Goal: Transaction & Acquisition: Purchase product/service

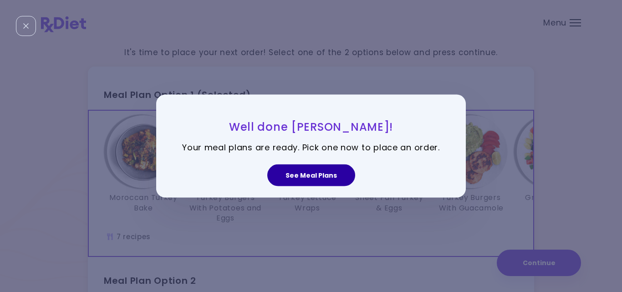
click at [315, 179] on button "See Meal Plans" at bounding box center [311, 175] width 88 height 22
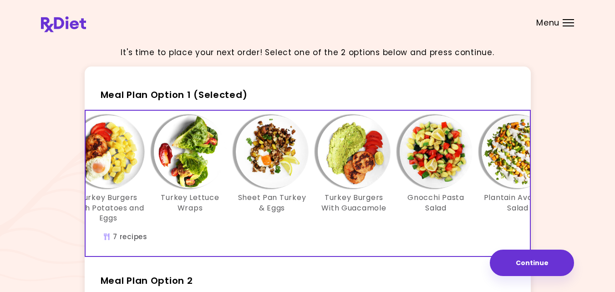
scroll to position [0, 157]
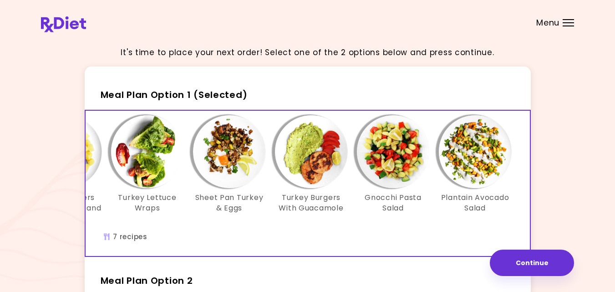
click at [575, 211] on div "It's time to place your next order! Select one of the 2 options below and press…" at bounding box center [307, 271] width 615 height 542
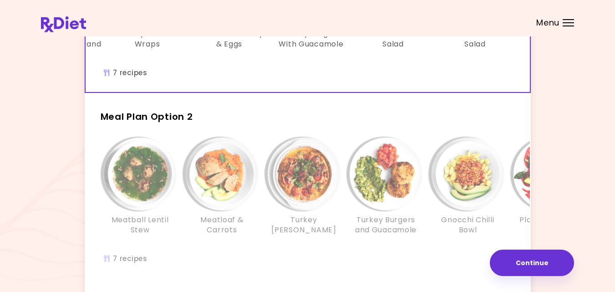
scroll to position [182, 0]
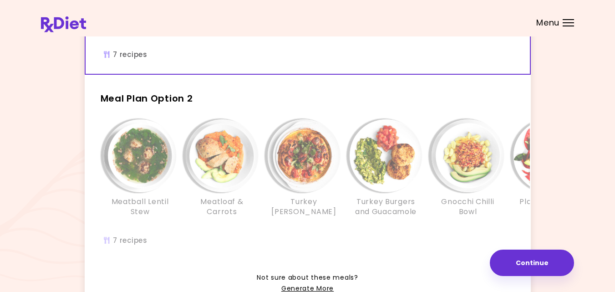
click at [263, 236] on div "Meatball Lentil Stew Meatloaf & Carrots Turkey Tomato Casserole Turkey Burgers …" at bounding box center [385, 177] width 573 height 117
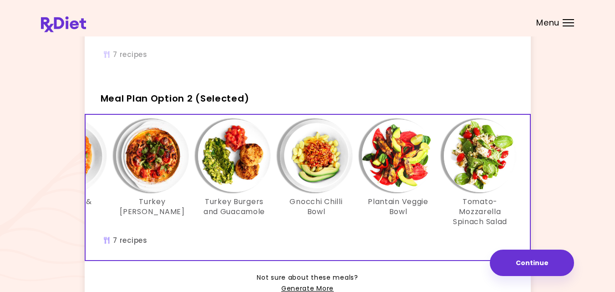
scroll to position [0, 152]
click at [570, 199] on div "It's time to place your next order! Select one of the 2 options below and press…" at bounding box center [307, 89] width 533 height 464
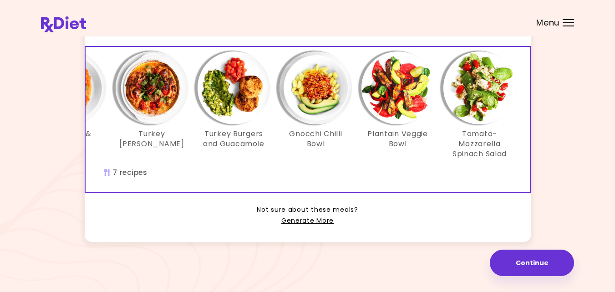
scroll to position [263, 0]
click at [321, 220] on link "Generate More" at bounding box center [307, 220] width 52 height 11
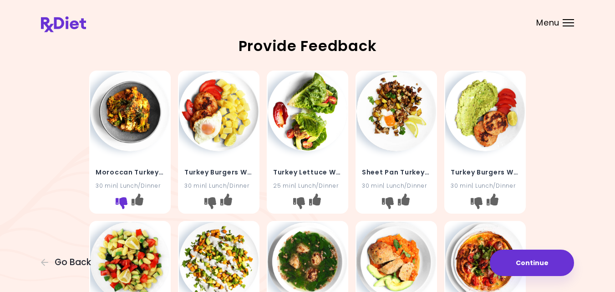
click at [121, 198] on icon "I don't like this recipe" at bounding box center [122, 203] width 12 height 12
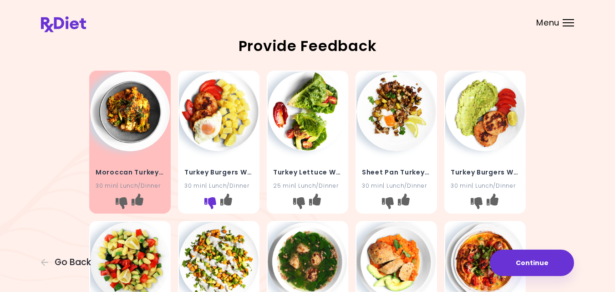
click at [208, 201] on icon "I don't like this recipe" at bounding box center [210, 203] width 12 height 12
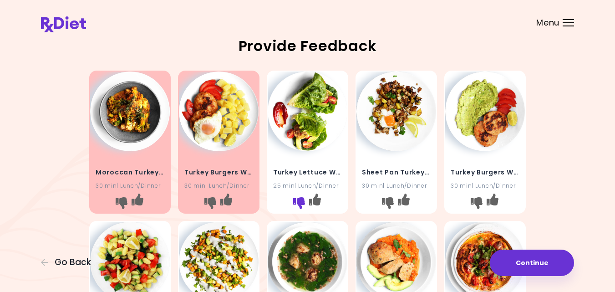
click at [296, 204] on icon "I don't like this recipe" at bounding box center [299, 203] width 12 height 12
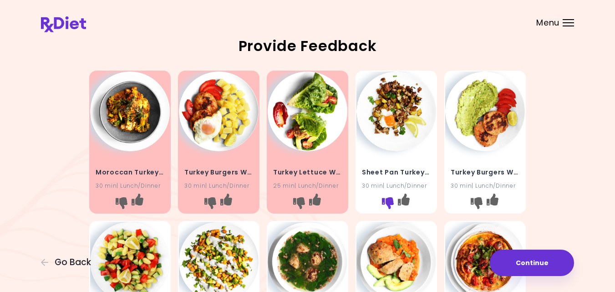
click at [385, 202] on icon "I don't like this recipe" at bounding box center [388, 203] width 12 height 12
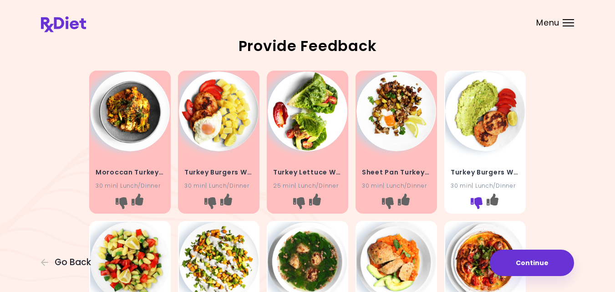
click at [475, 201] on icon "I don't like this recipe" at bounding box center [477, 203] width 12 height 12
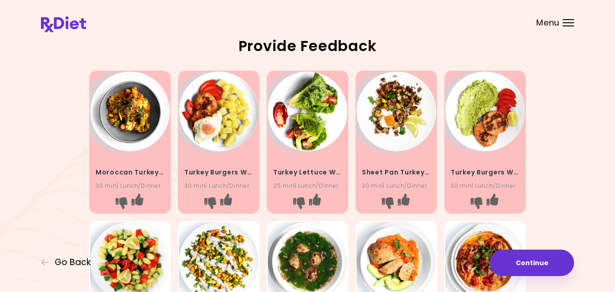
click at [555, 196] on div "Moroccan Turkey Bake 30 min | Lunch/Dinner Turkey Burgers With Potatoes and Egg…" at bounding box center [307, 292] width 533 height 450
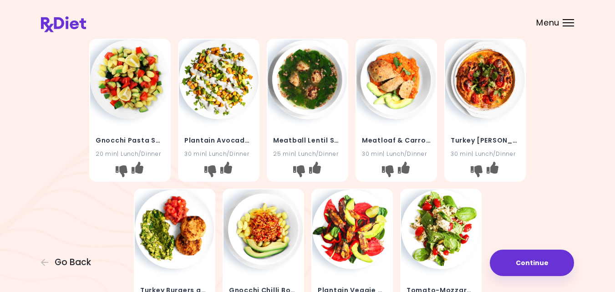
scroll to position [200, 0]
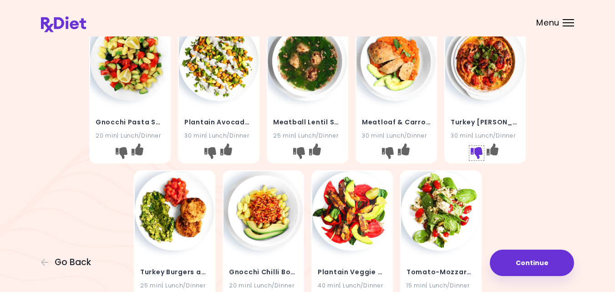
click at [477, 151] on icon "I don't like this recipe" at bounding box center [477, 153] width 12 height 12
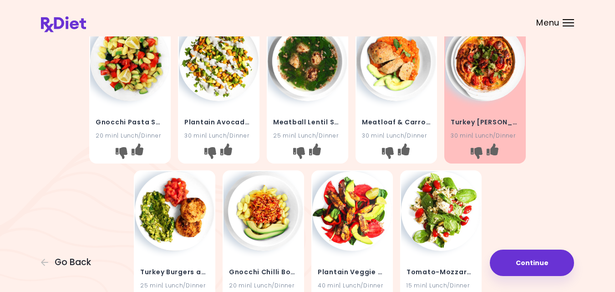
click at [548, 170] on div "Moroccan Turkey Bake 30 min | Lunch/Dinner Turkey Burgers With Potatoes and Egg…" at bounding box center [307, 92] width 533 height 450
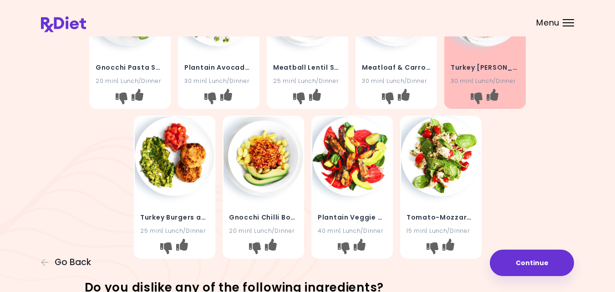
scroll to position [273, 0]
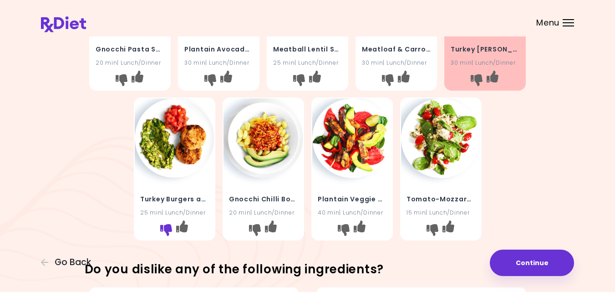
click at [165, 228] on icon "I don't like this recipe" at bounding box center [166, 230] width 12 height 12
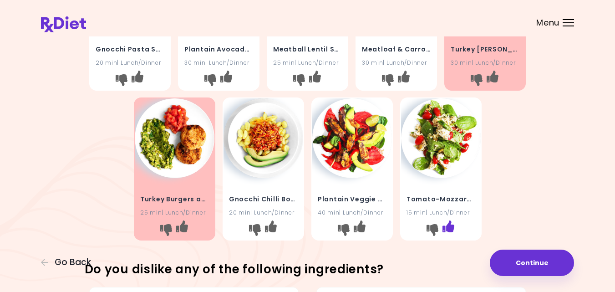
click at [451, 227] on icon "I like this recipe" at bounding box center [448, 226] width 12 height 12
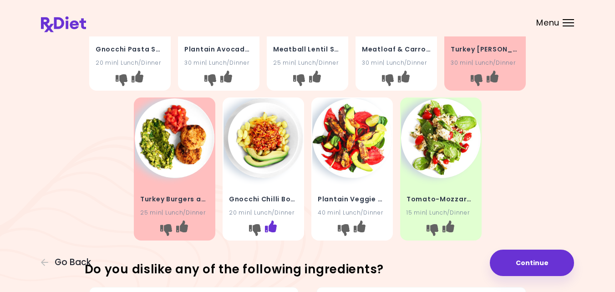
click at [269, 225] on icon "I like this recipe" at bounding box center [270, 226] width 12 height 12
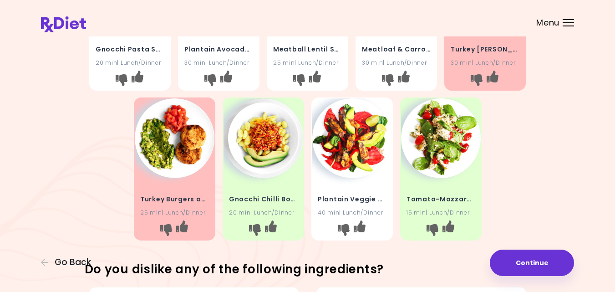
click at [533, 171] on div "Moroccan Turkey Bake 30 min | Lunch/Dinner Turkey Burgers With Potatoes and Egg…" at bounding box center [307, 19] width 533 height 450
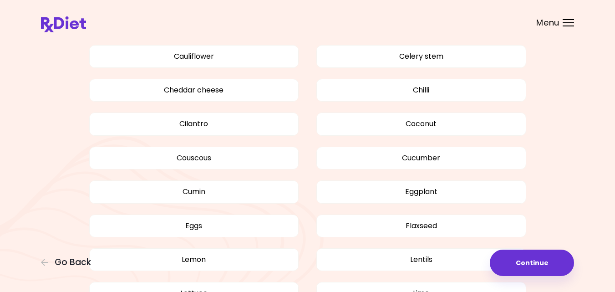
scroll to position [601, 0]
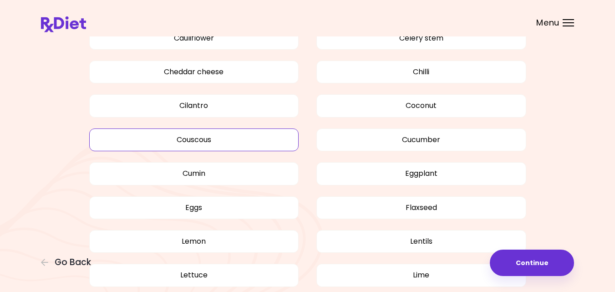
click at [223, 137] on button "Couscous" at bounding box center [194, 139] width 210 height 23
click at [563, 164] on div "Avocado Bell pepper Broccoli Carrot Cauliflower Celery stem Cheddar cheese Chil…" at bounding box center [307, 230] width 533 height 553
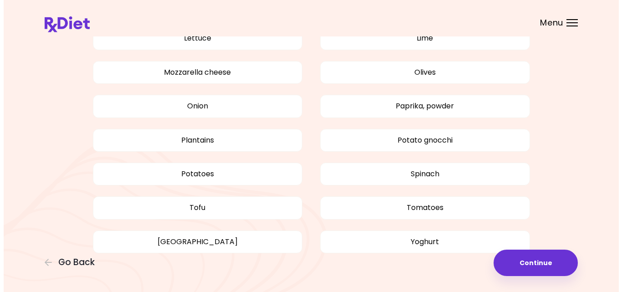
scroll to position [854, 0]
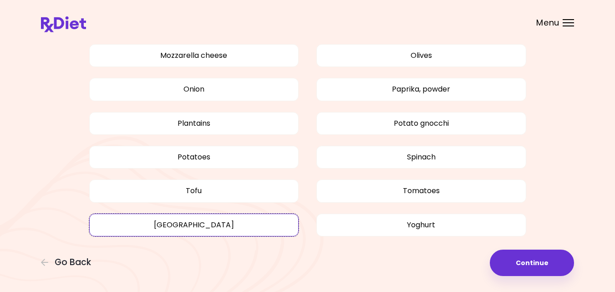
click at [205, 221] on button "[GEOGRAPHIC_DATA]" at bounding box center [194, 224] width 210 height 23
click at [520, 259] on button "Continue" at bounding box center [532, 262] width 84 height 26
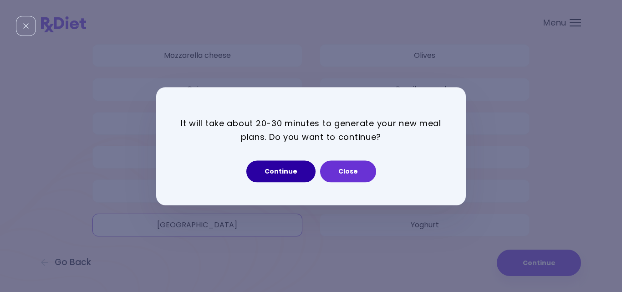
click at [288, 169] on button "Continue" at bounding box center [280, 171] width 69 height 22
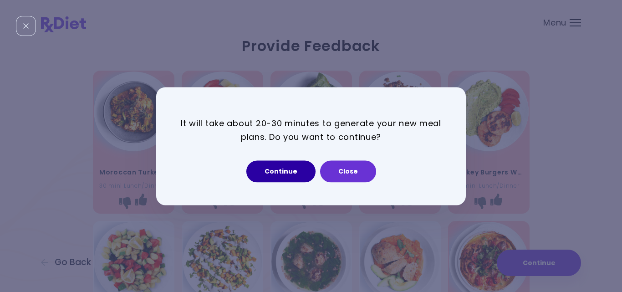
select select "*"
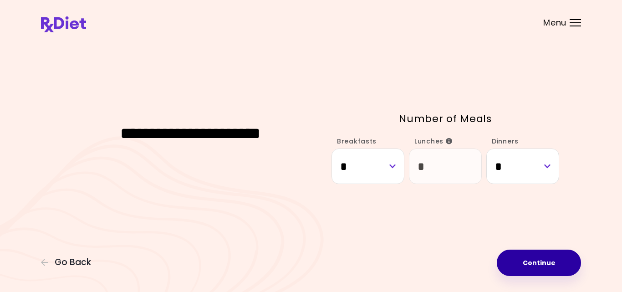
click at [549, 263] on button "Continue" at bounding box center [539, 262] width 84 height 26
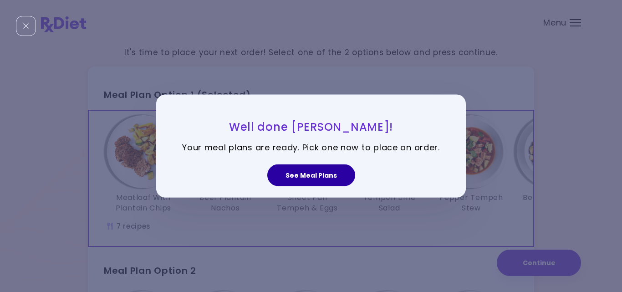
click at [299, 179] on button "See Meal Plans" at bounding box center [311, 175] width 88 height 22
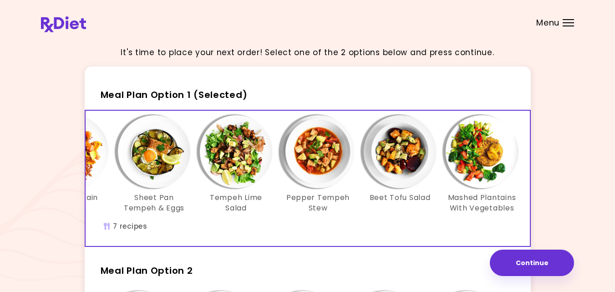
scroll to position [0, 157]
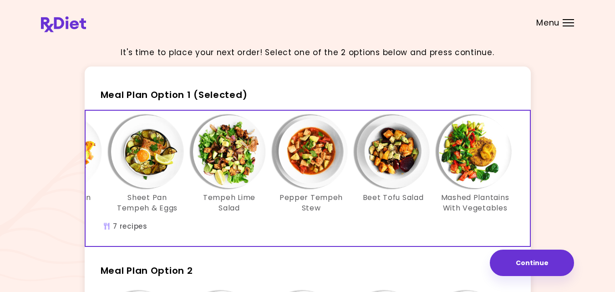
click at [555, 192] on div "It's time to place your next order! Select one of the 2 options below and press…" at bounding box center [307, 261] width 533 height 444
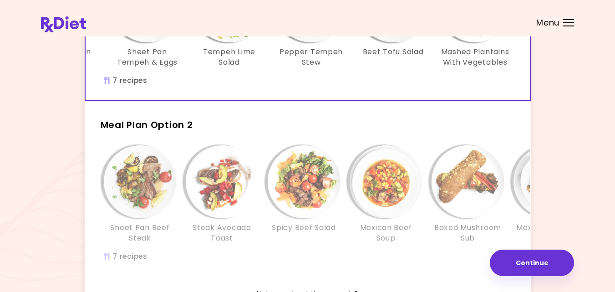
scroll to position [164, 0]
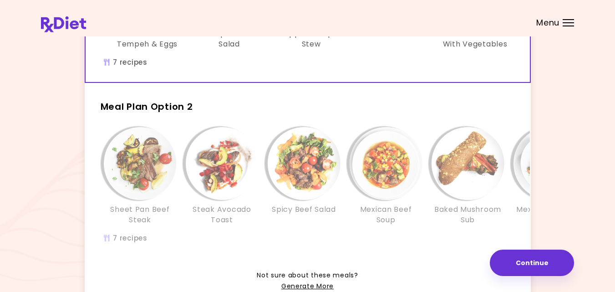
click at [163, 210] on div "Sheet Pan Beef Steak" at bounding box center [140, 176] width 82 height 98
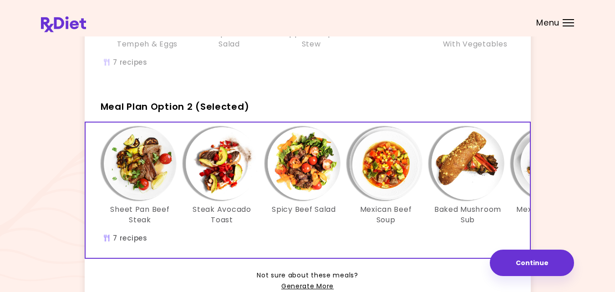
click at [299, 171] on img "Info - Spicy Beef Salad - Meal Plan Option 2 (Selected)" at bounding box center [304, 163] width 73 height 73
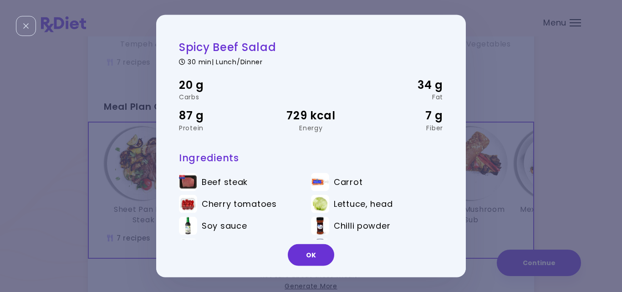
click at [304, 251] on button "OK" at bounding box center [311, 255] width 46 height 22
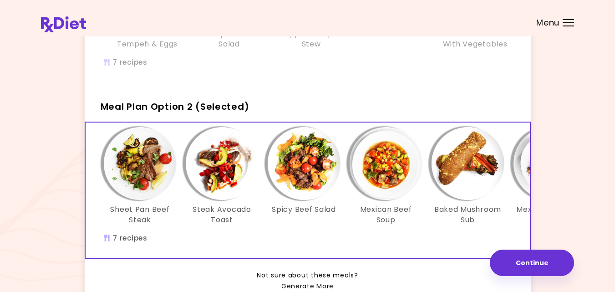
click at [384, 168] on img "Info - Mexican Beef Soup - Meal Plan Option 2 (Selected)" at bounding box center [386, 163] width 73 height 73
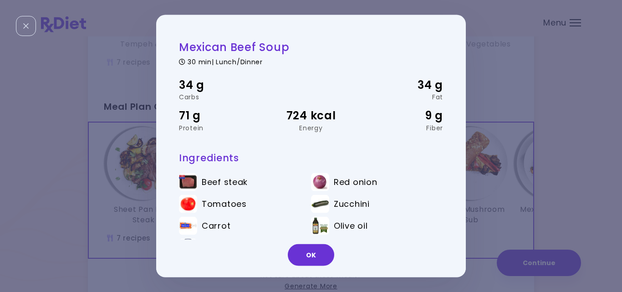
click at [309, 255] on button "OK" at bounding box center [311, 255] width 46 height 22
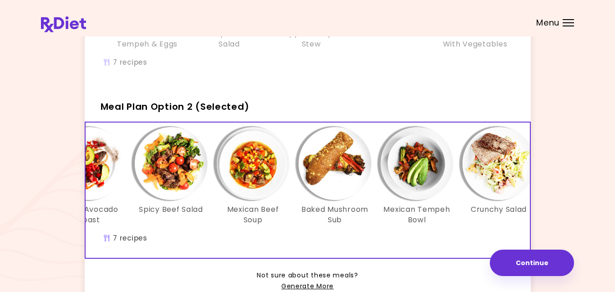
scroll to position [0, 157]
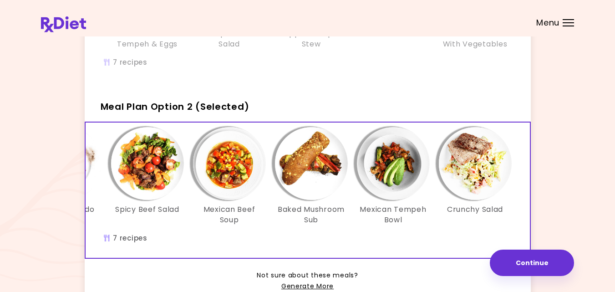
click at [567, 166] on div "It's time to place your next order! Select one of the 2 options below and press…" at bounding box center [307, 97] width 533 height 444
click at [570, 101] on div "It's time to place your next order! Select one of the 2 options below and press…" at bounding box center [307, 97] width 533 height 444
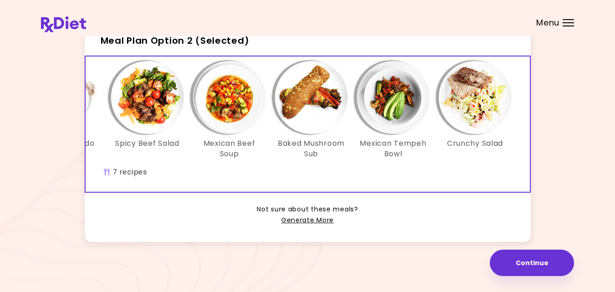
scroll to position [243, 0]
click at [324, 218] on link "Generate More" at bounding box center [307, 220] width 52 height 11
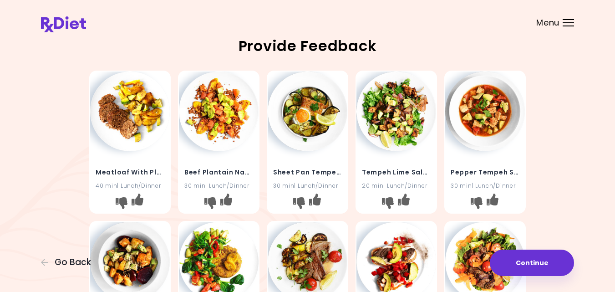
click at [59, 193] on div "Meatloaf With Plantain Chips 40 min | Lunch/Dinner Beef Plantain Nachos 30 min …" at bounding box center [307, 292] width 533 height 450
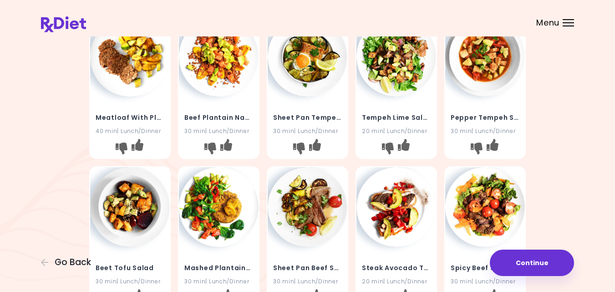
scroll to position [73, 0]
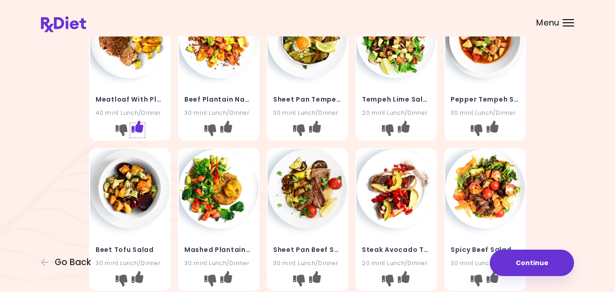
click at [139, 122] on icon "I like this recipe" at bounding box center [138, 127] width 12 height 12
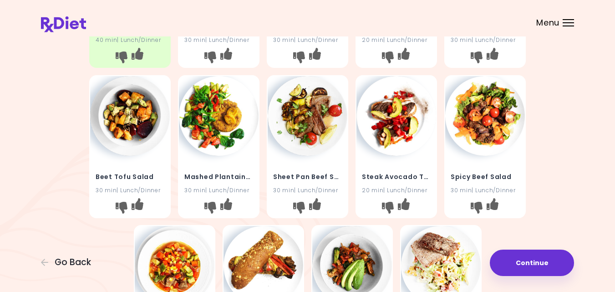
scroll to position [164, 0]
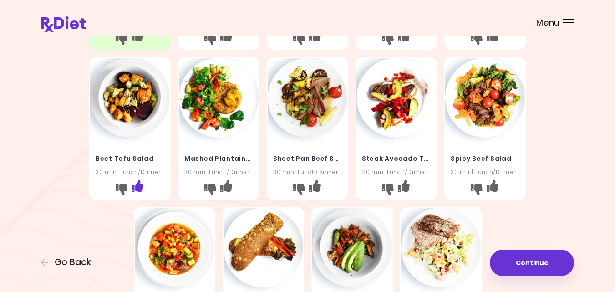
click at [139, 182] on icon "I like this recipe" at bounding box center [138, 185] width 12 height 12
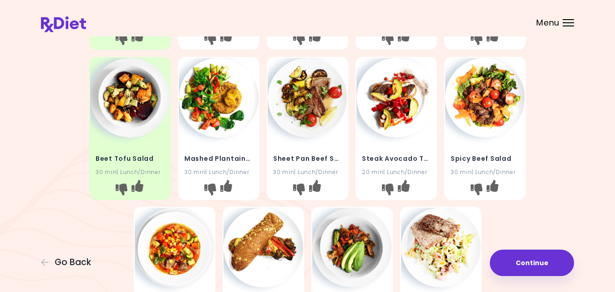
click at [66, 192] on div "Meatloaf With Plantain Chips 40 min | Lunch/Dinner Beef Plantain Nachos 30 min …" at bounding box center [307, 128] width 533 height 450
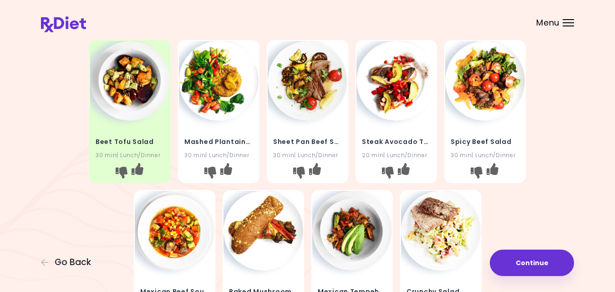
scroll to position [182, 0]
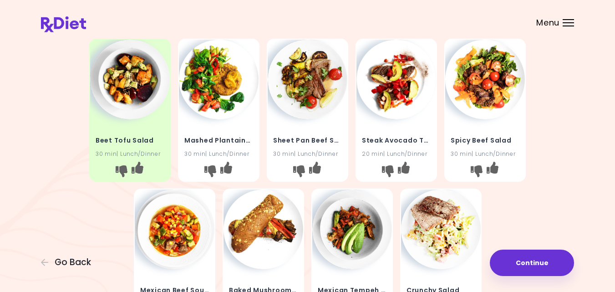
click at [485, 75] on img at bounding box center [485, 80] width 80 height 80
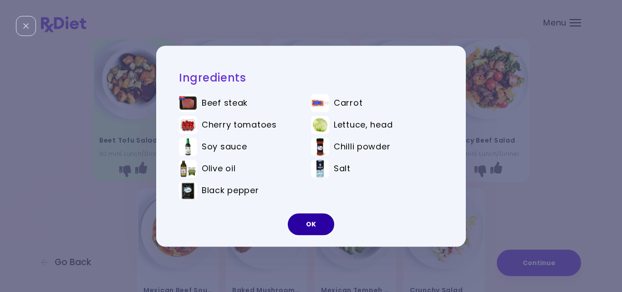
click at [302, 221] on button "OK" at bounding box center [311, 224] width 46 height 22
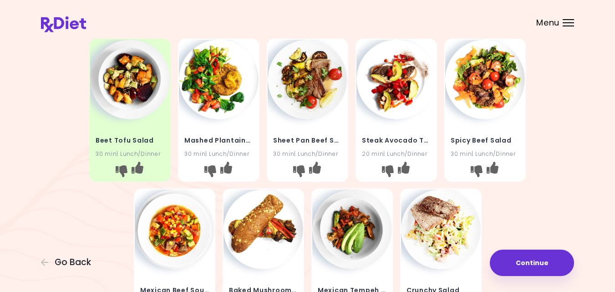
click at [64, 193] on div "Meatloaf With Plantain Chips 40 min | Lunch/Dinner Beef Plantain Nachos 30 min …" at bounding box center [307, 110] width 533 height 450
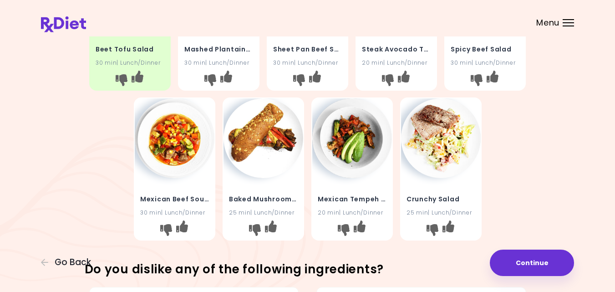
scroll to position [291, 0]
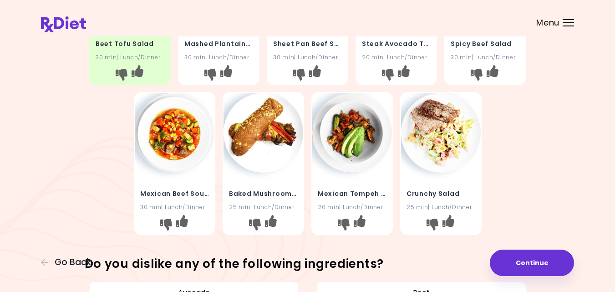
click at [64, 193] on div "Meatloaf With Plantain Chips 40 min | Lunch/Dinner Beef Plantain Nachos 30 min …" at bounding box center [307, 13] width 533 height 450
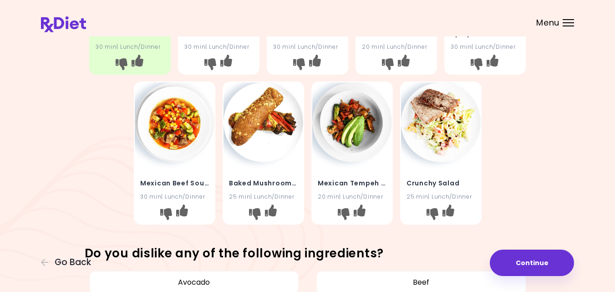
click at [64, 193] on div "Meatloaf With Plantain Chips 40 min | Lunch/Dinner Beef Plantain Nachos 30 min …" at bounding box center [307, 3] width 533 height 450
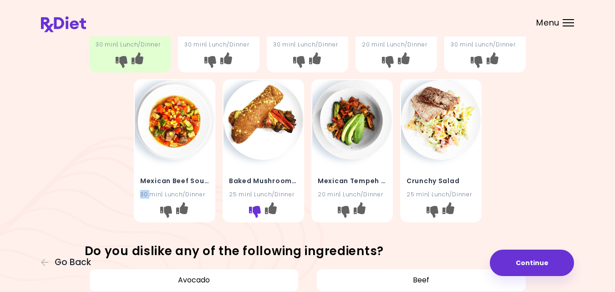
click at [256, 208] on icon "I don't like this recipe" at bounding box center [254, 212] width 12 height 12
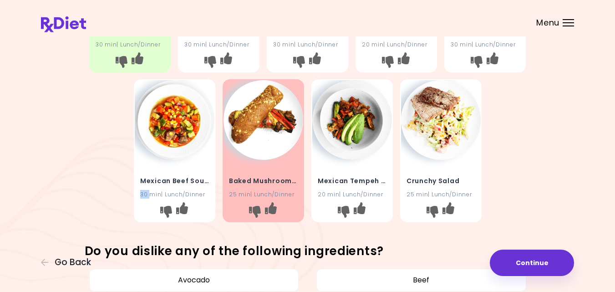
click at [169, 123] on img at bounding box center [175, 120] width 80 height 80
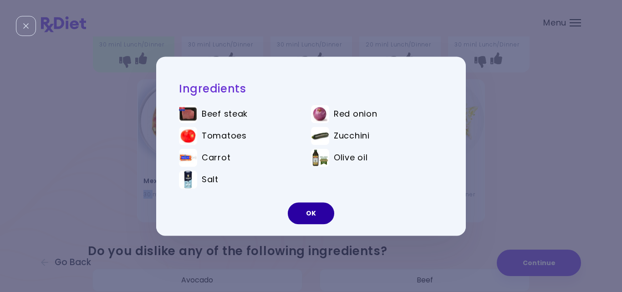
click at [315, 214] on button "OK" at bounding box center [311, 213] width 46 height 22
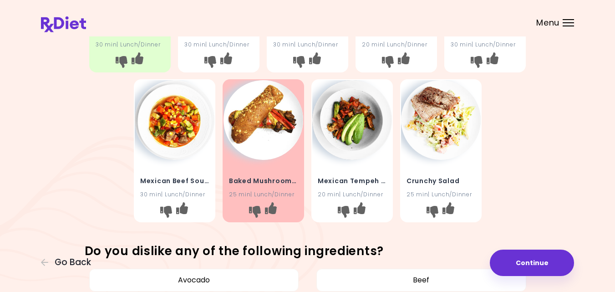
click at [498, 181] on div "Meatloaf With Plantain Chips 40 min | Lunch/Dinner Beef Plantain Nachos 30 min …" at bounding box center [307, 1] width 437 height 450
click at [443, 116] on img at bounding box center [441, 120] width 80 height 80
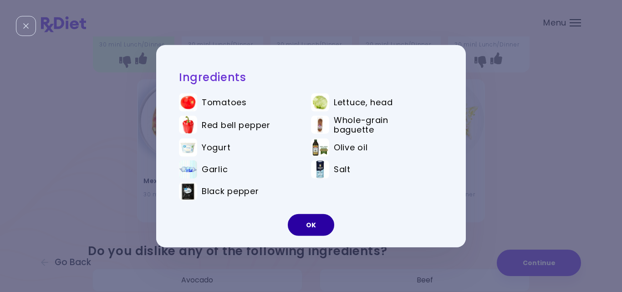
click at [314, 222] on button "OK" at bounding box center [311, 225] width 46 height 22
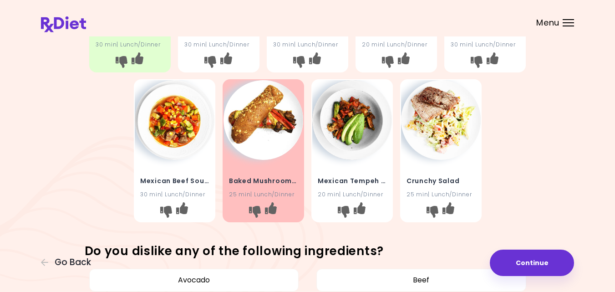
click at [262, 110] on img at bounding box center [263, 120] width 80 height 80
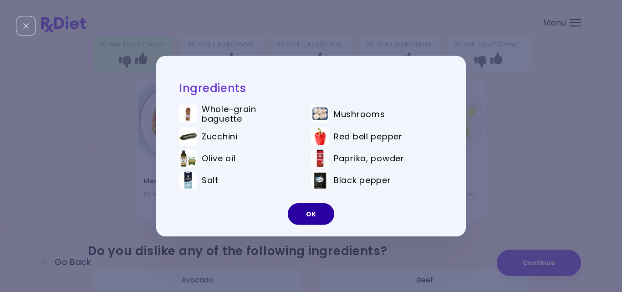
click at [312, 212] on button "OK" at bounding box center [311, 214] width 46 height 22
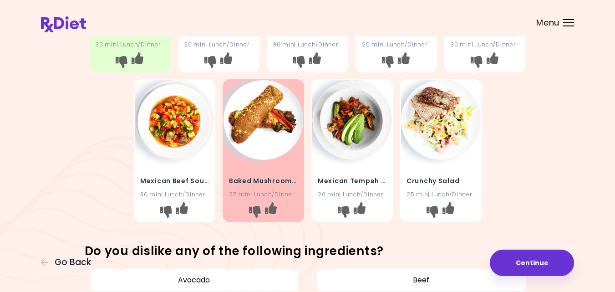
click at [524, 177] on div "Meatloaf With Plantain Chips 40 min | Lunch/Dinner Beef Plantain Nachos 30 min …" at bounding box center [307, 1] width 437 height 450
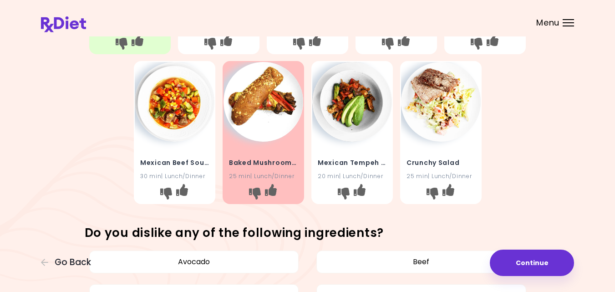
scroll to position [328, 0]
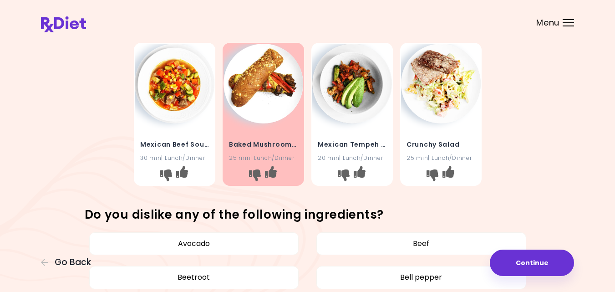
click at [434, 89] on img at bounding box center [441, 84] width 80 height 80
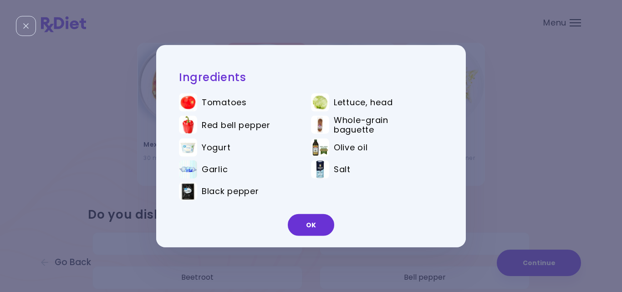
click at [494, 113] on div "Ingredients Tomatoes Lettuce, head Red bell pepper Whole-grain baguette Yogurt …" at bounding box center [311, 146] width 622 height 292
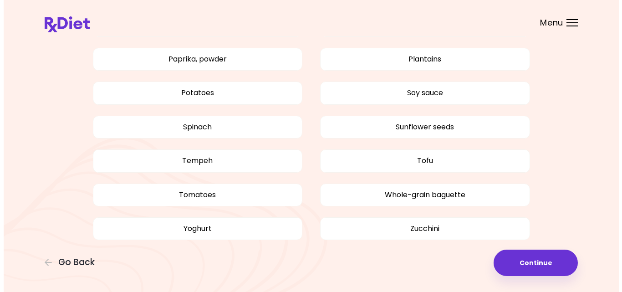
scroll to position [786, 0]
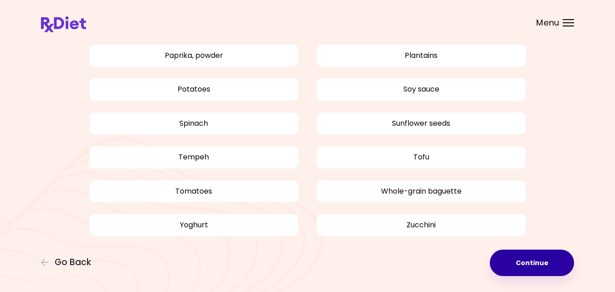
click at [517, 259] on button "Continue" at bounding box center [532, 262] width 84 height 26
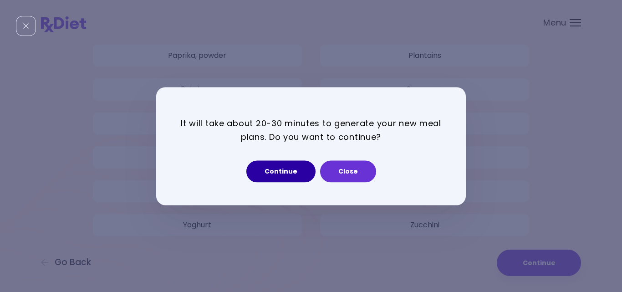
click at [295, 168] on button "Continue" at bounding box center [280, 171] width 69 height 22
select select "*"
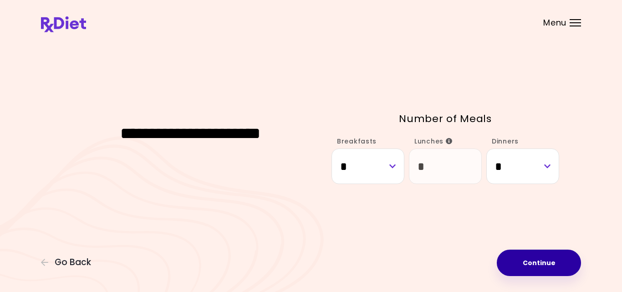
click at [524, 263] on button "Continue" at bounding box center [539, 262] width 84 height 26
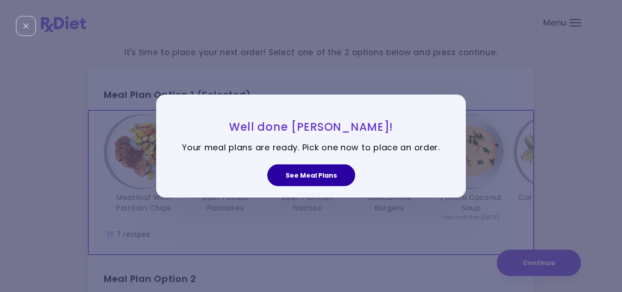
click at [317, 177] on button "See Meal Plans" at bounding box center [311, 175] width 88 height 22
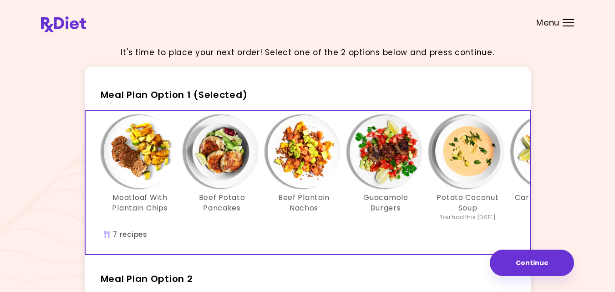
click at [303, 160] on img "Info - Beef Plantain Nachos - Meal Plan Option 1 (Selected)" at bounding box center [304, 151] width 73 height 73
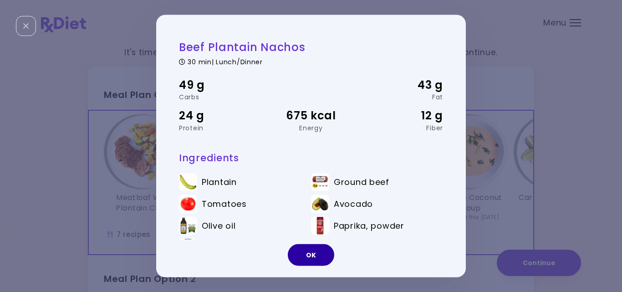
click at [311, 250] on button "OK" at bounding box center [311, 255] width 46 height 22
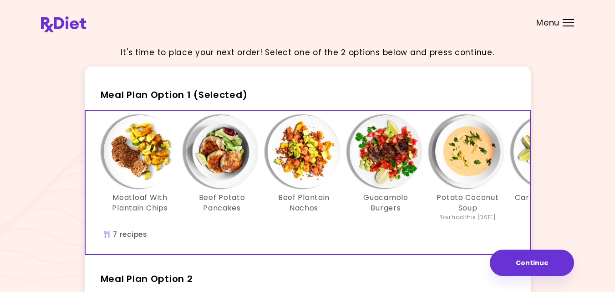
click at [210, 153] on img "Info - Beef Potato Pancakes - Meal Plan Option 1 (Selected)" at bounding box center [222, 151] width 73 height 73
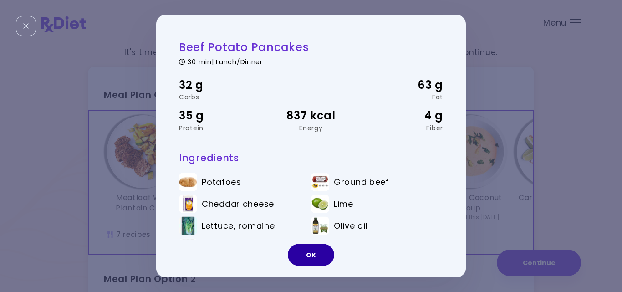
click at [302, 253] on button "OK" at bounding box center [311, 255] width 46 height 22
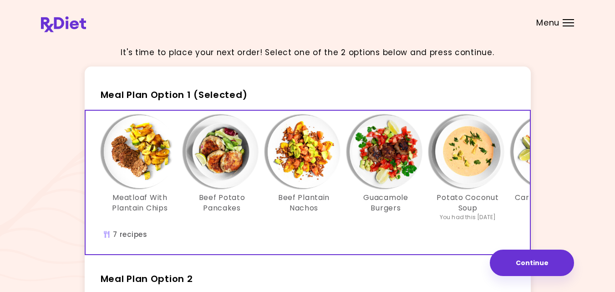
click at [126, 138] on img "Info - Meatloaf With Plantain Chips - Meal Plan Option 1 (Selected)" at bounding box center [140, 151] width 73 height 73
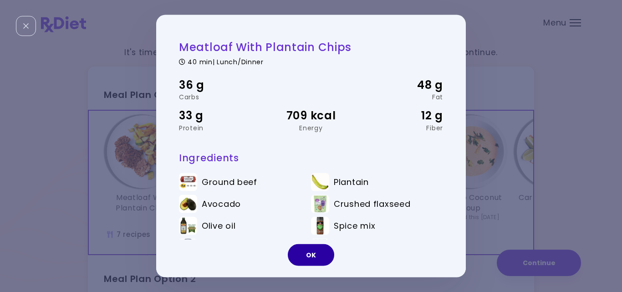
click at [309, 249] on button "OK" at bounding box center [311, 255] width 46 height 22
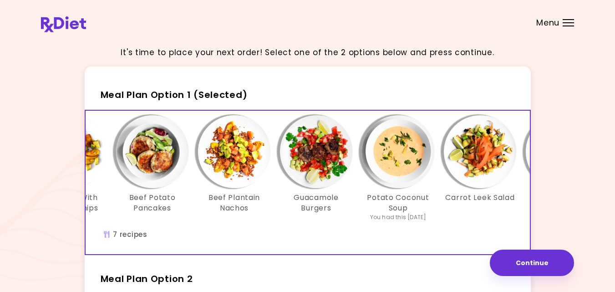
scroll to position [0, 88]
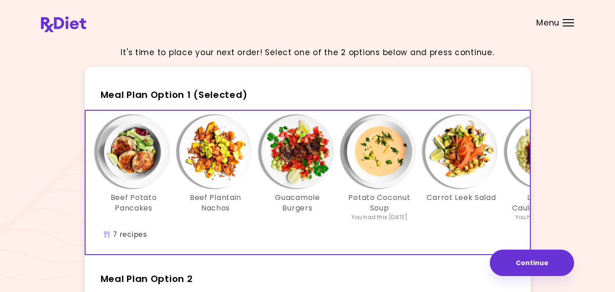
click at [302, 149] on img "Info - Guacamole Burgers - Meal Plan Option 1 (Selected)" at bounding box center [297, 151] width 73 height 73
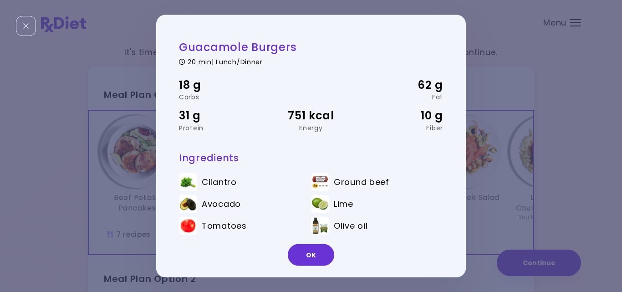
click at [302, 149] on div "Guacamole Burgers 20 min | Lunch/Dinner 18 g Carbs 62 g Fat 31 g Protein 751 kc…" at bounding box center [311, 160] width 264 height 241
click at [317, 252] on button "OK" at bounding box center [311, 255] width 46 height 22
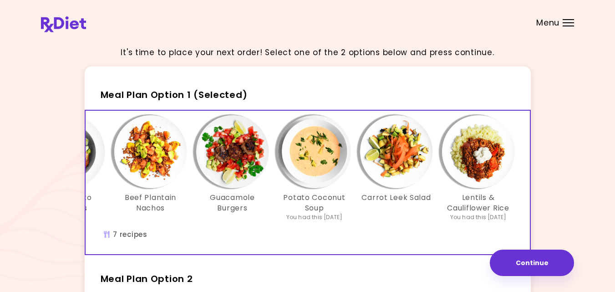
scroll to position [0, 157]
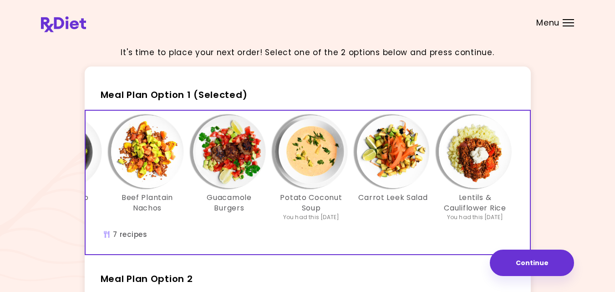
click at [572, 191] on div "It's time to place your next order! Select one of the 2 options below and press…" at bounding box center [307, 265] width 533 height 452
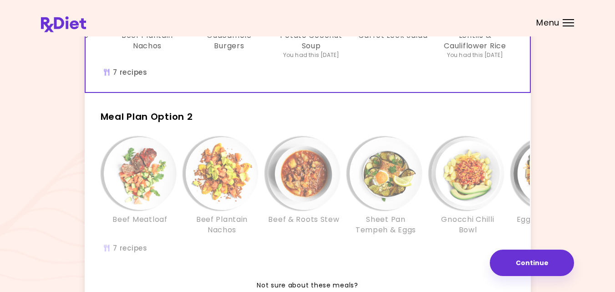
scroll to position [164, 0]
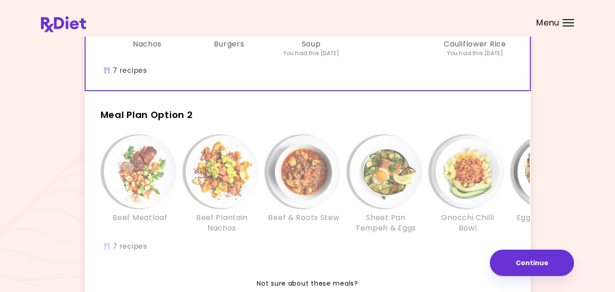
click at [288, 143] on div "Info - Beef & Roots Stew - Meal Plan Option 2" at bounding box center [304, 171] width 73 height 73
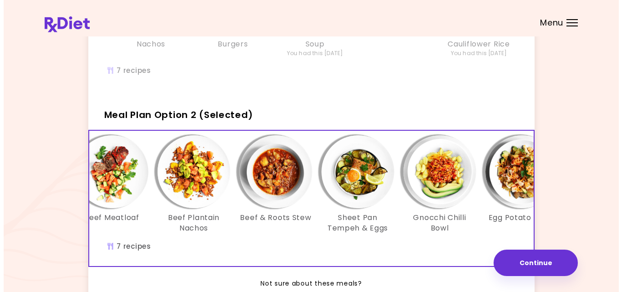
scroll to position [0, 35]
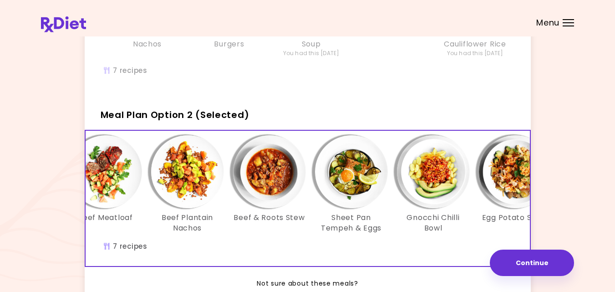
click at [273, 176] on img "Info - Beef & Roots Stew - Meal Plan Option 2 (Selected)" at bounding box center [269, 171] width 73 height 73
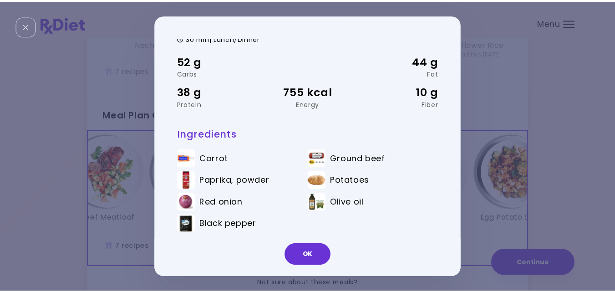
scroll to position [26, 0]
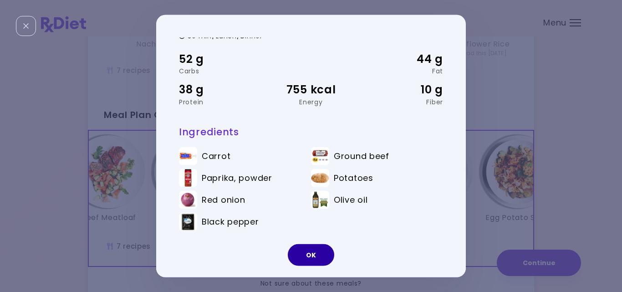
click at [309, 253] on button "OK" at bounding box center [311, 255] width 46 height 22
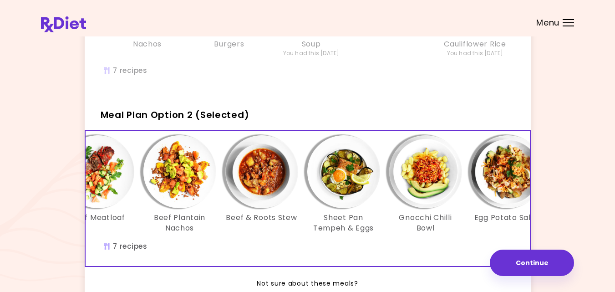
scroll to position [0, 0]
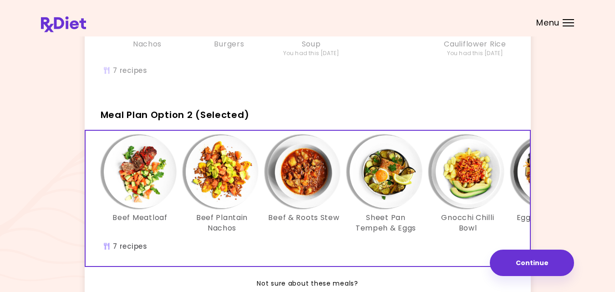
click at [551, 207] on div "It's time to place your next order! Select one of the 2 options below and press…" at bounding box center [307, 101] width 533 height 452
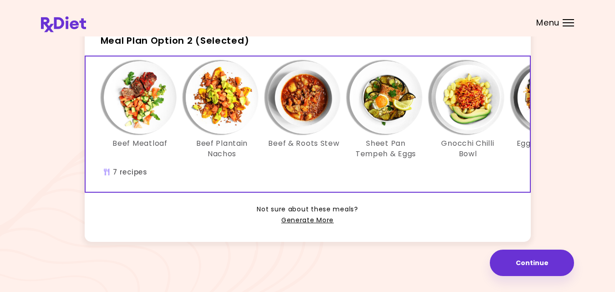
scroll to position [252, 0]
click at [305, 219] on link "Generate More" at bounding box center [307, 220] width 52 height 11
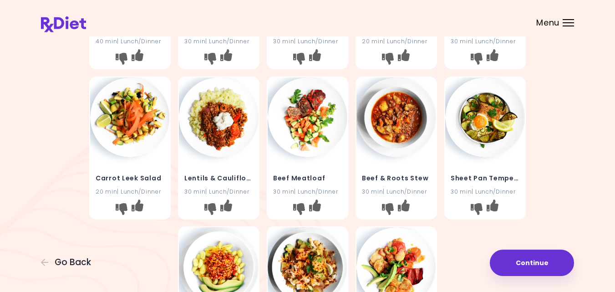
scroll to position [146, 0]
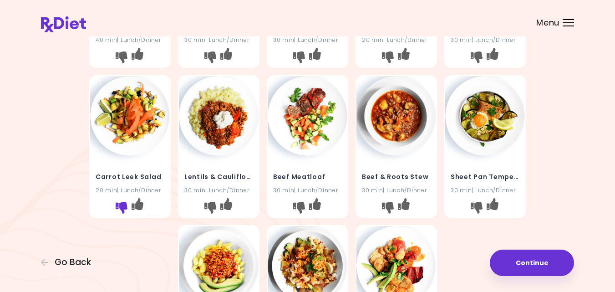
click at [119, 203] on icon "I don't like this recipe" at bounding box center [122, 207] width 12 height 12
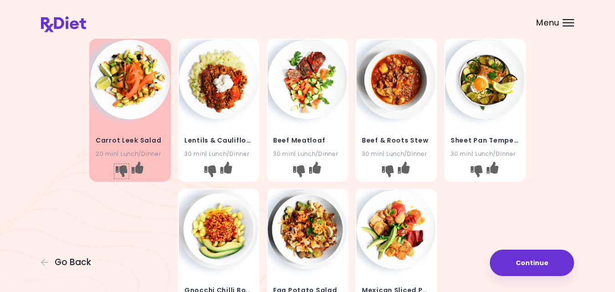
scroll to position [200, 0]
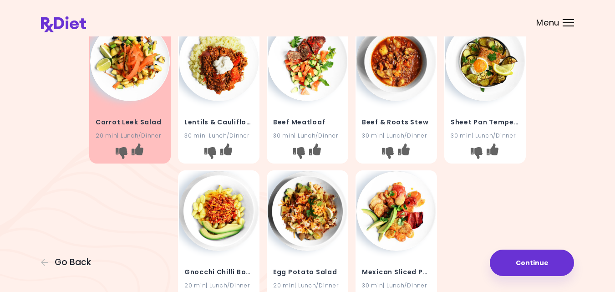
click at [390, 55] on img at bounding box center [396, 61] width 80 height 80
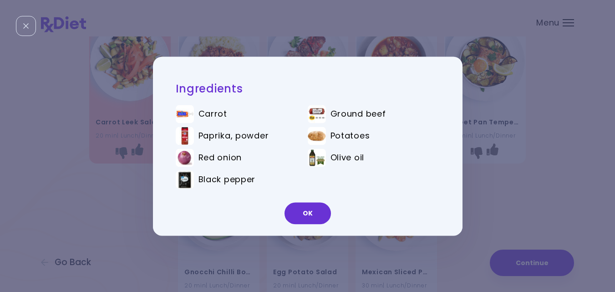
scroll to position [0, 0]
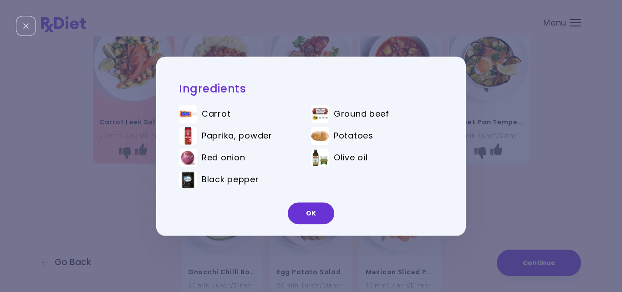
click at [506, 111] on div "Ingredients Carrot Ground beef Paprika, powder Potatoes Red onion Olive oil Bla…" at bounding box center [311, 146] width 622 height 292
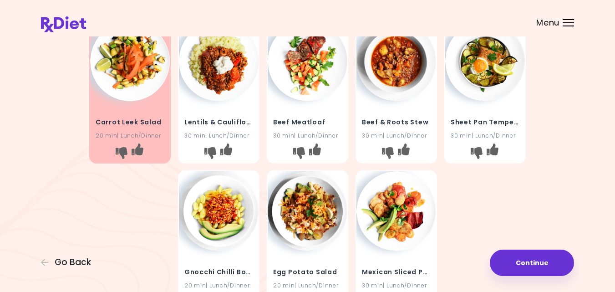
click at [484, 63] on img at bounding box center [485, 61] width 80 height 80
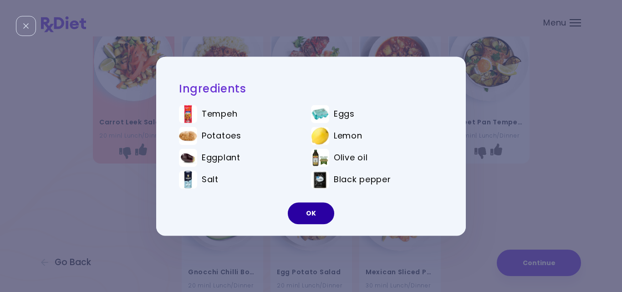
click at [302, 211] on button "OK" at bounding box center [311, 213] width 46 height 22
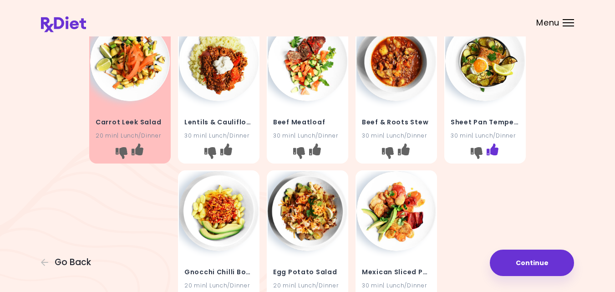
click at [493, 147] on icon "I like this recipe" at bounding box center [492, 149] width 12 height 12
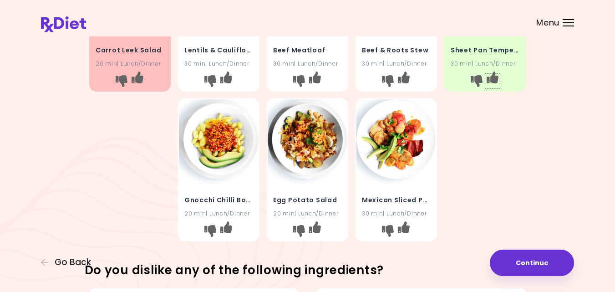
scroll to position [273, 0]
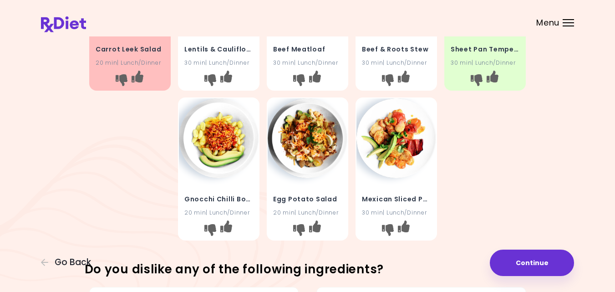
click at [211, 139] on img at bounding box center [219, 138] width 80 height 80
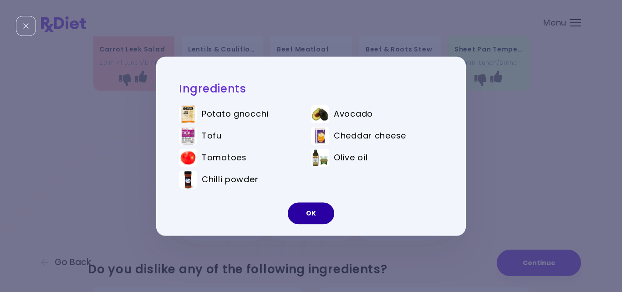
click at [314, 209] on button "OK" at bounding box center [311, 213] width 46 height 22
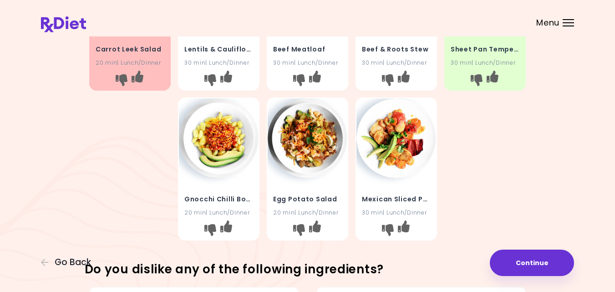
click at [311, 132] on img at bounding box center [308, 138] width 80 height 80
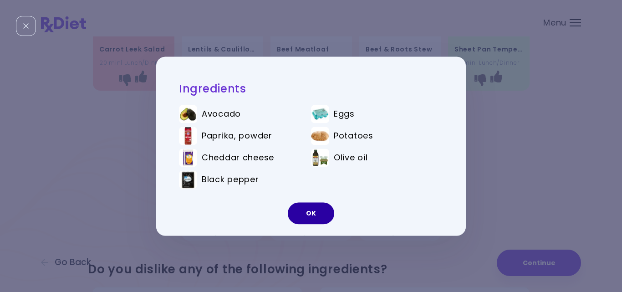
click at [309, 213] on button "OK" at bounding box center [311, 213] width 46 height 22
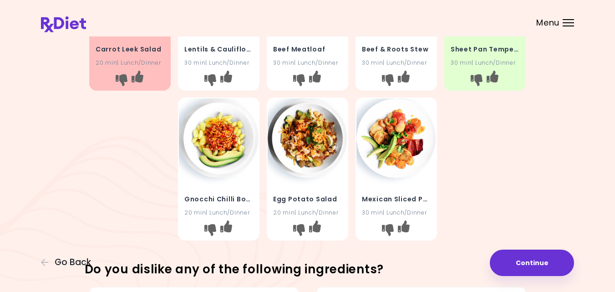
click at [392, 132] on img at bounding box center [396, 138] width 80 height 80
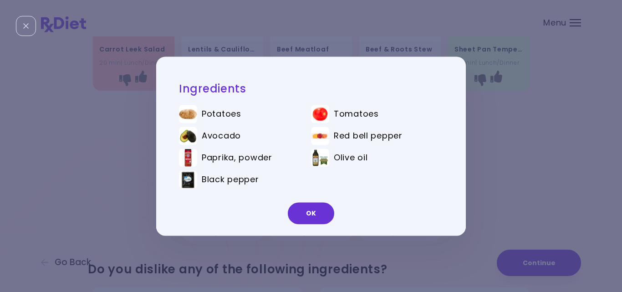
click at [504, 167] on div "Ingredients Potatoes Tomatoes Avocado Red bell pepper Paprika, powder Olive oil…" at bounding box center [311, 146] width 622 height 292
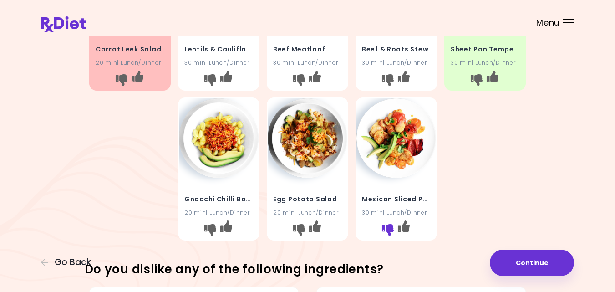
click at [387, 228] on icon "I don't like this recipe" at bounding box center [388, 230] width 12 height 12
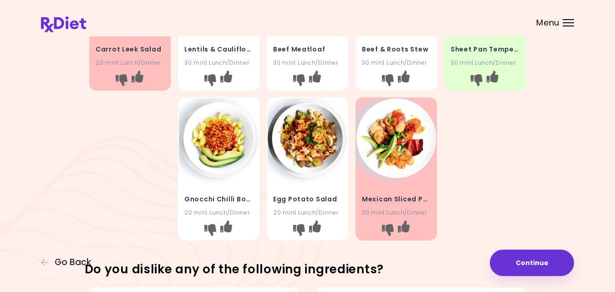
click at [454, 203] on div "Meatloaf With Plantain Chips 40 min | Lunch/Dinner Beef Potato Pancakes 30 min …" at bounding box center [307, 19] width 437 height 450
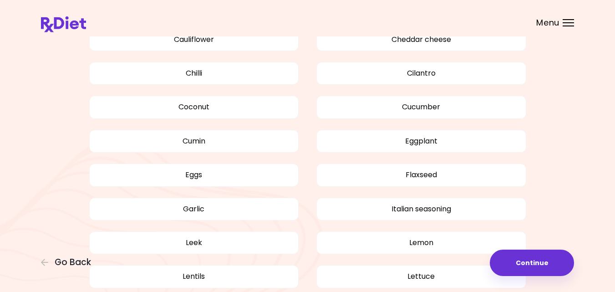
scroll to position [601, 0]
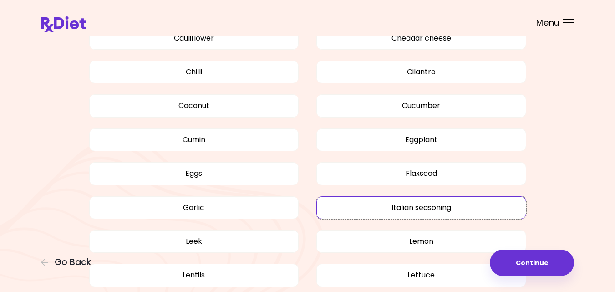
click at [454, 203] on button "Italian seasoning" at bounding box center [421, 207] width 210 height 23
click at [453, 203] on button "Italian seasoning" at bounding box center [421, 207] width 210 height 23
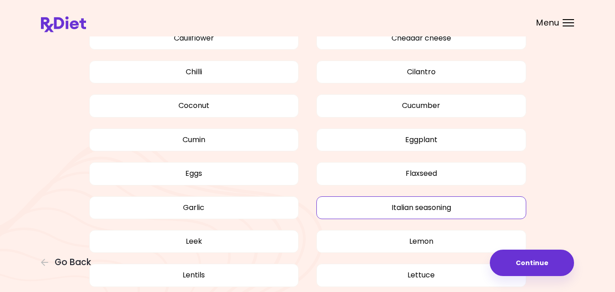
click at [453, 203] on button "Italian seasoning" at bounding box center [421, 207] width 210 height 23
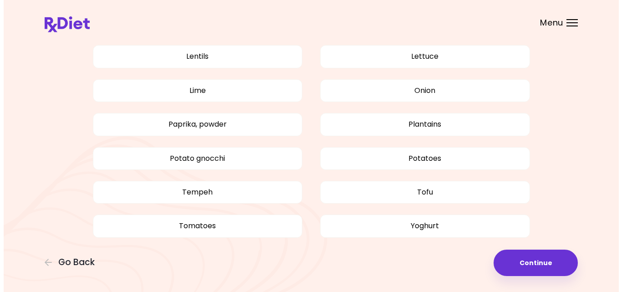
scroll to position [821, 0]
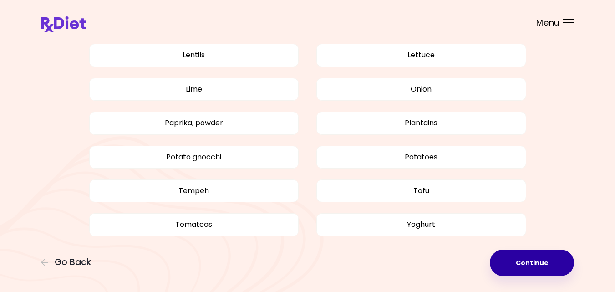
click at [510, 260] on button "Continue" at bounding box center [532, 262] width 84 height 26
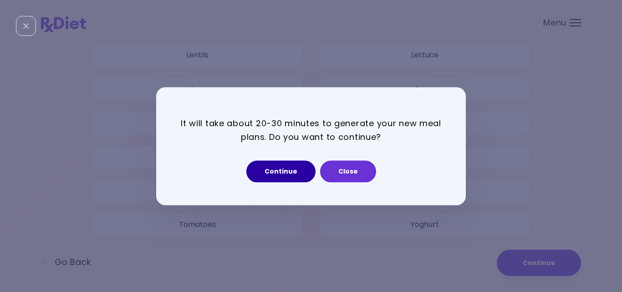
click at [273, 172] on button "Continue" at bounding box center [280, 171] width 69 height 22
select select "*"
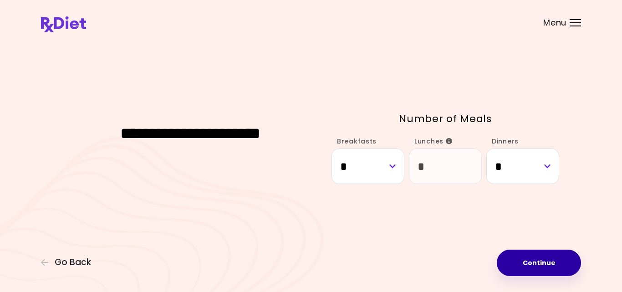
click at [534, 264] on button "Continue" at bounding box center [539, 262] width 84 height 26
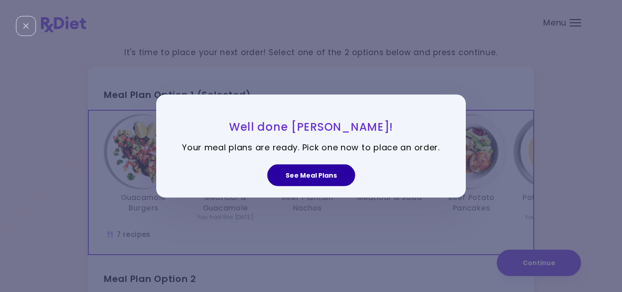
click at [321, 178] on button "See Meal Plans" at bounding box center [311, 175] width 88 height 22
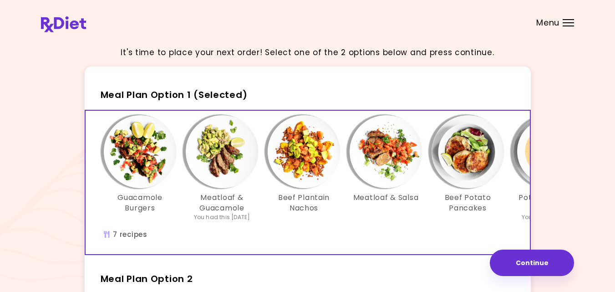
click at [293, 150] on img "Info - Beef Plantain Nachos - Meal Plan Option 1 (Selected)" at bounding box center [304, 151] width 73 height 73
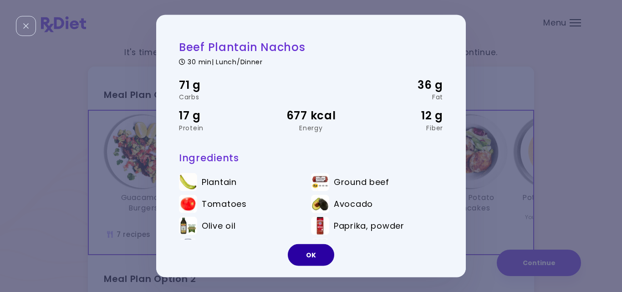
click at [322, 253] on button "OK" at bounding box center [311, 255] width 46 height 22
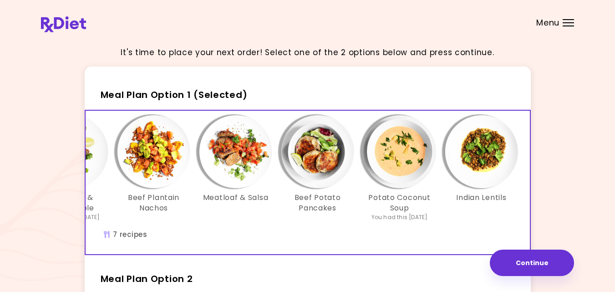
scroll to position [0, 157]
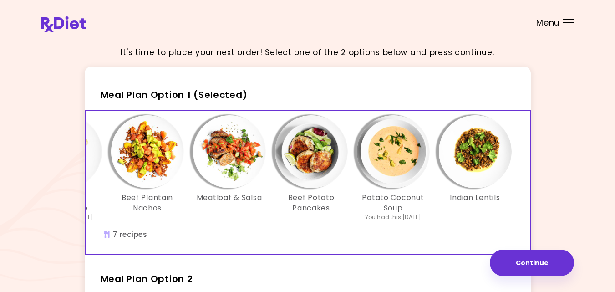
click at [552, 209] on div "It's time to place your next order! Select one of the 2 options below and press…" at bounding box center [307, 269] width 533 height 461
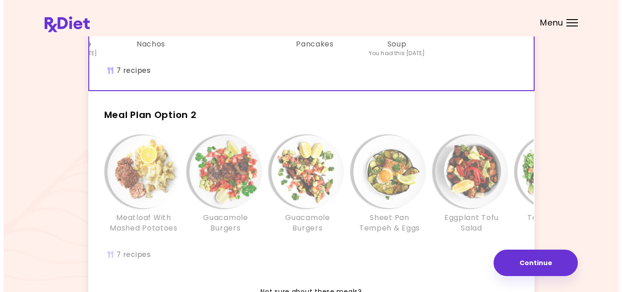
scroll to position [182, 0]
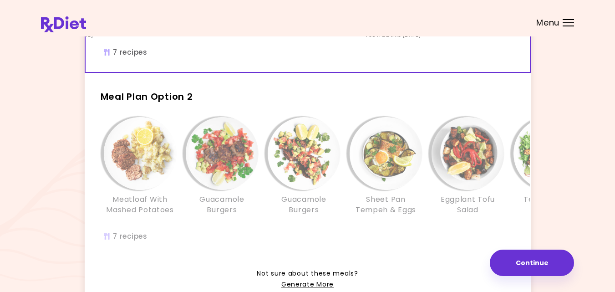
click at [129, 244] on div "Meatloaf With Mashed Potatoes Guacamole Burgers Guacamole Burgers Sheet Pan Tem…" at bounding box center [386, 183] width 601 height 143
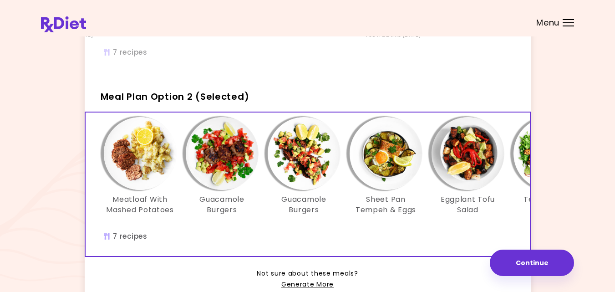
click at [222, 160] on img "Info - Guacamole Burgers - Meal Plan Option 2 (Selected)" at bounding box center [222, 153] width 73 height 73
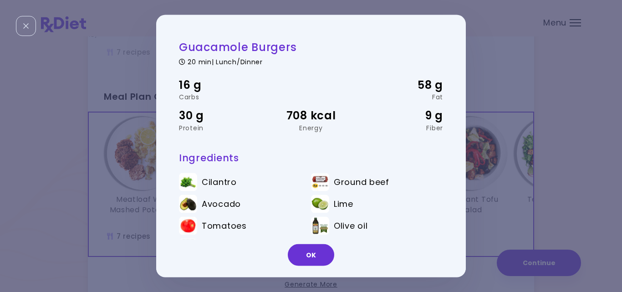
click at [222, 160] on h3 "Ingredients" at bounding box center [311, 157] width 264 height 12
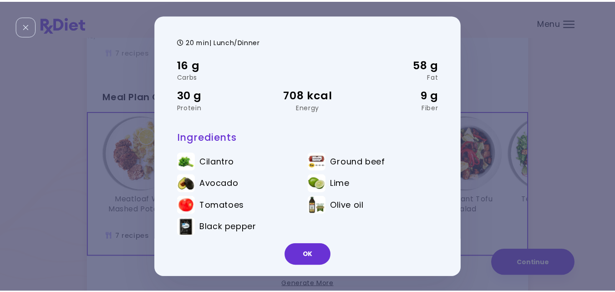
scroll to position [26, 0]
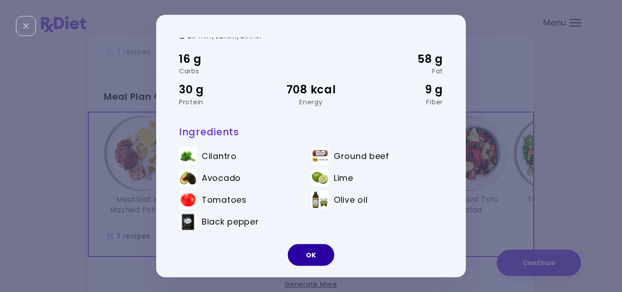
click at [310, 252] on button "OK" at bounding box center [311, 255] width 46 height 22
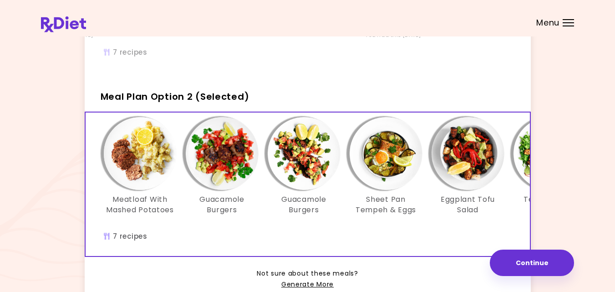
click at [303, 154] on img "Info - Guacamole Burgers - Meal Plan Option 2 (Selected)" at bounding box center [304, 153] width 73 height 73
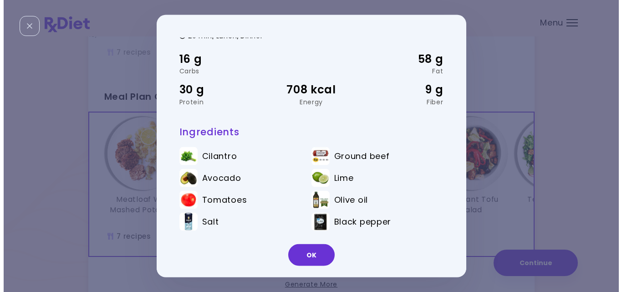
scroll to position [0, 0]
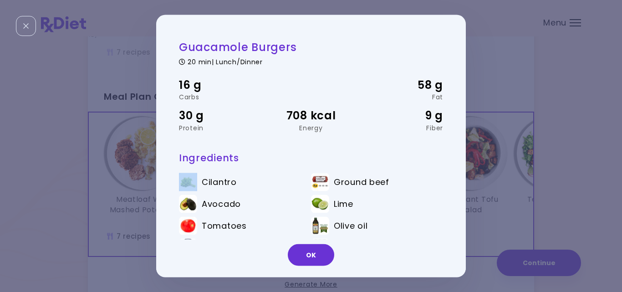
click at [303, 154] on h3 "Ingredients" at bounding box center [311, 157] width 264 height 12
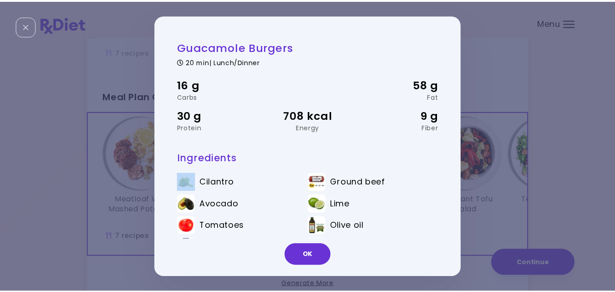
scroll to position [26, 0]
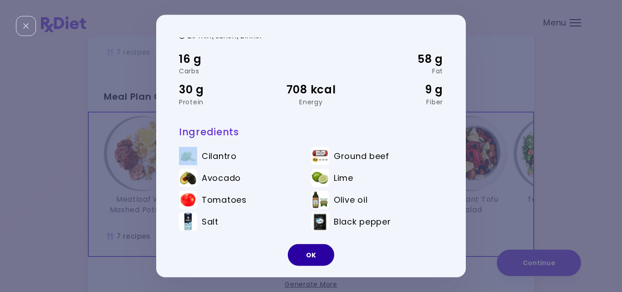
click at [312, 255] on button "OK" at bounding box center [311, 255] width 46 height 22
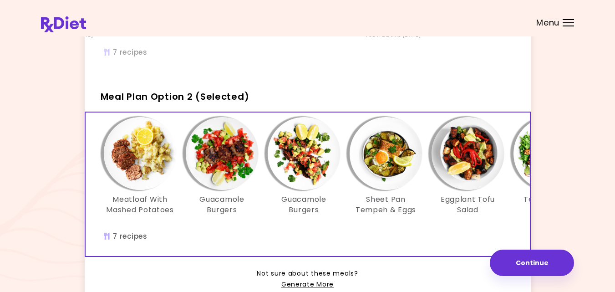
click at [312, 255] on div "Meatloaf With Mashed Potatoes Guacamole Burgers Guacamole Burgers Sheet Pan Tem…" at bounding box center [386, 183] width 601 height 143
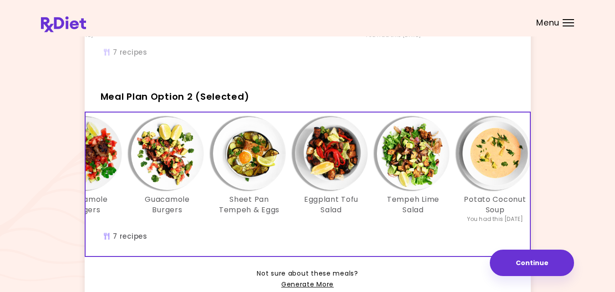
scroll to position [0, 157]
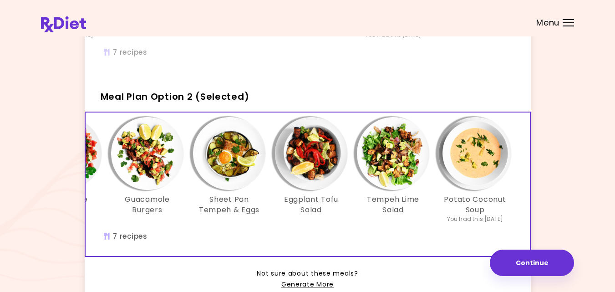
click at [540, 219] on div "It's time to place your next order! Select one of the 2 options below and press…" at bounding box center [307, 87] width 533 height 461
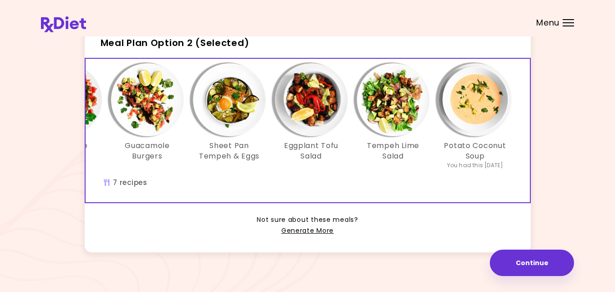
scroll to position [237, 0]
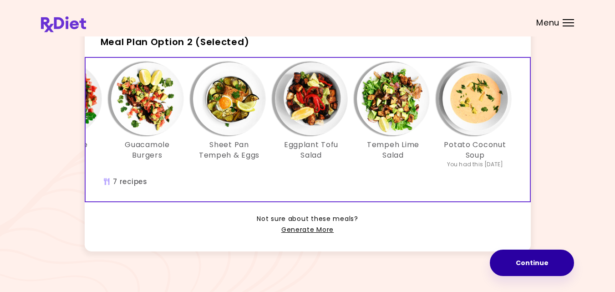
click at [536, 258] on button "Continue" at bounding box center [532, 262] width 84 height 26
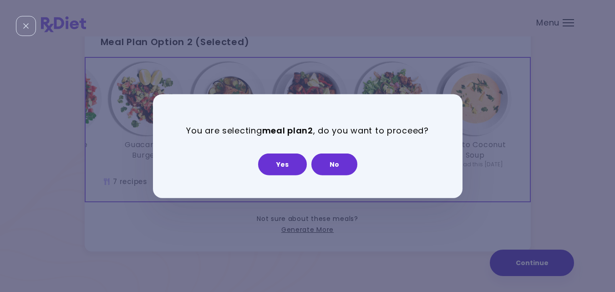
scroll to position [0, 0]
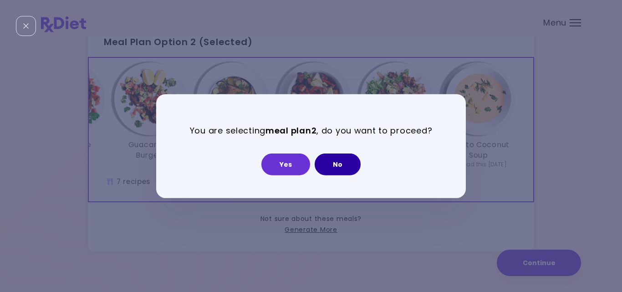
click at [340, 167] on button "No" at bounding box center [337, 164] width 46 height 22
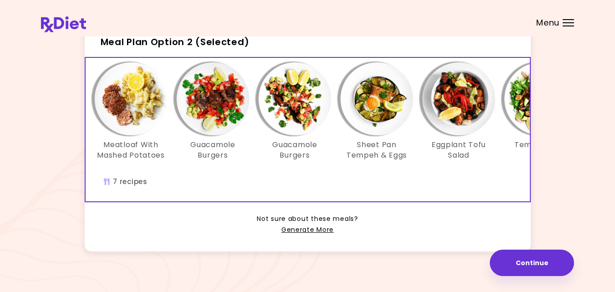
scroll to position [0, 3]
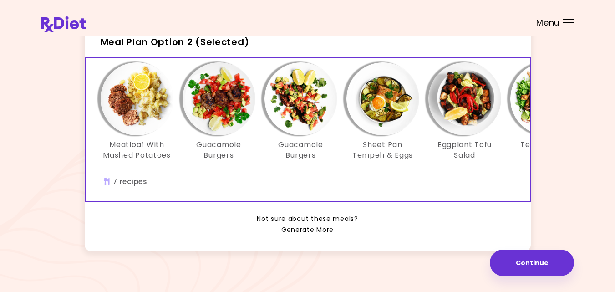
click at [305, 235] on link "Generate More" at bounding box center [307, 229] width 52 height 11
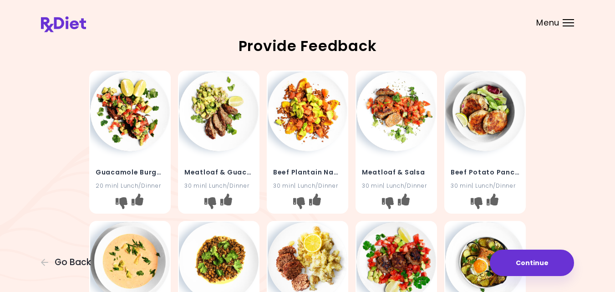
click at [65, 209] on div "Guacamole Burgers 20 min | Lunch/Dinner Meatloaf & Guacamole 30 min | Lunch/Din…" at bounding box center [307, 292] width 533 height 450
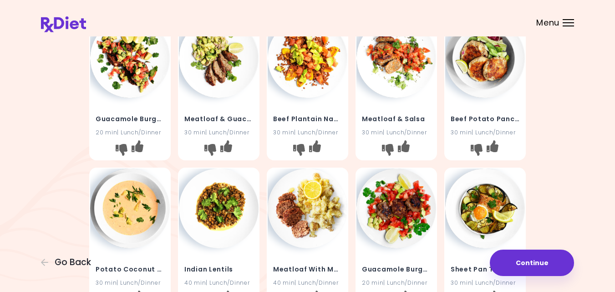
scroll to position [55, 0]
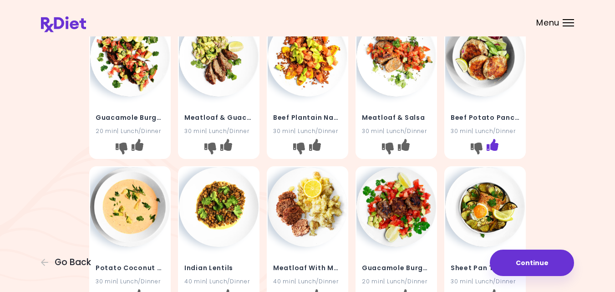
click at [491, 145] on icon "I like this recipe" at bounding box center [492, 145] width 12 height 12
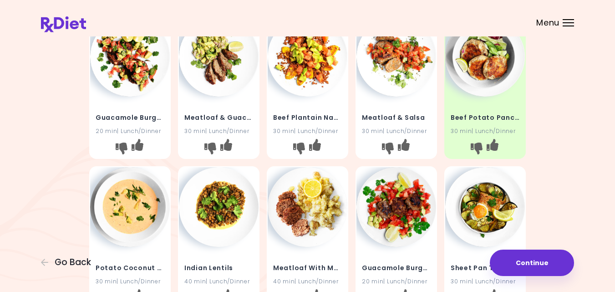
click at [549, 135] on div "Guacamole Burgers 20 min | Lunch/Dinner Meatloaf & Guacamole 30 min | Lunch/Din…" at bounding box center [307, 237] width 533 height 450
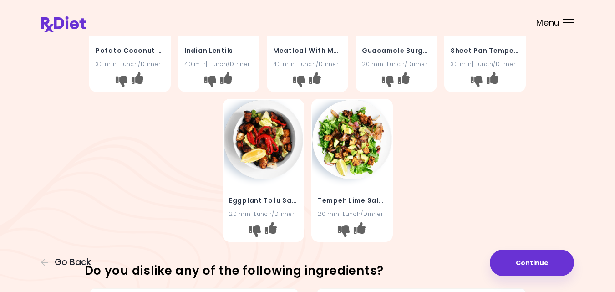
scroll to position [273, 0]
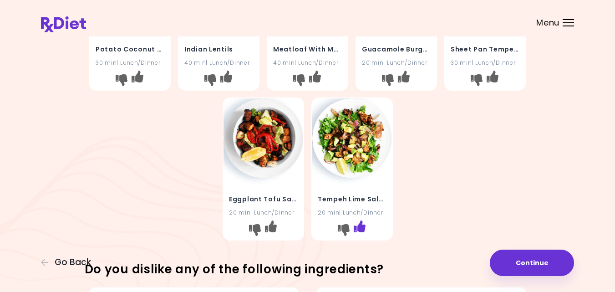
click at [361, 223] on icon "I like this recipe" at bounding box center [359, 226] width 12 height 12
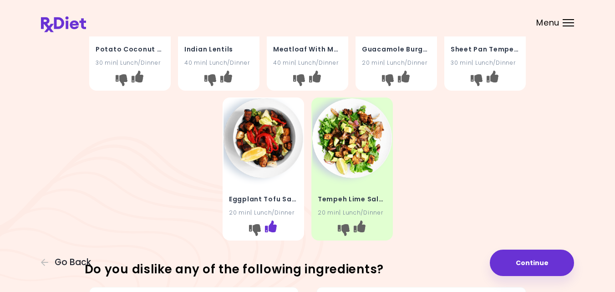
click at [269, 227] on icon "I like this recipe" at bounding box center [270, 226] width 12 height 12
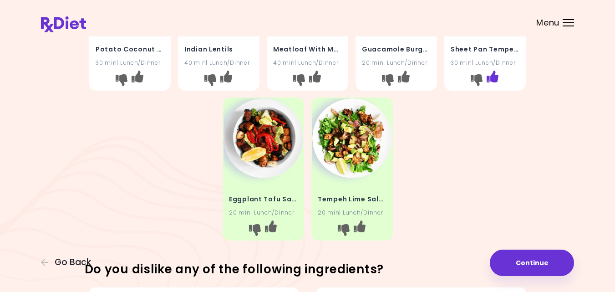
click at [494, 76] on icon "I like this recipe" at bounding box center [492, 76] width 12 height 12
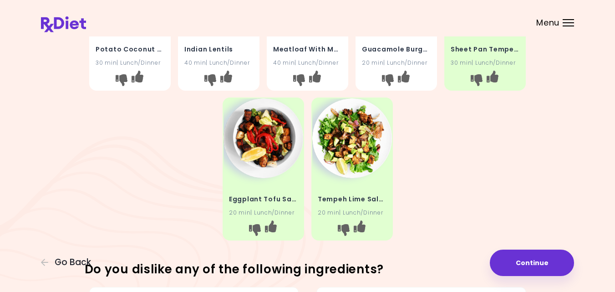
click at [545, 92] on div "Guacamole Burgers 20 min | Lunch/Dinner Meatloaf & Guacamole 30 min | Lunch/Din…" at bounding box center [307, 19] width 533 height 450
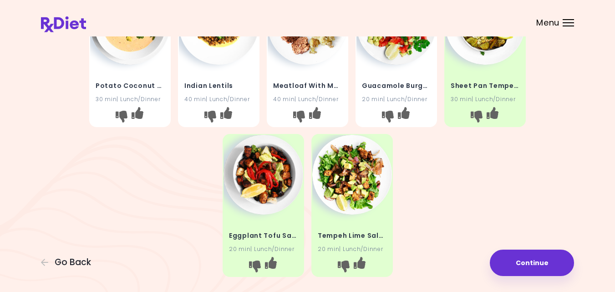
click at [545, 92] on div "Guacamole Burgers 20 min | Lunch/Dinner Meatloaf & Guacamole 30 min | Lunch/Din…" at bounding box center [307, 55] width 533 height 450
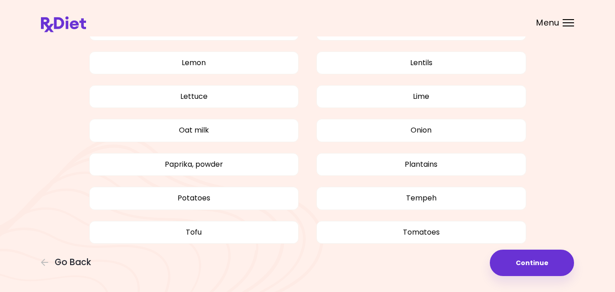
scroll to position [746, 0]
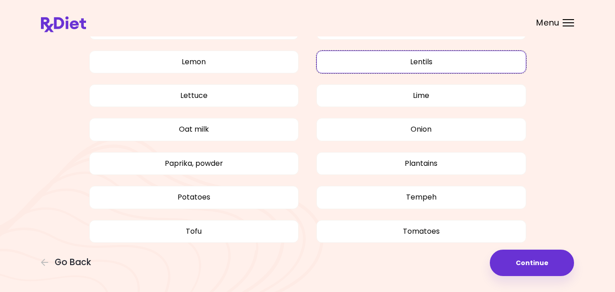
click at [476, 56] on button "Lentils" at bounding box center [421, 62] width 210 height 23
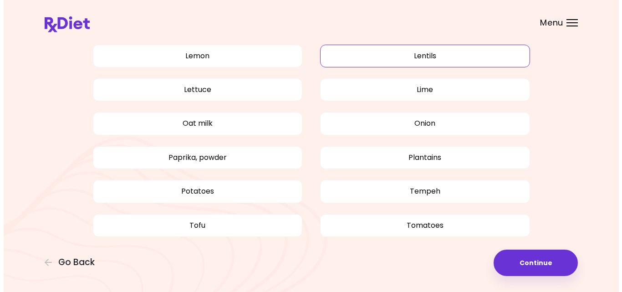
scroll to position [753, 0]
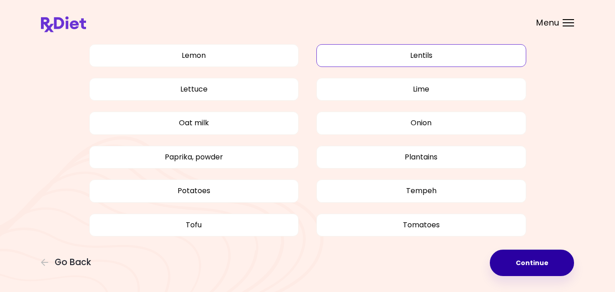
click at [536, 262] on button "Continue" at bounding box center [532, 262] width 84 height 26
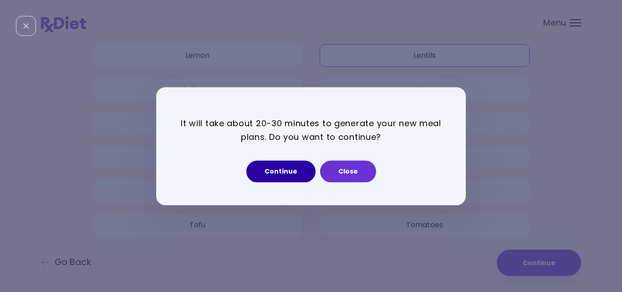
click at [295, 169] on button "Continue" at bounding box center [280, 171] width 69 height 22
select select "*"
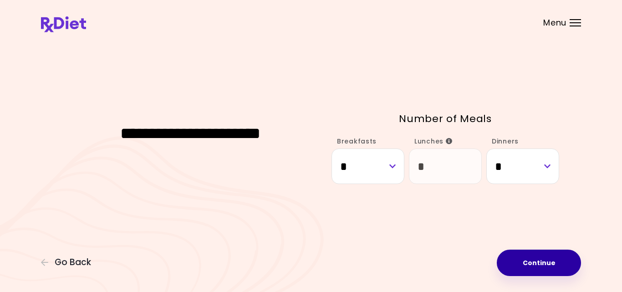
click at [516, 261] on button "Continue" at bounding box center [539, 262] width 84 height 26
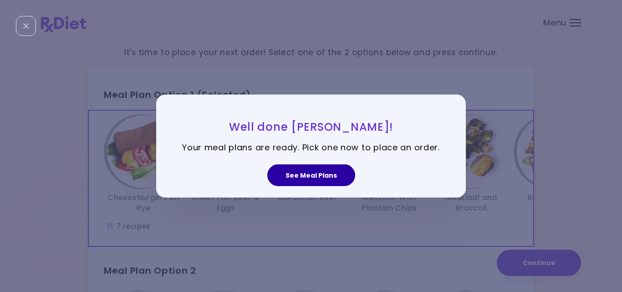
click at [308, 176] on button "See Meal Plans" at bounding box center [311, 175] width 88 height 22
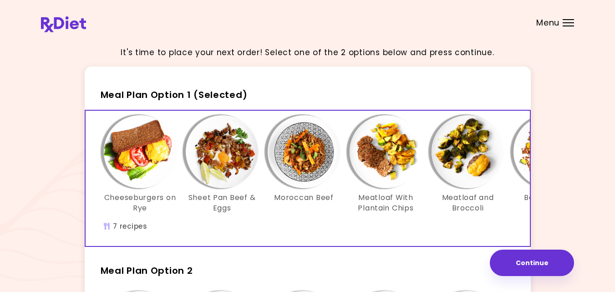
click at [138, 148] on img "Info - Cheeseburgers on Rye - Meal Plan Option 1 (Selected)" at bounding box center [140, 151] width 73 height 73
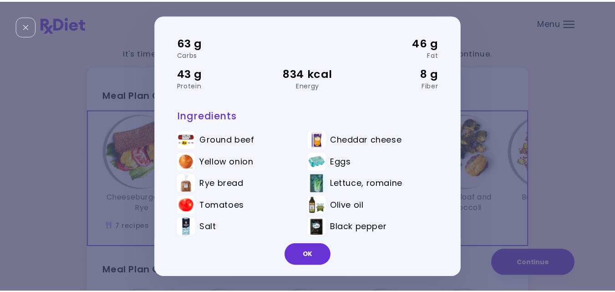
scroll to position [48, 0]
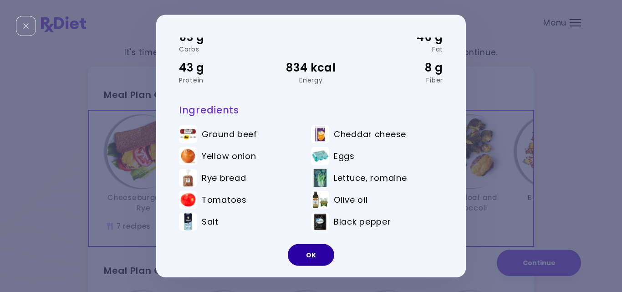
click at [315, 252] on button "OK" at bounding box center [311, 255] width 46 height 22
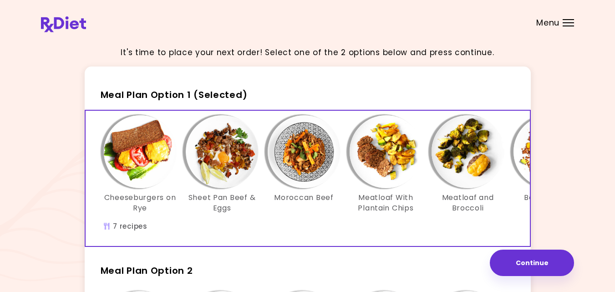
click at [221, 153] on img "Info - Sheet Pan Beef & Eggs - Meal Plan Option 1 (Selected)" at bounding box center [222, 151] width 73 height 73
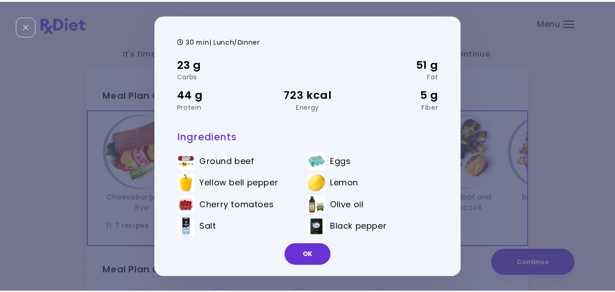
scroll to position [26, 0]
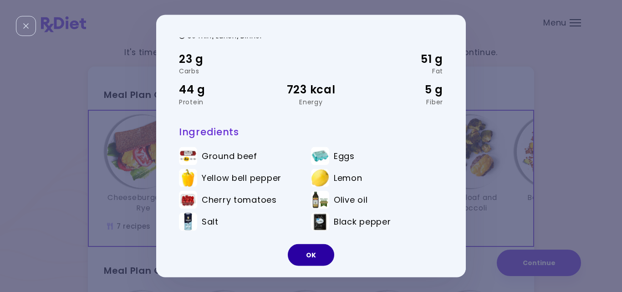
click at [311, 249] on button "OK" at bounding box center [311, 255] width 46 height 22
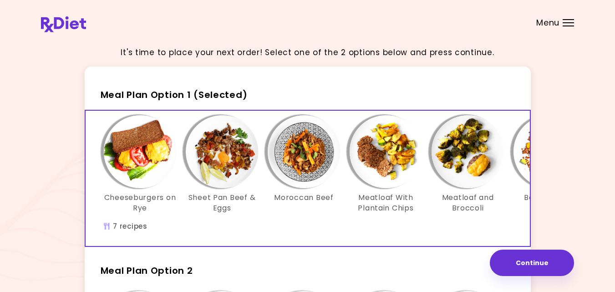
click at [301, 147] on img "Info - Moroccan Beef - Meal Plan Option 1 (Selected)" at bounding box center [304, 151] width 73 height 73
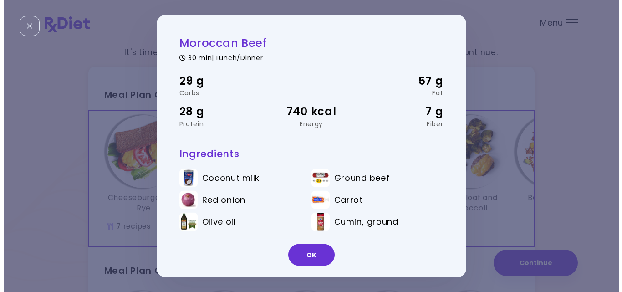
scroll to position [0, 0]
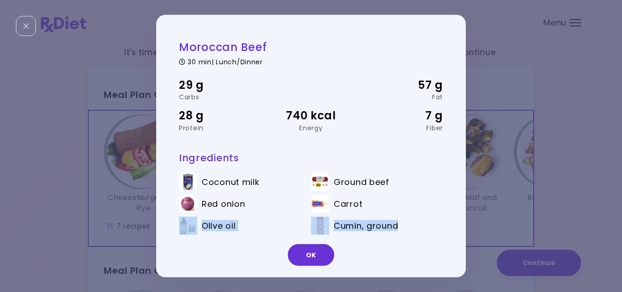
drag, startPoint x: 453, startPoint y: 196, endPoint x: 451, endPoint y: 217, distance: 21.1
click at [451, 217] on div "Moroccan Beef 30 min | Lunch/Dinner 29 g Carbs 57 g Fat 28 g Protein 740 kcal E…" at bounding box center [306, 145] width 300 height 217
click at [313, 257] on button "OK" at bounding box center [311, 255] width 46 height 22
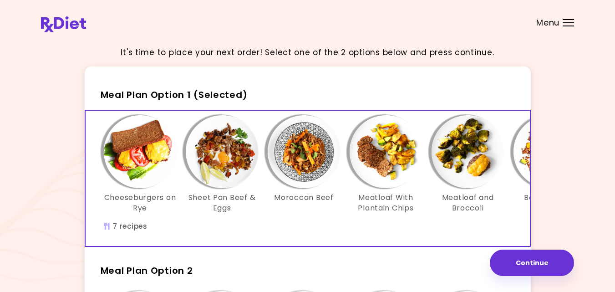
click at [386, 168] on img "Info - Meatloaf With Plantain Chips - Meal Plan Option 1 (Selected)" at bounding box center [386, 151] width 73 height 73
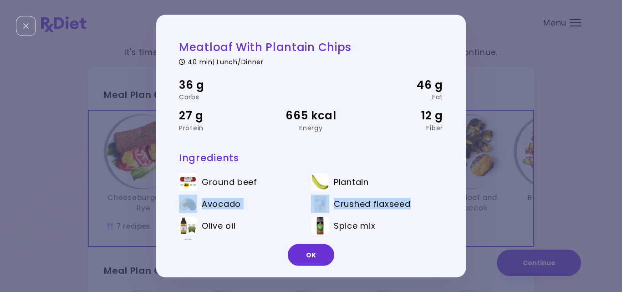
drag, startPoint x: 458, startPoint y: 193, endPoint x: 451, endPoint y: 212, distance: 20.3
click at [451, 212] on div "Meatloaf With Plantain Chips 40 min | Lunch/Dinner 36 g Carbs 46 g Fat 27 g Pro…" at bounding box center [310, 146] width 309 height 263
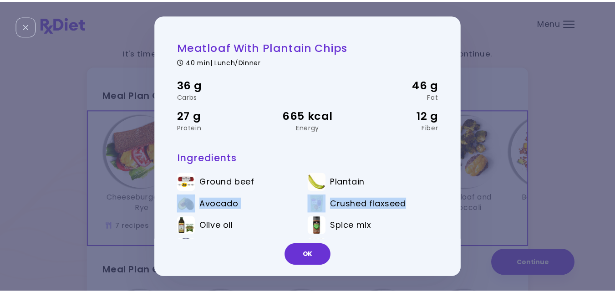
scroll to position [26, 0]
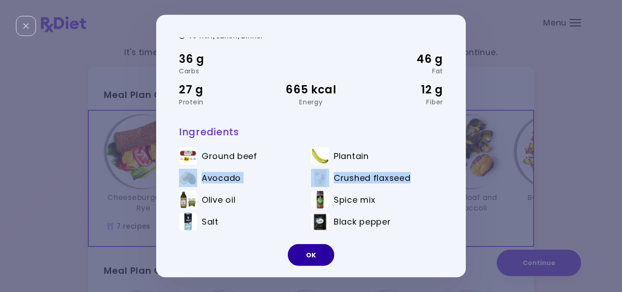
click at [299, 253] on button "OK" at bounding box center [311, 255] width 46 height 22
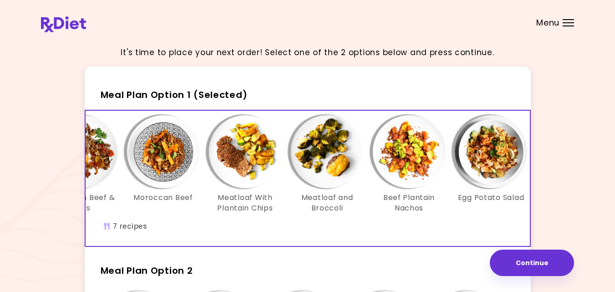
scroll to position [0, 142]
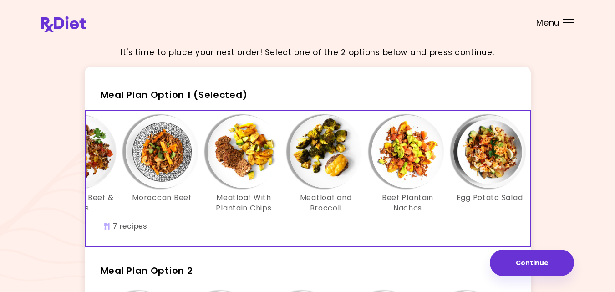
click at [324, 150] on img "Info - Meatloaf and Broccoli - Meal Plan Option 1 (Selected)" at bounding box center [325, 151] width 73 height 73
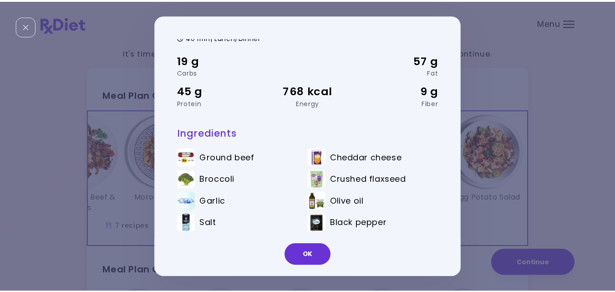
scroll to position [26, 0]
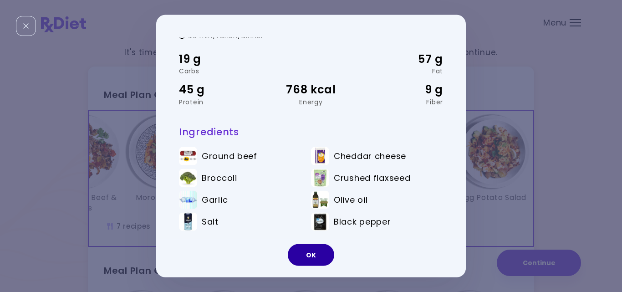
click at [308, 253] on button "OK" at bounding box center [311, 255] width 46 height 22
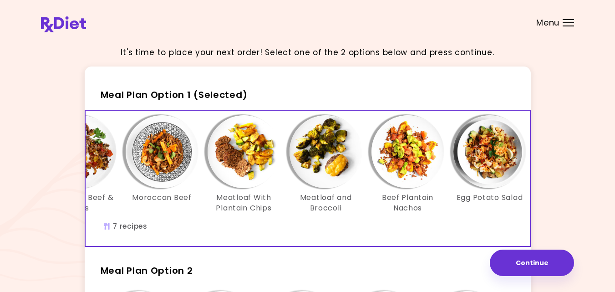
click at [485, 161] on img "Info - Egg Potato Salad - Meal Plan Option 1 (Selected)" at bounding box center [489, 151] width 73 height 73
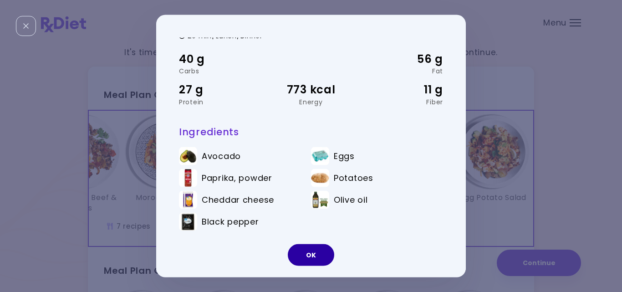
click at [314, 254] on button "OK" at bounding box center [311, 255] width 46 height 22
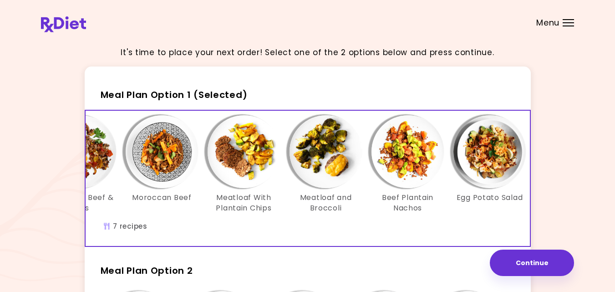
click at [549, 206] on div "It's time to place your next order! Select one of the 2 options below and press…" at bounding box center [307, 261] width 533 height 444
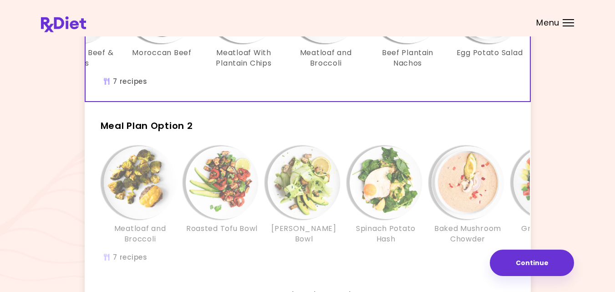
scroll to position [146, 0]
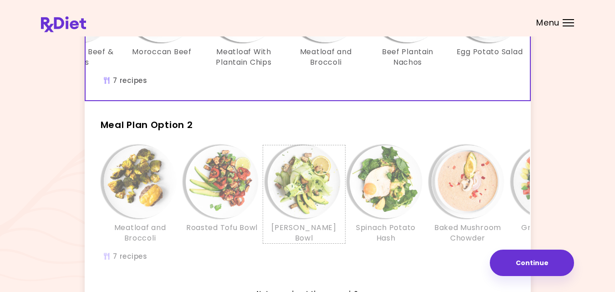
click at [303, 229] on h3 "[PERSON_NAME] Bowl" at bounding box center [304, 233] width 73 height 20
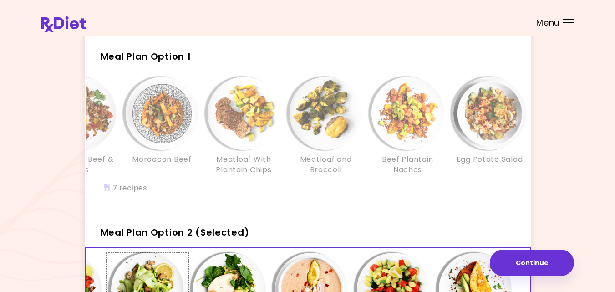
scroll to position [36, 0]
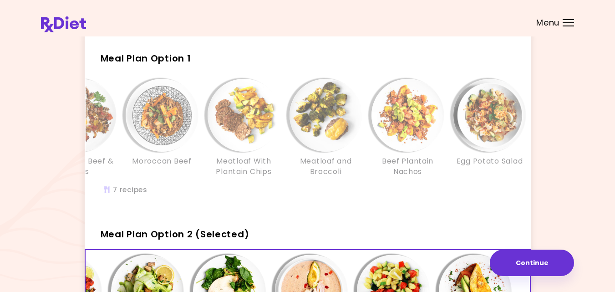
click at [574, 189] on div "It's time to place your next order! Select one of the 2 options below and press…" at bounding box center [307, 225] width 615 height 522
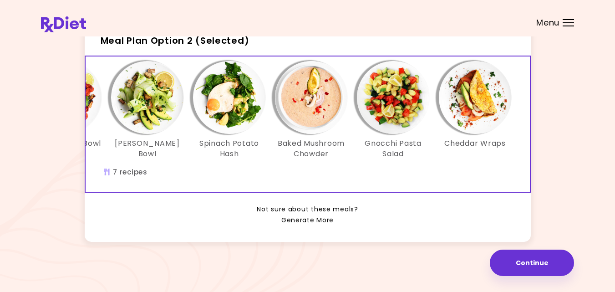
scroll to position [243, 0]
click at [305, 217] on link "Generate More" at bounding box center [307, 220] width 52 height 11
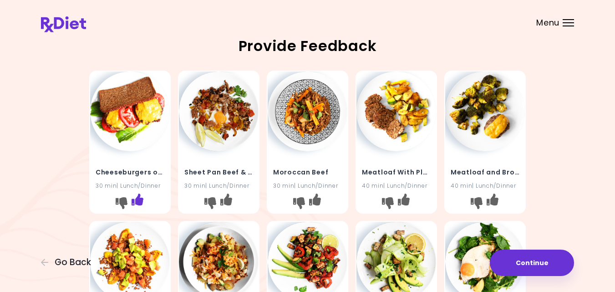
click at [139, 200] on icon "I like this recipe" at bounding box center [138, 199] width 12 height 12
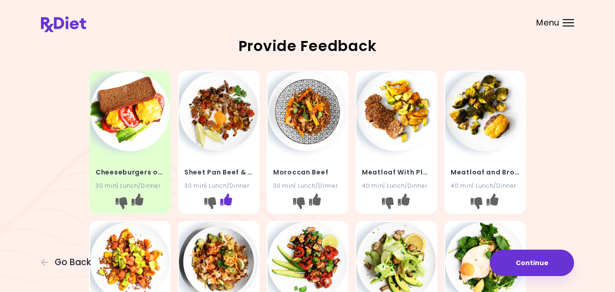
click at [226, 202] on icon "I like this recipe" at bounding box center [226, 199] width 12 height 12
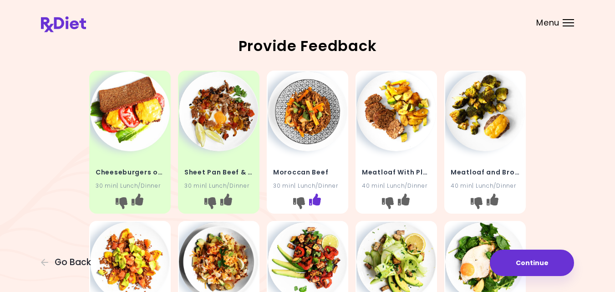
click at [316, 201] on icon "I like this recipe" at bounding box center [315, 199] width 12 height 12
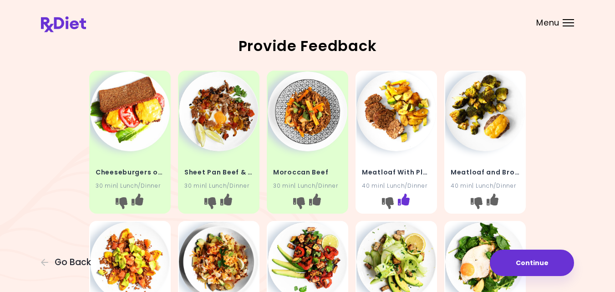
click at [405, 196] on icon "I like this recipe" at bounding box center [404, 199] width 12 height 12
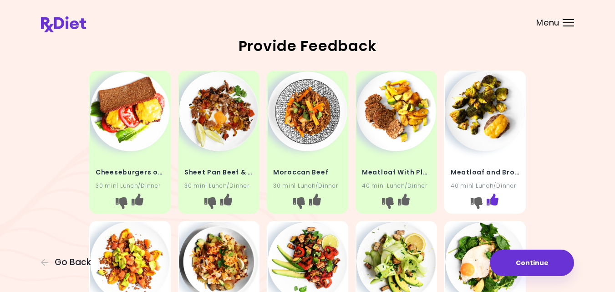
click at [493, 198] on icon "I like this recipe" at bounding box center [492, 199] width 12 height 12
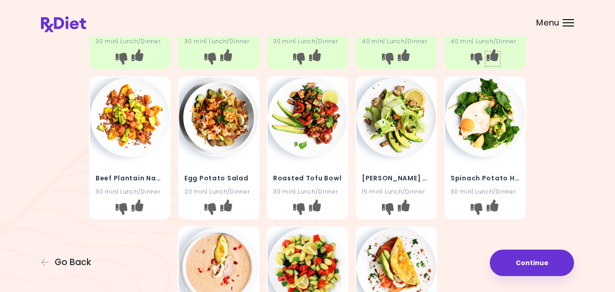
scroll to position [146, 0]
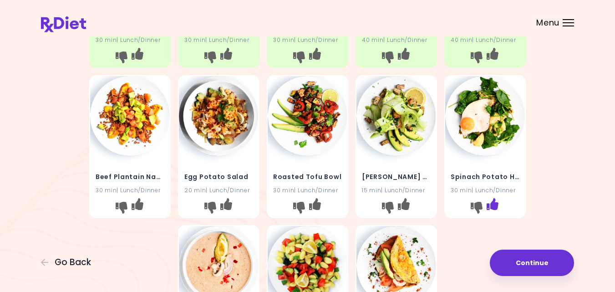
click at [490, 202] on icon "I like this recipe" at bounding box center [492, 204] width 12 height 12
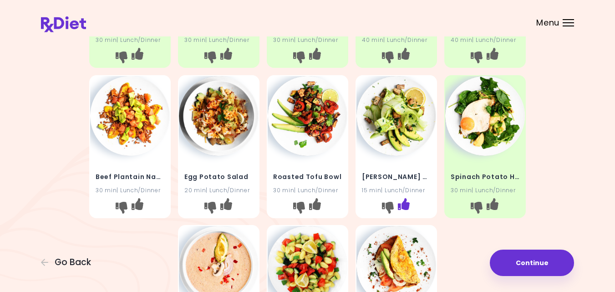
click at [405, 205] on icon "I like this recipe" at bounding box center [404, 204] width 12 height 12
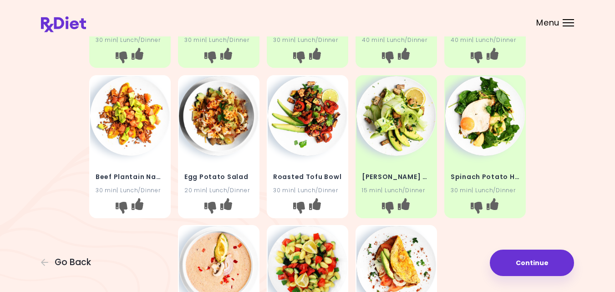
click at [385, 109] on img at bounding box center [396, 116] width 80 height 80
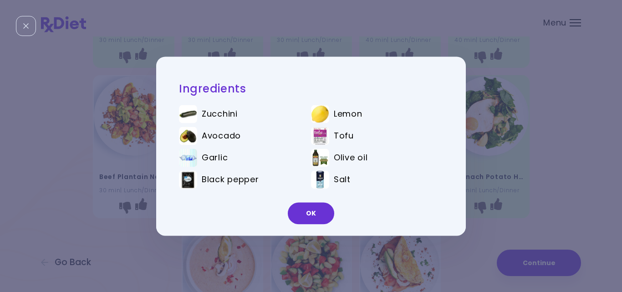
click at [385, 109] on div "Lemon" at bounding box center [382, 114] width 96 height 10
click at [304, 216] on button "OK" at bounding box center [311, 213] width 46 height 22
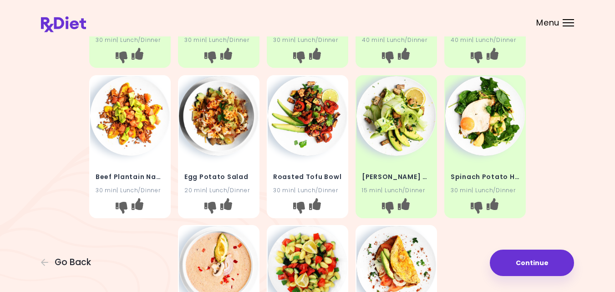
click at [310, 121] on img at bounding box center [308, 116] width 80 height 80
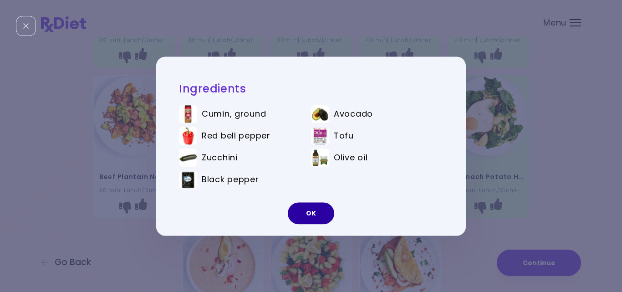
click at [308, 213] on button "OK" at bounding box center [311, 213] width 46 height 22
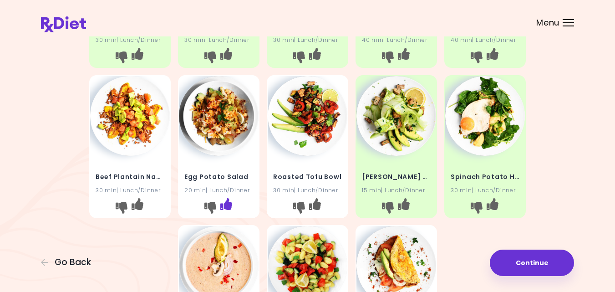
click at [228, 203] on icon "I like this recipe" at bounding box center [226, 204] width 12 height 12
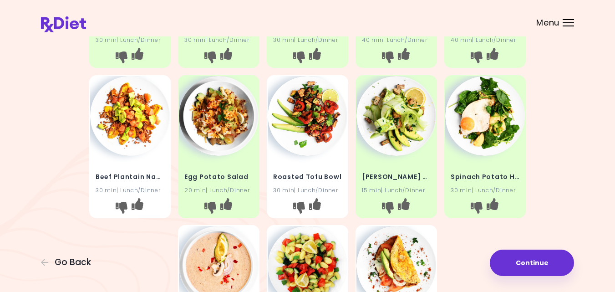
click at [542, 192] on div "Cheeseburgers on Rye 30 min | Lunch/Dinner Sheet Pan Beef & Eggs 30 min | Lunch…" at bounding box center [307, 146] width 533 height 450
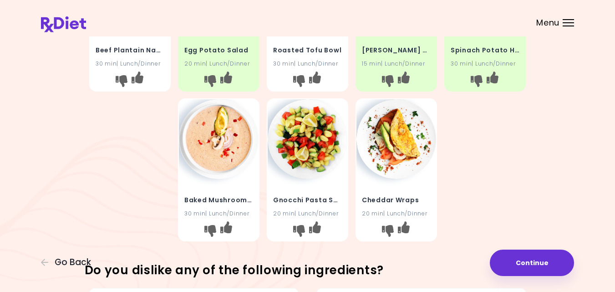
scroll to position [273, 0]
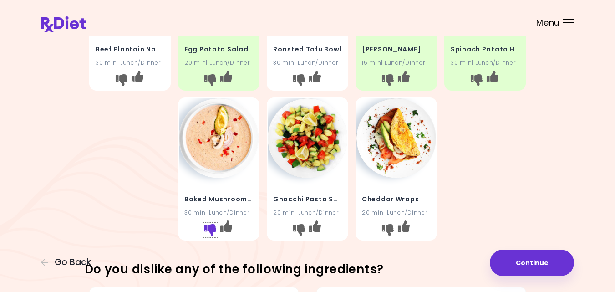
click at [208, 230] on icon "I don't like this recipe" at bounding box center [210, 230] width 12 height 12
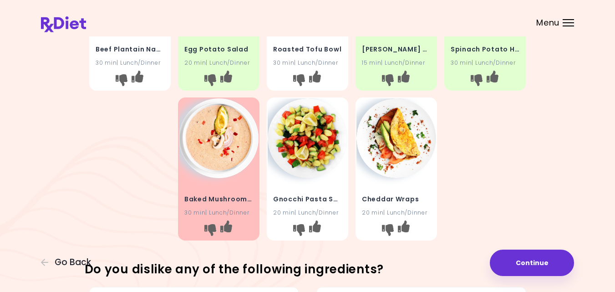
click at [314, 132] on img at bounding box center [308, 138] width 80 height 80
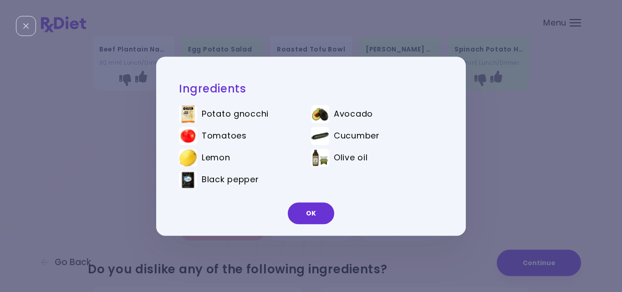
click at [314, 132] on img at bounding box center [320, 136] width 18 height 18
click at [314, 208] on button "OK" at bounding box center [311, 213] width 46 height 22
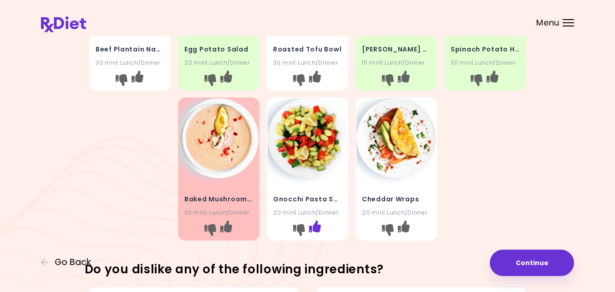
click at [314, 228] on icon "I like this recipe" at bounding box center [315, 226] width 12 height 12
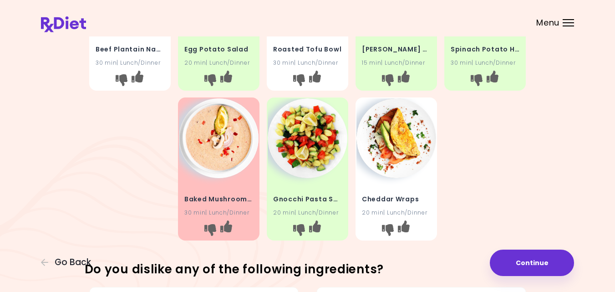
click at [404, 135] on img at bounding box center [396, 138] width 80 height 80
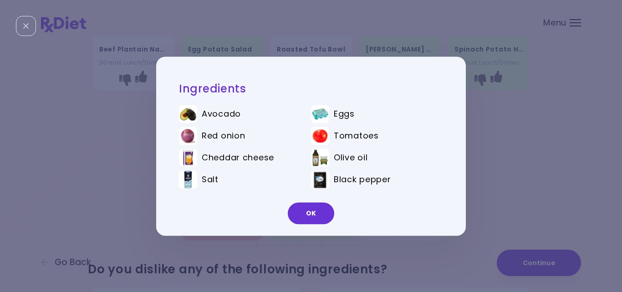
click at [404, 135] on div "Tomatoes" at bounding box center [382, 136] width 96 height 10
click at [303, 210] on button "OK" at bounding box center [311, 213] width 46 height 22
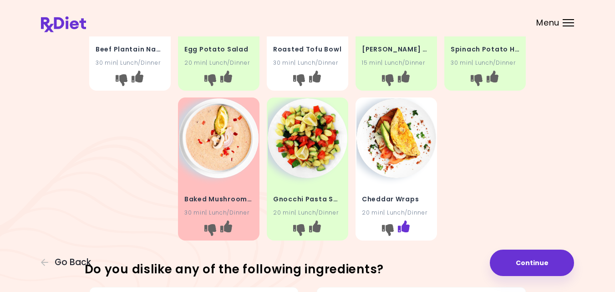
click at [403, 224] on icon "I like this recipe" at bounding box center [404, 226] width 12 height 12
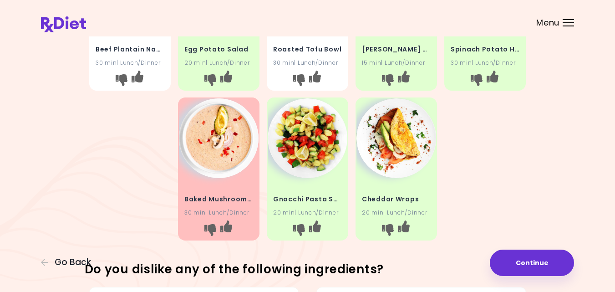
click at [506, 184] on div "Cheeseburgers on Rye 30 min | Lunch/Dinner Sheet Pan Beef & Eggs 30 min | Lunch…" at bounding box center [307, 19] width 437 height 450
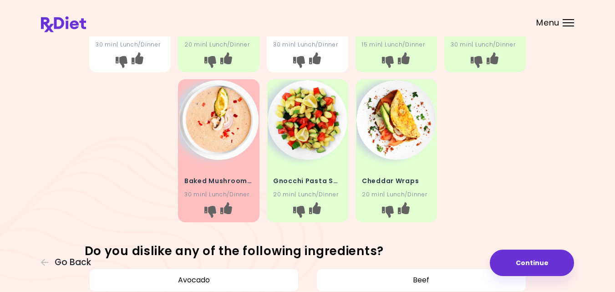
click at [506, 184] on div "Cheeseburgers on Rye 30 min | Lunch/Dinner Sheet Pan Beef & Eggs 30 min | Lunch…" at bounding box center [307, 1] width 437 height 450
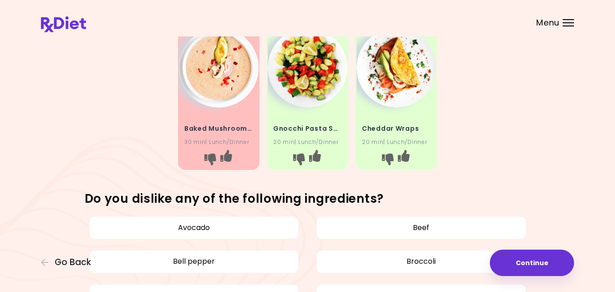
click at [506, 184] on div "Provide Feedback Cheeseburgers on Rye 30 min | Lunch/Dinner Sheet Pan Beef & Eg…" at bounding box center [307, 178] width 533 height 967
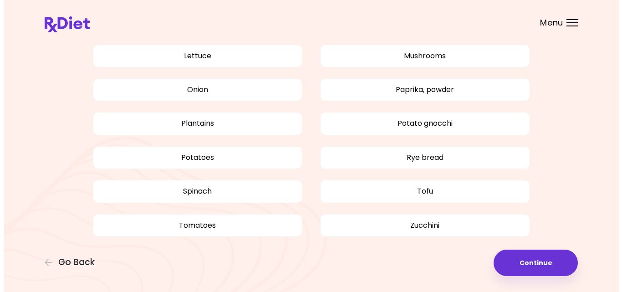
scroll to position [753, 0]
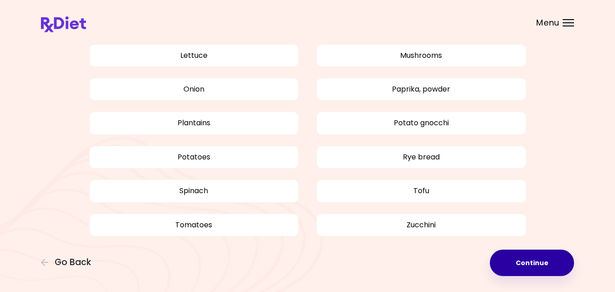
click at [522, 260] on button "Continue" at bounding box center [532, 262] width 84 height 26
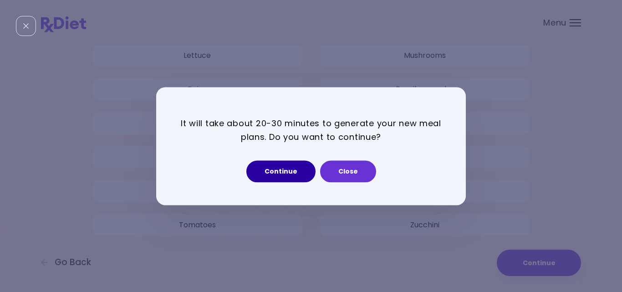
click at [284, 173] on button "Continue" at bounding box center [280, 171] width 69 height 22
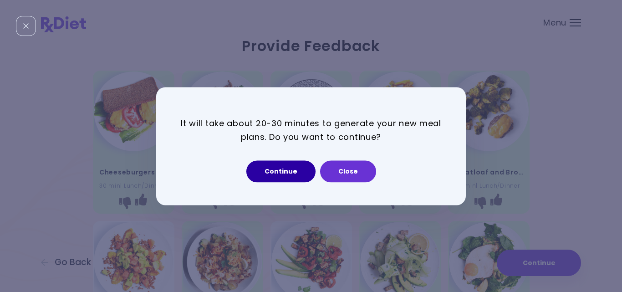
select select "*"
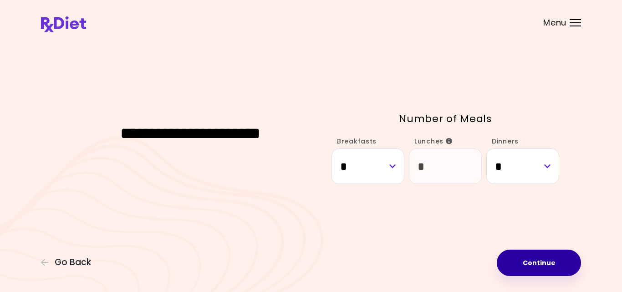
click at [543, 264] on button "Continue" at bounding box center [539, 262] width 84 height 26
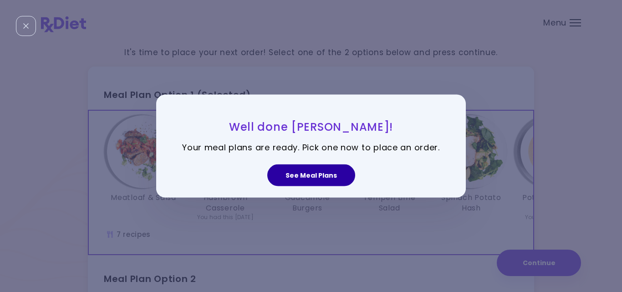
click at [293, 174] on button "See Meal Plans" at bounding box center [311, 175] width 88 height 22
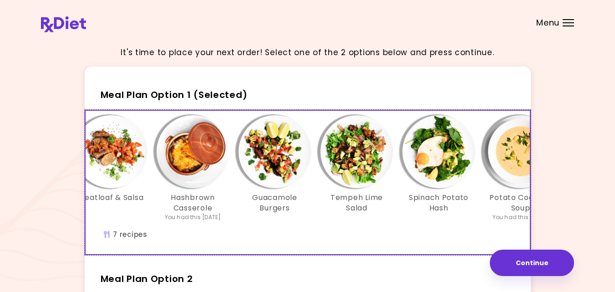
scroll to position [0, 11]
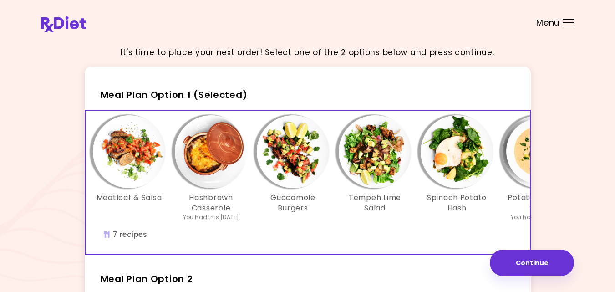
click at [206, 159] on img "Info - Hashbrown Casserole - Meal Plan Option 1 (Selected)" at bounding box center [211, 151] width 73 height 73
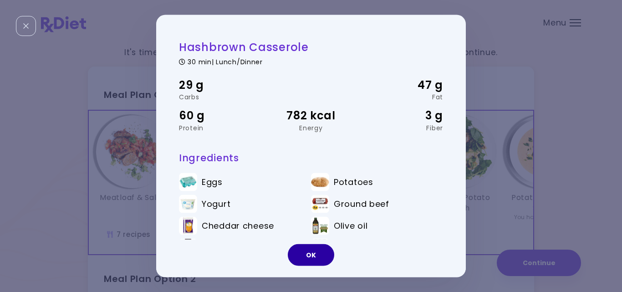
click at [307, 249] on button "OK" at bounding box center [311, 255] width 46 height 22
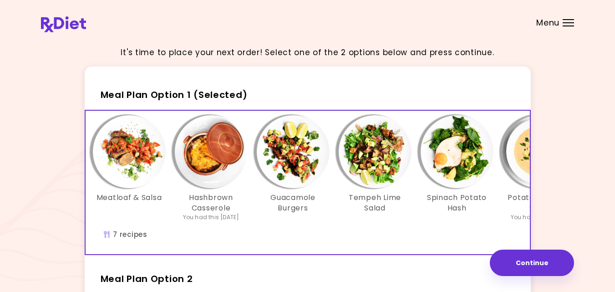
click at [542, 207] on div "It's time to place your next order! Select one of the 2 options below and press…" at bounding box center [307, 269] width 533 height 461
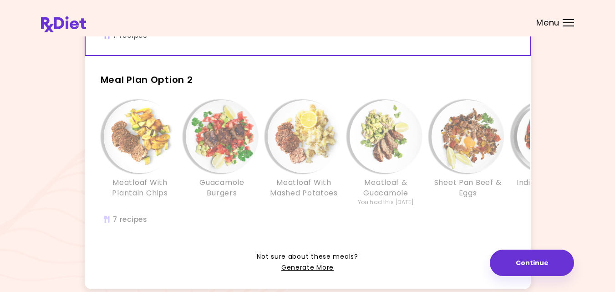
scroll to position [200, 0]
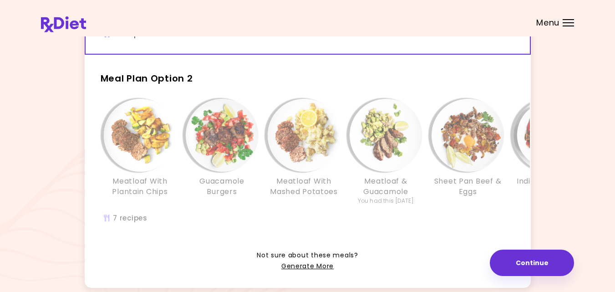
click at [247, 185] on h3 "Guacamole Burgers" at bounding box center [222, 186] width 73 height 20
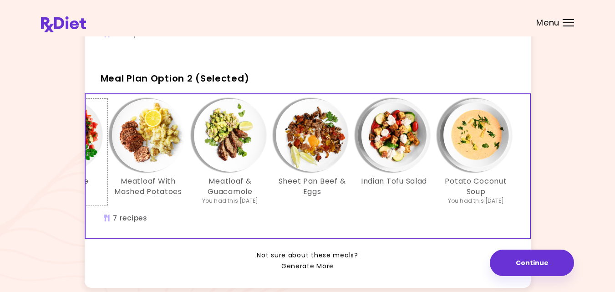
scroll to position [0, 157]
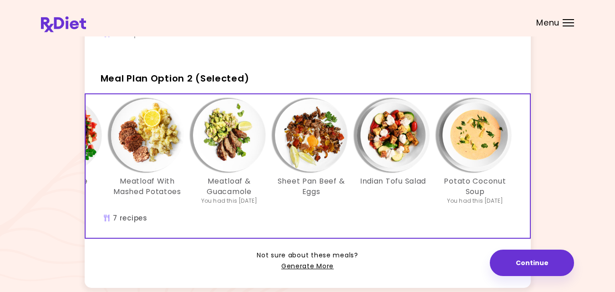
click at [305, 149] on img "Info - Sheet Pan Beef & Eggs - Meal Plan Option 2 (Selected)" at bounding box center [311, 135] width 73 height 73
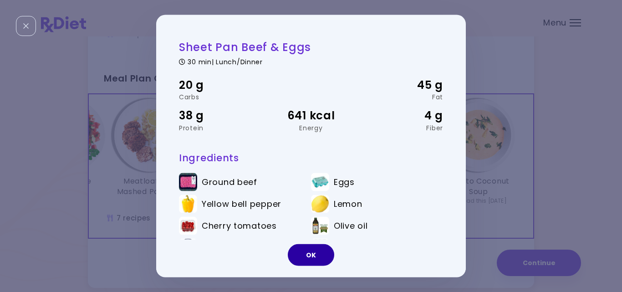
click at [309, 259] on button "OK" at bounding box center [311, 255] width 46 height 22
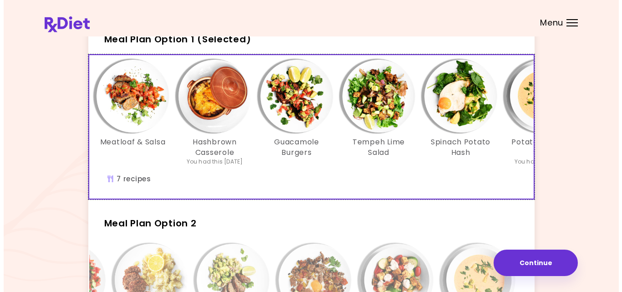
scroll to position [55, 0]
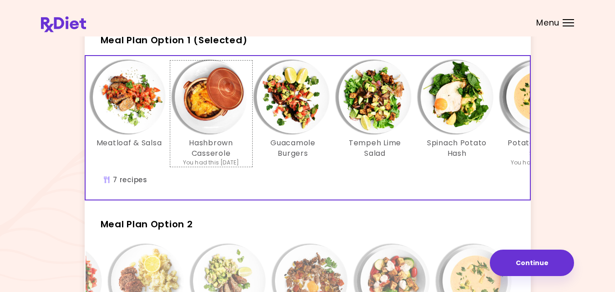
click at [214, 95] on img "Info - Hashbrown Casserole - Meal Plan Option 1 (Selected)" at bounding box center [211, 97] width 73 height 73
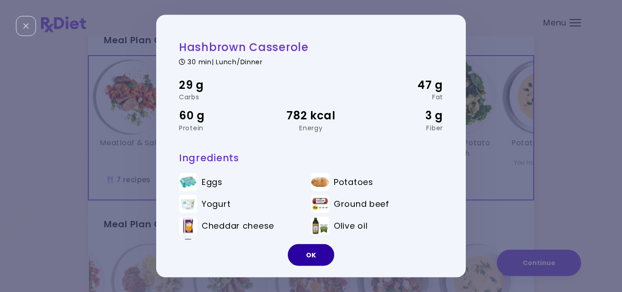
click at [319, 249] on button "OK" at bounding box center [311, 255] width 46 height 22
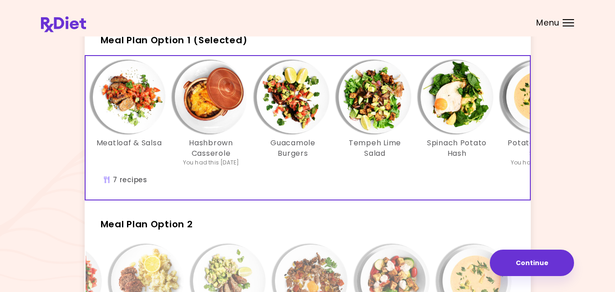
click at [121, 80] on img "Info - Meatloaf & Salsa - Meal Plan Option 1 (Selected)" at bounding box center [129, 97] width 73 height 73
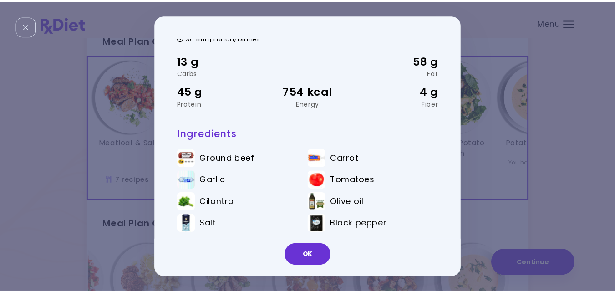
scroll to position [26, 0]
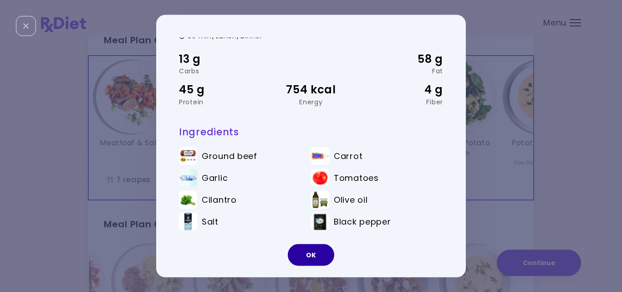
click at [313, 251] on button "OK" at bounding box center [311, 255] width 46 height 22
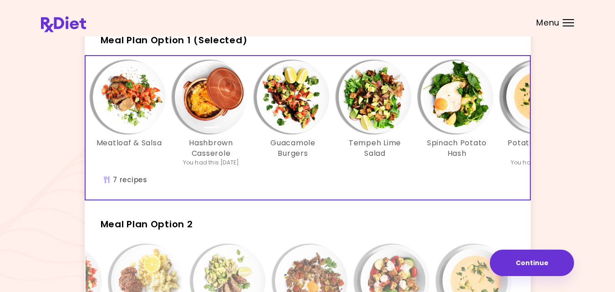
click at [297, 98] on img "Info - Guacamole Burgers - Meal Plan Option 1 (Selected)" at bounding box center [293, 97] width 73 height 73
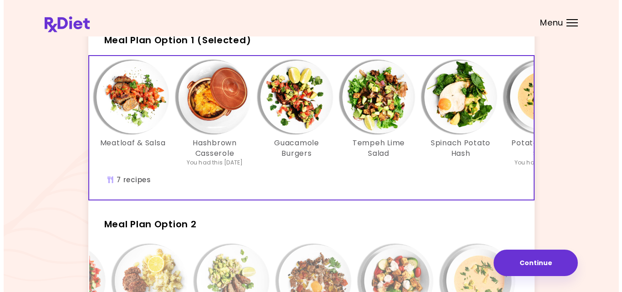
scroll to position [0, 0]
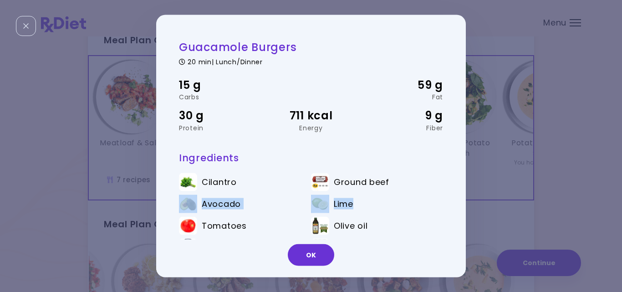
drag, startPoint x: 453, startPoint y: 170, endPoint x: 452, endPoint y: 213, distance: 42.8
click at [452, 213] on div "Guacamole Burgers 20 min | Lunch/Dinner 15 g Carbs 59 g Fat 30 g Protein 711 kc…" at bounding box center [306, 145] width 300 height 217
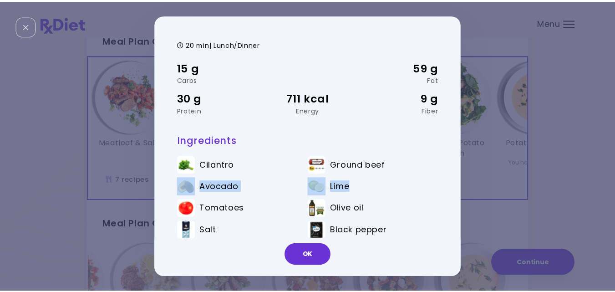
scroll to position [26, 0]
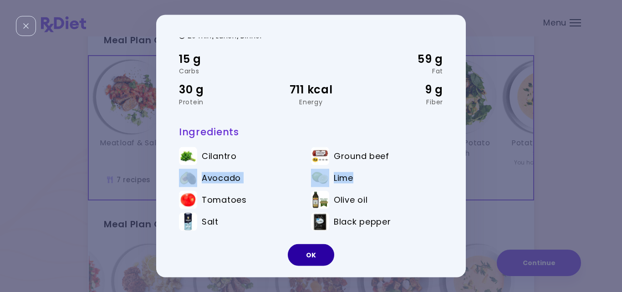
click at [319, 253] on button "OK" at bounding box center [311, 255] width 46 height 22
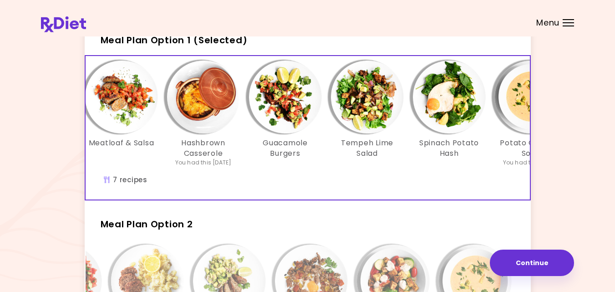
scroll to position [0, 11]
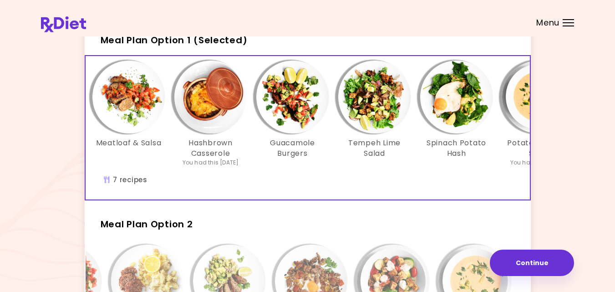
click at [369, 91] on img "Info - Tempeh Lime Salad - Meal Plan Option 1 (Selected)" at bounding box center [374, 97] width 73 height 73
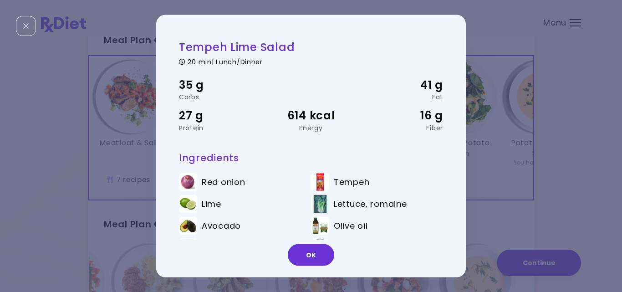
click at [369, 91] on div "41 g" at bounding box center [399, 84] width 88 height 17
click at [333, 260] on div "OK" at bounding box center [310, 258] width 309 height 38
click at [318, 256] on button "OK" at bounding box center [311, 255] width 46 height 22
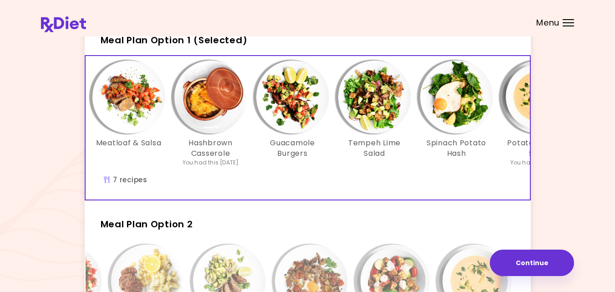
click at [216, 200] on div "Meatloaf & Salsa Hashbrown Casserole You had this [DATE] Guacamole Burgers Temp…" at bounding box center [308, 127] width 446 height 145
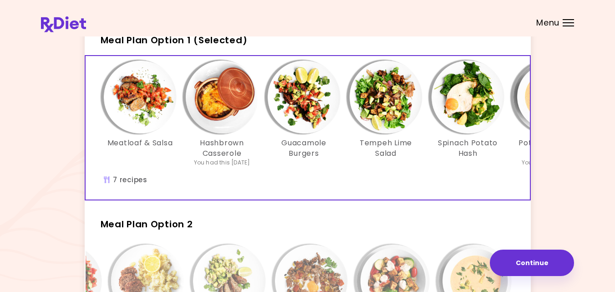
click at [551, 184] on div "It's time to place your next order! Select one of the 2 options below and press…" at bounding box center [307, 214] width 533 height 461
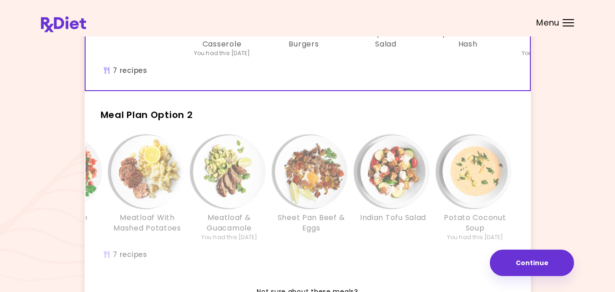
scroll to position [182, 0]
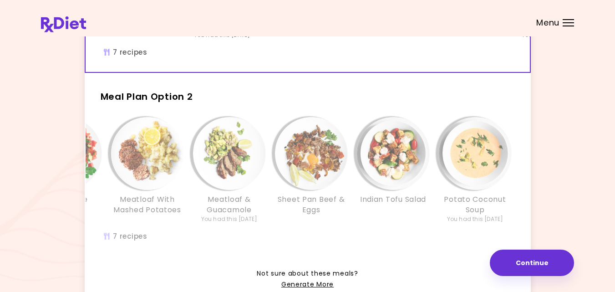
click at [360, 223] on div "Indian Tofu Salad" at bounding box center [393, 170] width 82 height 106
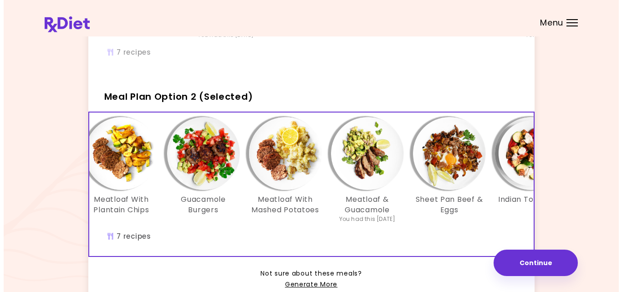
scroll to position [0, 0]
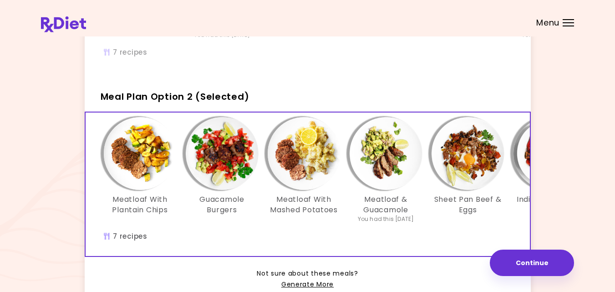
click at [215, 170] on img "Info - Guacamole Burgers - Meal Plan Option 2 (Selected)" at bounding box center [222, 153] width 73 height 73
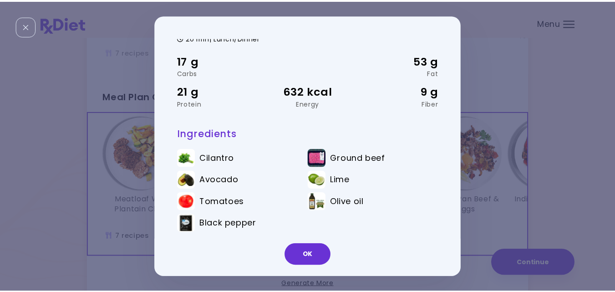
scroll to position [26, 0]
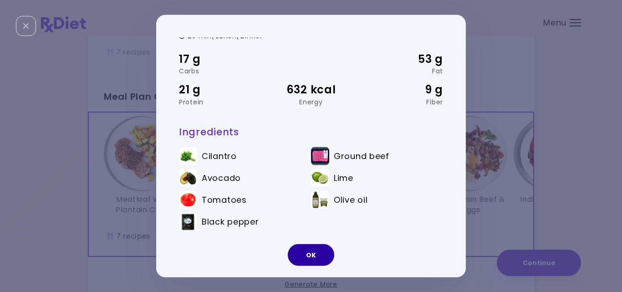
click at [314, 253] on button "OK" at bounding box center [311, 255] width 46 height 22
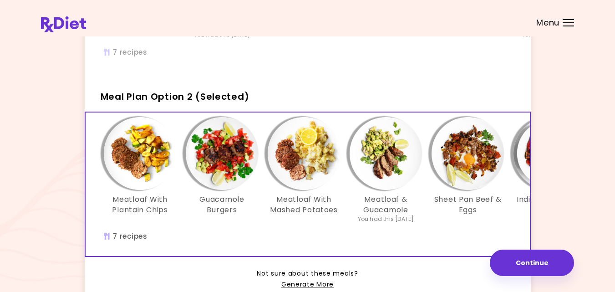
click at [381, 223] on div "You had this [DATE]" at bounding box center [386, 219] width 56 height 8
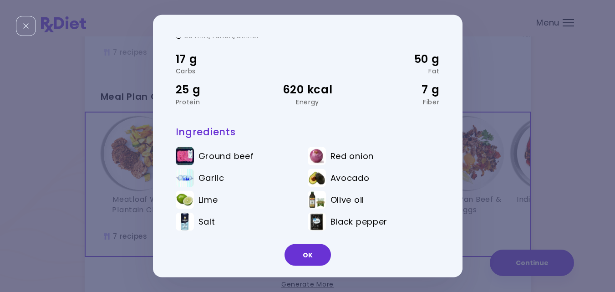
scroll to position [0, 0]
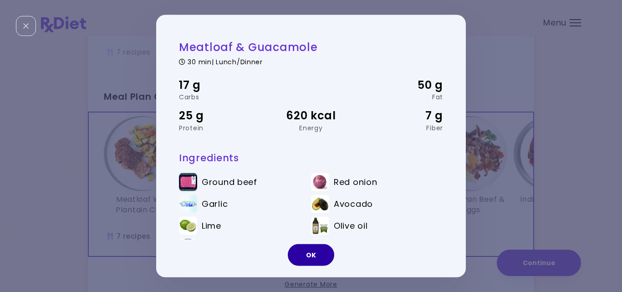
click at [313, 252] on button "OK" at bounding box center [311, 255] width 46 height 22
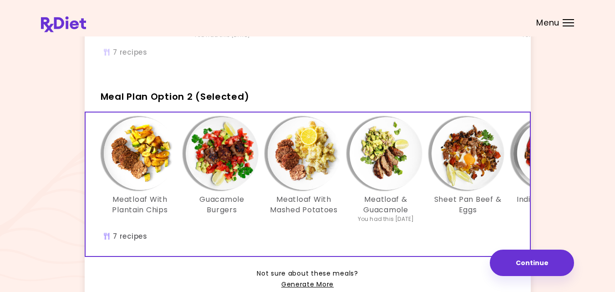
click at [379, 166] on img "Info - Meatloaf & Guacamole - Meal Plan Option 2 (Selected)" at bounding box center [386, 153] width 73 height 73
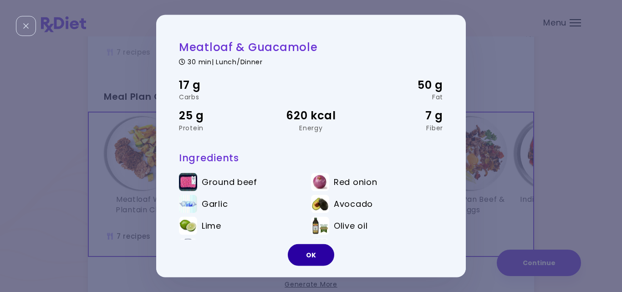
click at [313, 258] on button "OK" at bounding box center [311, 255] width 46 height 22
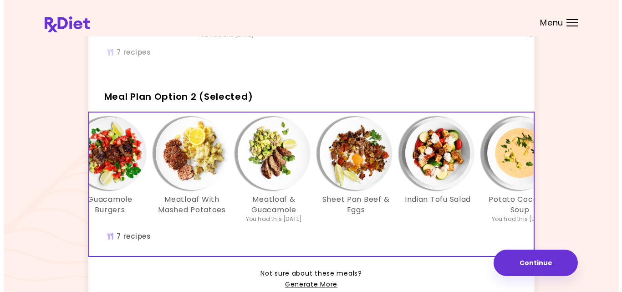
scroll to position [0, 122]
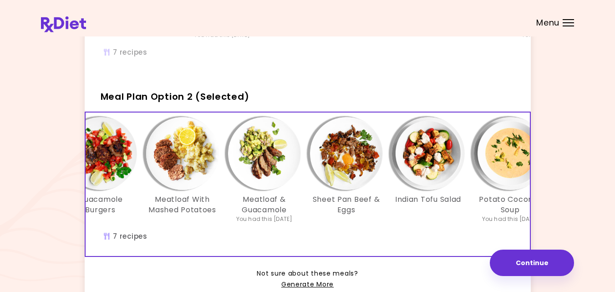
click at [341, 162] on img "Info - Sheet Pan Beef & Eggs - Meal Plan Option 2 (Selected)" at bounding box center [346, 153] width 73 height 73
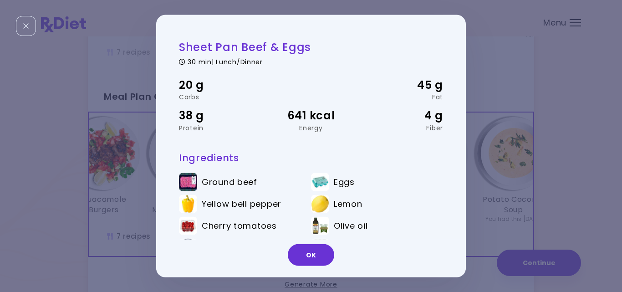
click at [341, 162] on h3 "Ingredients" at bounding box center [311, 157] width 264 height 12
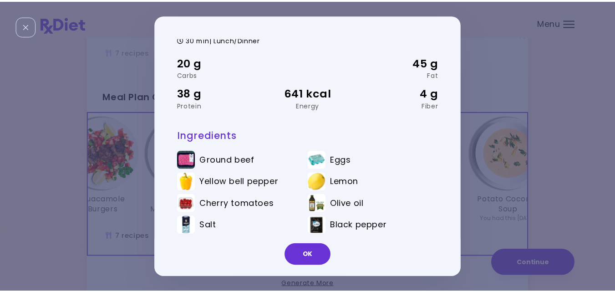
scroll to position [26, 0]
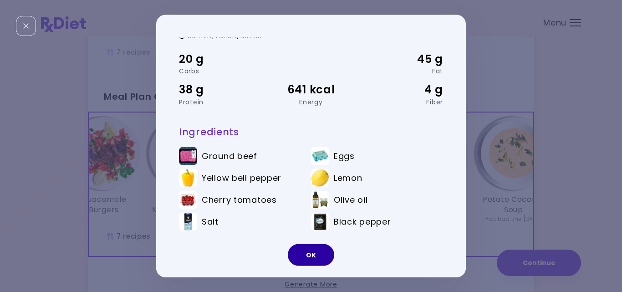
click at [311, 255] on button "OK" at bounding box center [311, 255] width 46 height 22
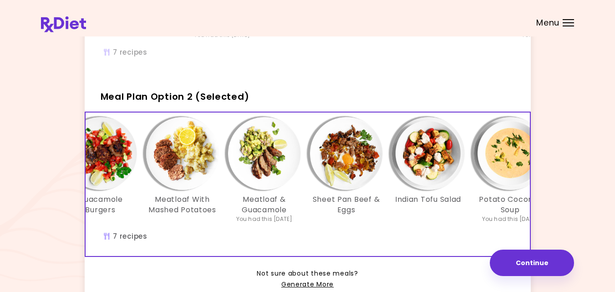
click at [438, 164] on img "Info - Indian Tofu Salad - Meal Plan Option 2 (Selected)" at bounding box center [428, 153] width 73 height 73
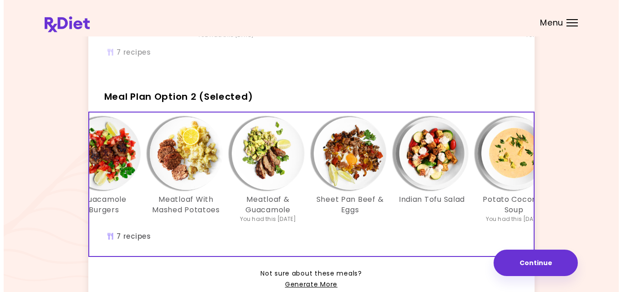
scroll to position [0, 0]
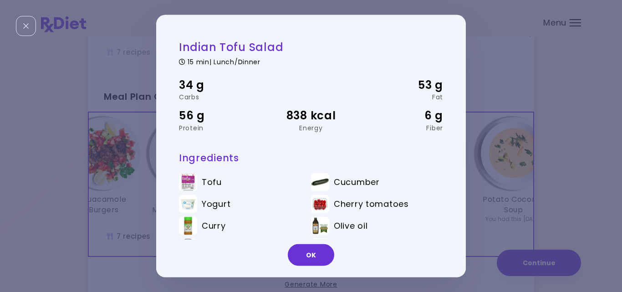
click at [438, 164] on div "Indian Tofu Salad 15 min | Lunch/Dinner 34 g Carbs 53 g Fat 56 g Protein 838 kc…" at bounding box center [311, 160] width 264 height 241
click at [313, 249] on button "OK" at bounding box center [311, 255] width 46 height 22
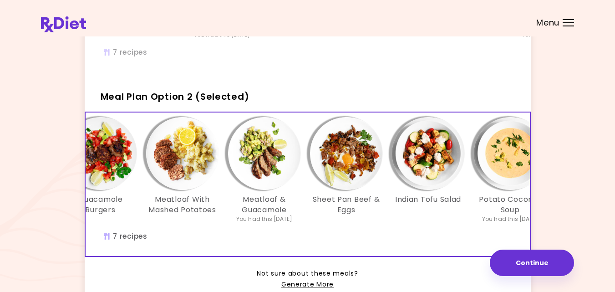
click at [506, 157] on img "Info - Potato Coconut Soup - Meal Plan Option 2 (Selected)" at bounding box center [510, 153] width 73 height 73
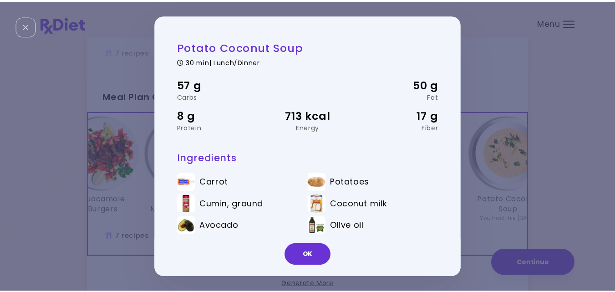
scroll to position [26, 0]
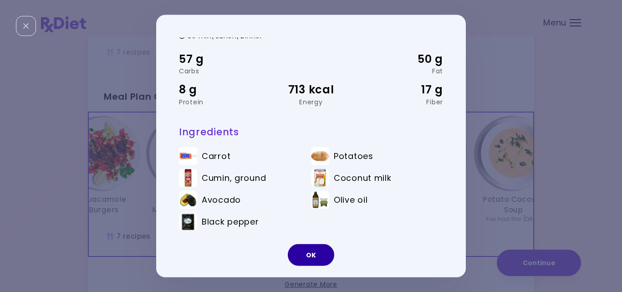
click at [300, 251] on button "OK" at bounding box center [311, 255] width 46 height 22
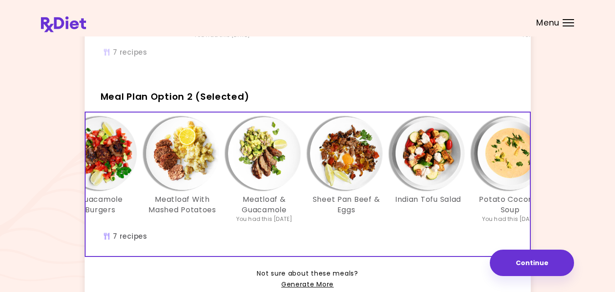
scroll to position [0, 0]
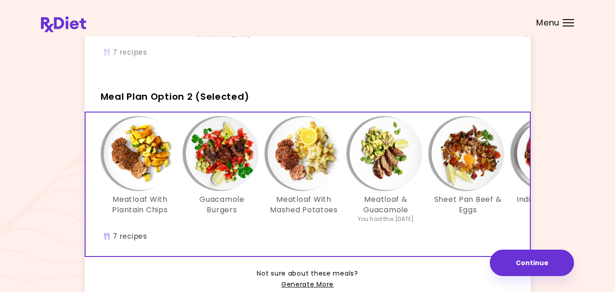
drag, startPoint x: 187, startPoint y: 264, endPoint x: 285, endPoint y: 233, distance: 103.1
click at [285, 232] on div "Meatloaf With Plantain Chips Guacamole Burgers Meatloaf With Mashed Potatoes Me…" at bounding box center [385, 174] width 573 height 115
click at [395, 53] on div "Meatloaf & Salsa Hashbrown Casserole You had this [DATE] Guacamole Burgers Temp…" at bounding box center [386, 0] width 601 height 143
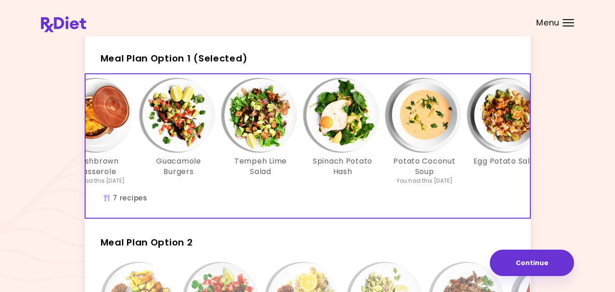
scroll to position [0, 157]
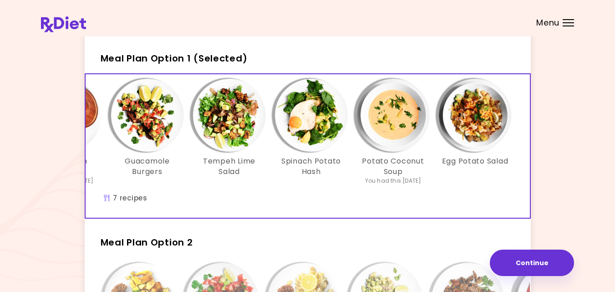
click at [553, 203] on div "It's time to place your next order! Select one of the 2 options below and press…" at bounding box center [307, 232] width 533 height 461
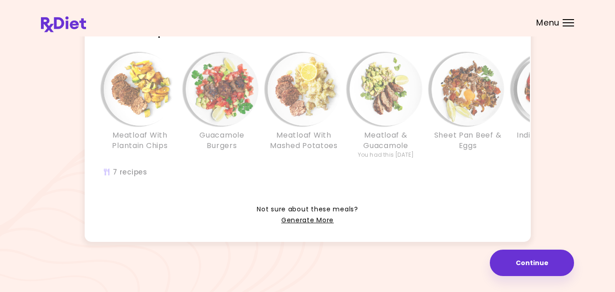
scroll to position [260, 0]
click at [299, 218] on link "Generate More" at bounding box center [307, 220] width 52 height 11
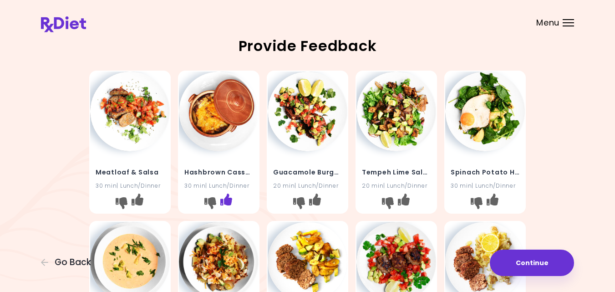
click at [226, 198] on icon "I like this recipe" at bounding box center [226, 199] width 12 height 12
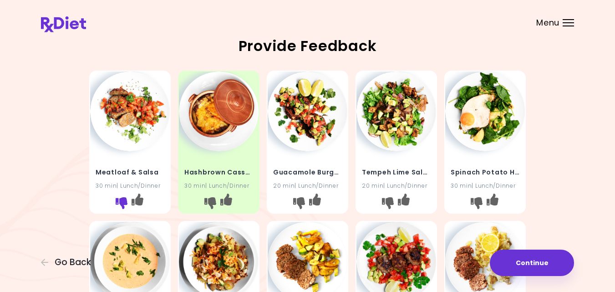
click at [121, 201] on icon "I don't like this recipe" at bounding box center [122, 203] width 12 height 12
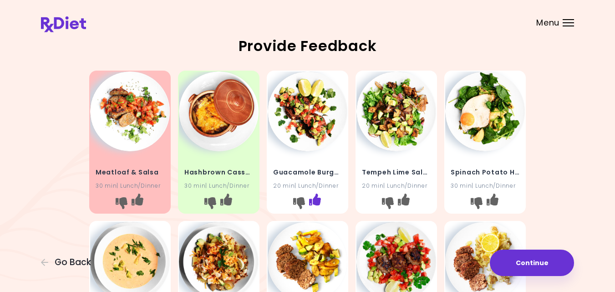
click at [315, 198] on icon "I like this recipe" at bounding box center [315, 199] width 12 height 12
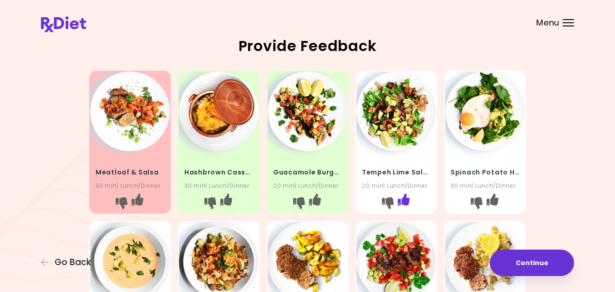
click at [403, 200] on icon "I like this recipe" at bounding box center [404, 199] width 12 height 12
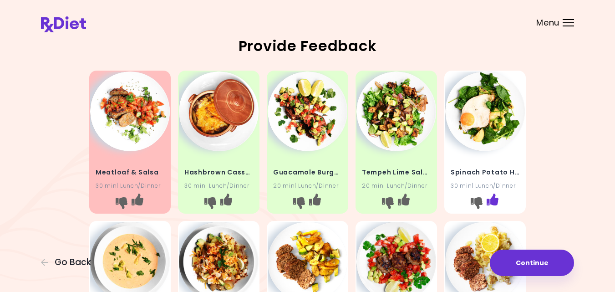
click at [495, 199] on icon "I like this recipe" at bounding box center [492, 199] width 12 height 12
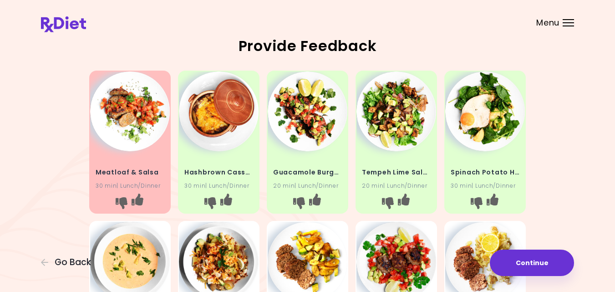
click at [557, 190] on div "Meatloaf & Salsa 30 min | Lunch/Dinner Hashbrown Casserole 30 min | Lunch/Dinne…" at bounding box center [307, 292] width 533 height 450
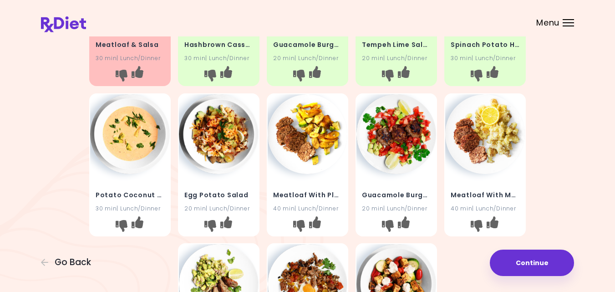
scroll to position [146, 0]
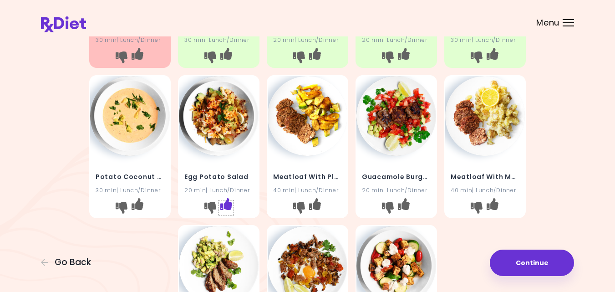
click at [226, 203] on icon "I like this recipe" at bounding box center [226, 204] width 12 height 12
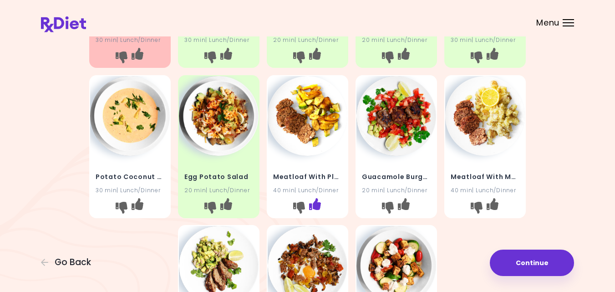
click at [311, 205] on icon "I like this recipe" at bounding box center [315, 204] width 12 height 12
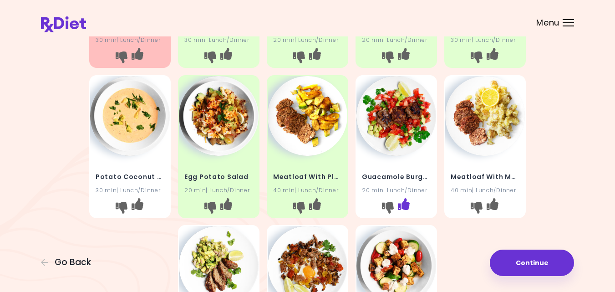
click at [406, 202] on icon "I like this recipe" at bounding box center [404, 204] width 12 height 12
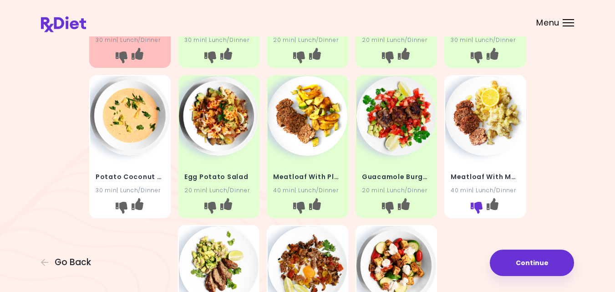
click at [476, 206] on icon "I don't like this recipe" at bounding box center [477, 207] width 12 height 12
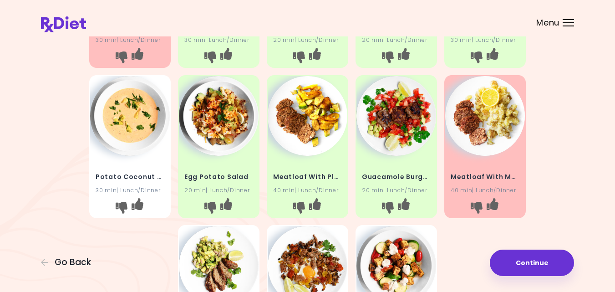
click at [483, 112] on img at bounding box center [485, 116] width 80 height 80
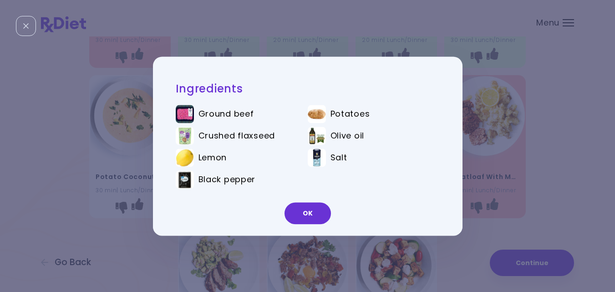
scroll to position [0, 0]
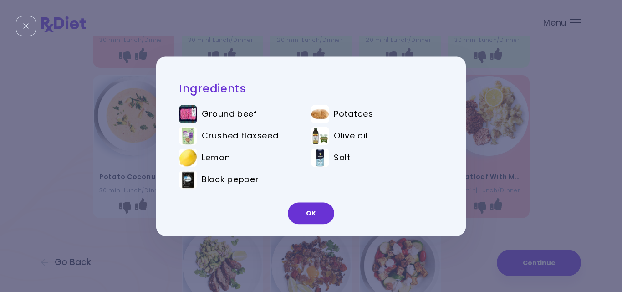
click at [483, 112] on div "Ingredients Ground beef Potatoes Crushed flaxseed Olive oil Lemon Salt Black pe…" at bounding box center [311, 146] width 622 height 292
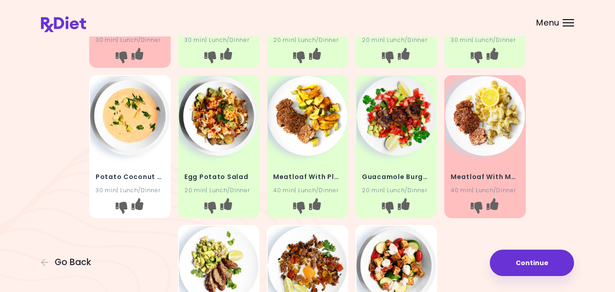
click at [483, 112] on img at bounding box center [485, 116] width 80 height 80
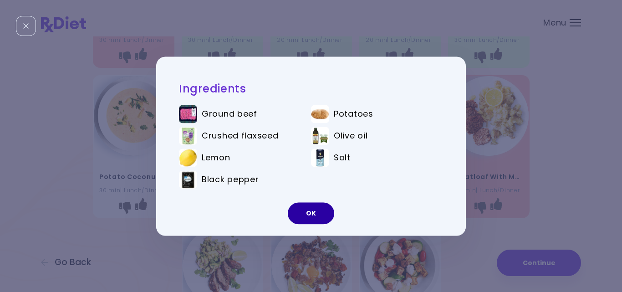
click at [308, 208] on button "OK" at bounding box center [311, 213] width 46 height 22
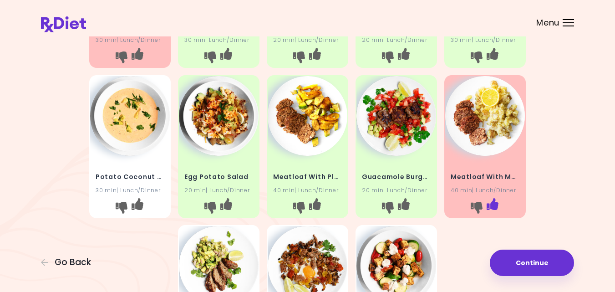
click at [493, 203] on icon "I like this recipe" at bounding box center [492, 204] width 12 height 12
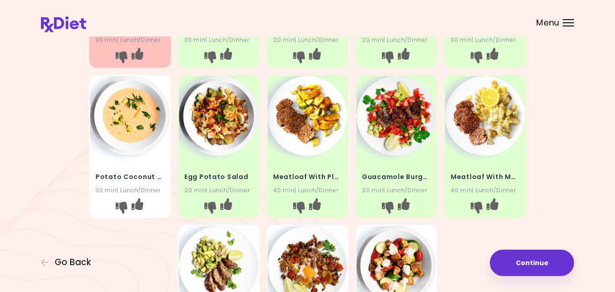
click at [567, 186] on div "Meatloaf & Salsa 30 min | Lunch/Dinner Hashbrown Casserole 30 min | Lunch/Dinne…" at bounding box center [307, 146] width 533 height 450
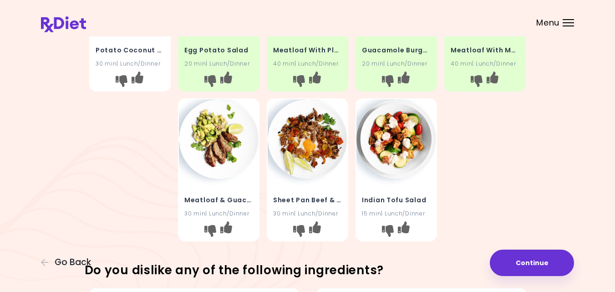
scroll to position [273, 0]
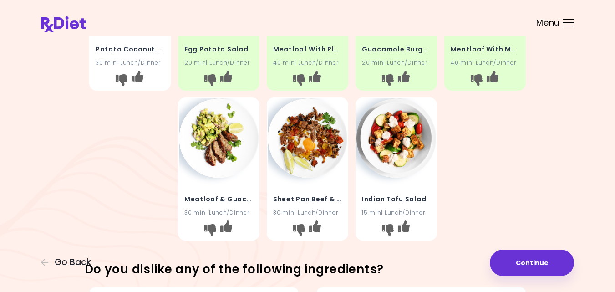
click at [223, 136] on img at bounding box center [219, 138] width 80 height 80
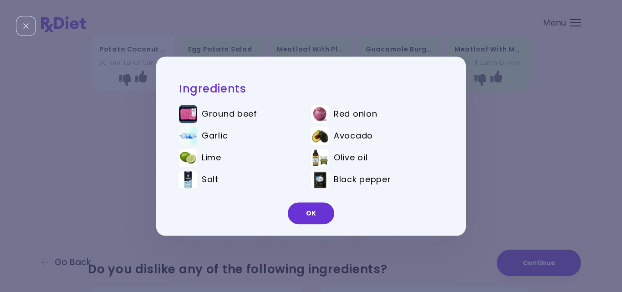
click at [309, 208] on button "OK" at bounding box center [311, 213] width 46 height 22
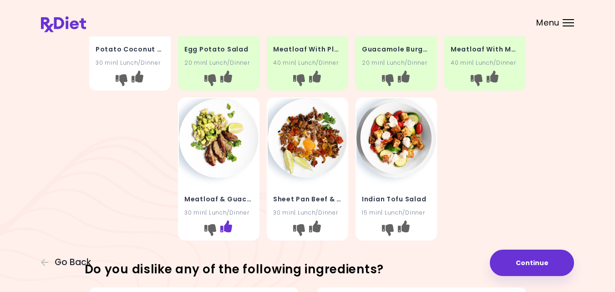
click at [225, 226] on icon "I like this recipe" at bounding box center [226, 226] width 12 height 12
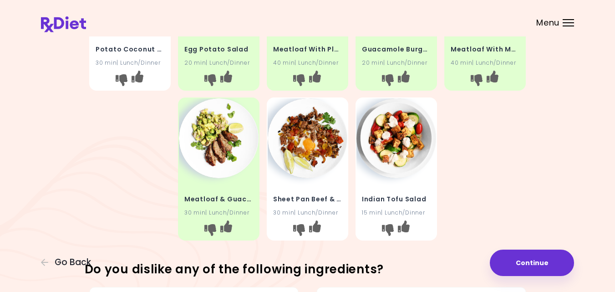
click at [307, 145] on img at bounding box center [308, 138] width 80 height 80
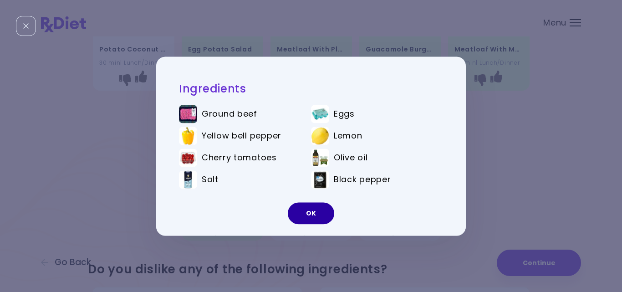
click at [312, 206] on button "OK" at bounding box center [311, 213] width 46 height 22
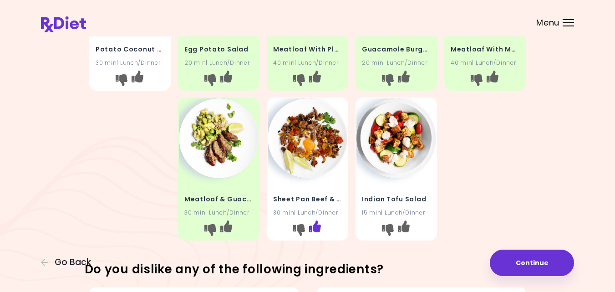
click at [312, 228] on icon "I like this recipe" at bounding box center [315, 226] width 12 height 12
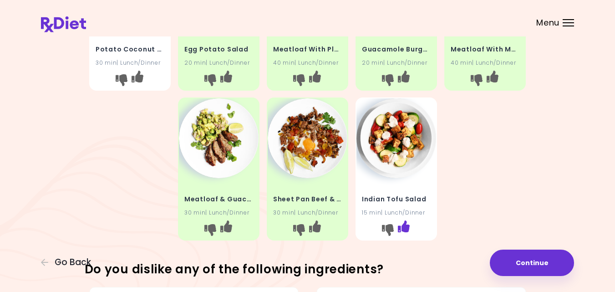
click at [405, 227] on icon "I like this recipe" at bounding box center [404, 226] width 12 height 12
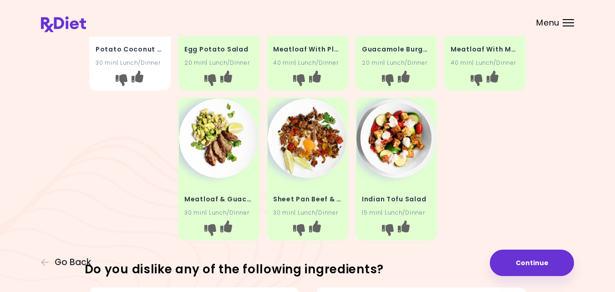
click at [464, 197] on div "Meatloaf & Salsa 30 min | Lunch/Dinner Hashbrown Casserole 30 min | Lunch/Dinne…" at bounding box center [307, 19] width 437 height 450
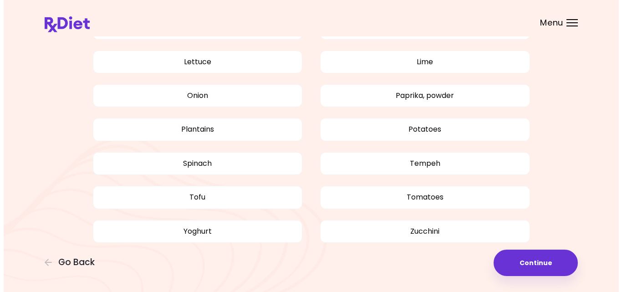
scroll to position [753, 0]
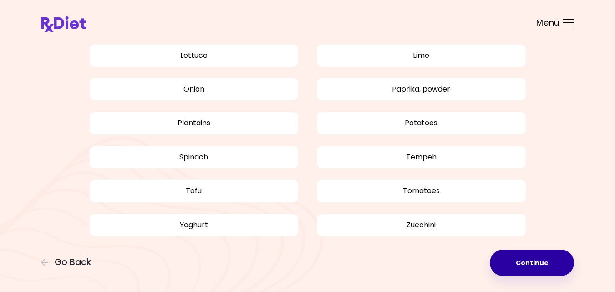
click at [534, 258] on button "Continue" at bounding box center [532, 262] width 84 height 26
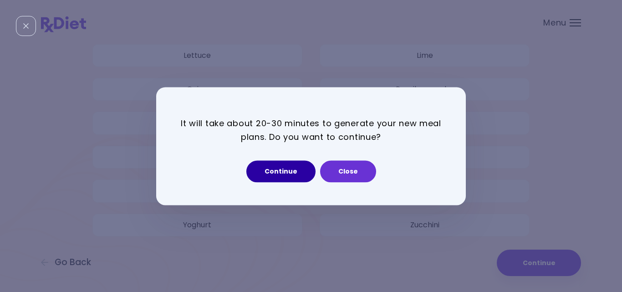
click at [286, 169] on button "Continue" at bounding box center [280, 171] width 69 height 22
select select "*"
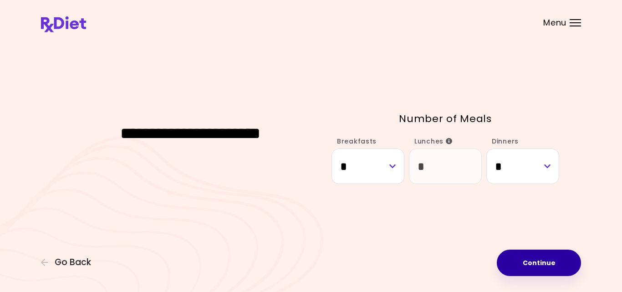
click at [527, 259] on button "Continue" at bounding box center [539, 262] width 84 height 26
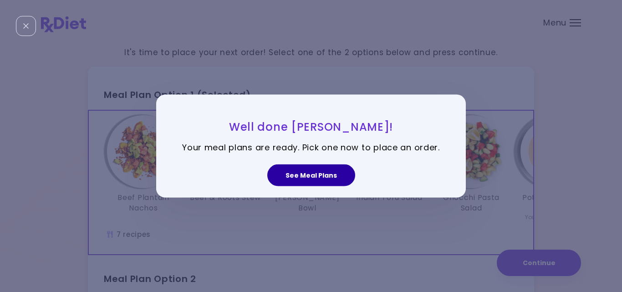
click at [336, 171] on button "See Meal Plans" at bounding box center [311, 175] width 88 height 22
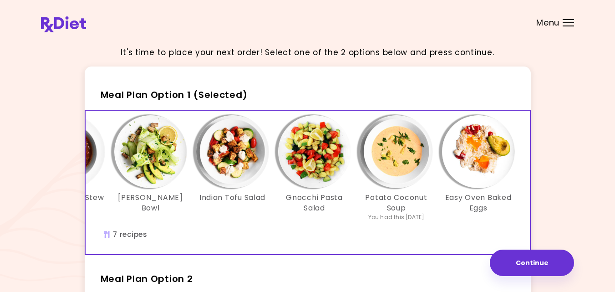
scroll to position [0, 157]
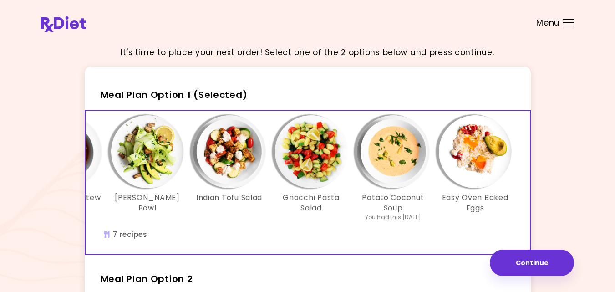
click at [551, 212] on div "It's time to place your next order! Select one of the 2 options below and press…" at bounding box center [307, 269] width 533 height 461
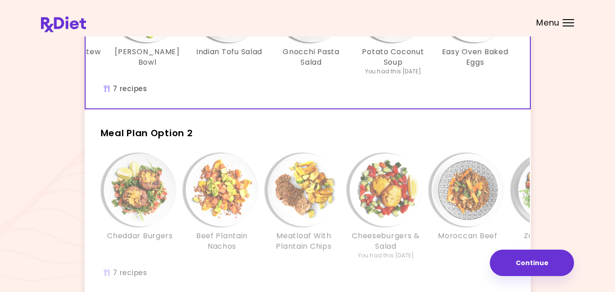
scroll to position [164, 0]
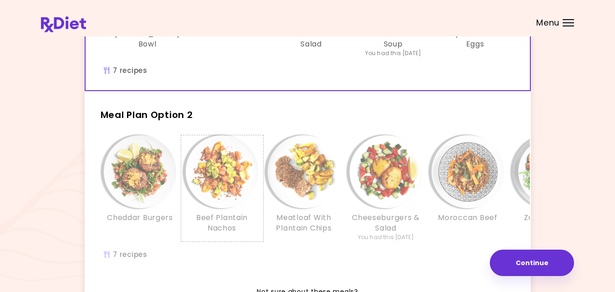
click at [233, 226] on h3 "Beef Plantain Nachos" at bounding box center [222, 223] width 73 height 20
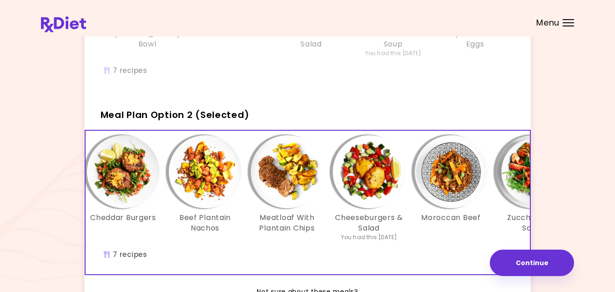
scroll to position [0, 0]
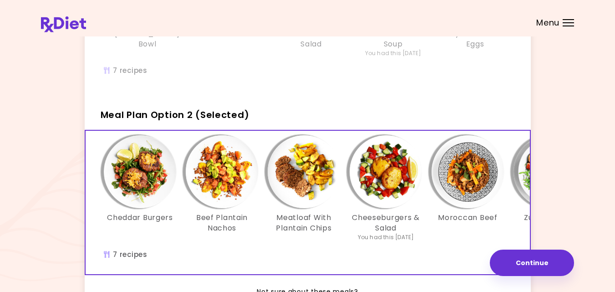
click at [548, 189] on div "It's time to place your next order! Select one of the 2 options below and press…" at bounding box center [307, 105] width 533 height 461
click at [461, 81] on div "Beef Plantain Nachos Beef & Roots Stew Lemon Zucchini Bowl Indian Tofu Salad Gn…" at bounding box center [229, 18] width 601 height 143
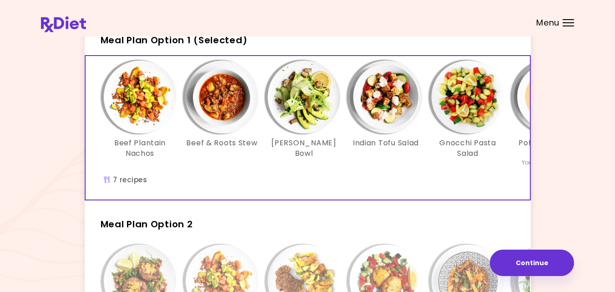
click at [580, 159] on div "It's time to place your next order! Select one of the 2 options below and press…" at bounding box center [307, 214] width 615 height 538
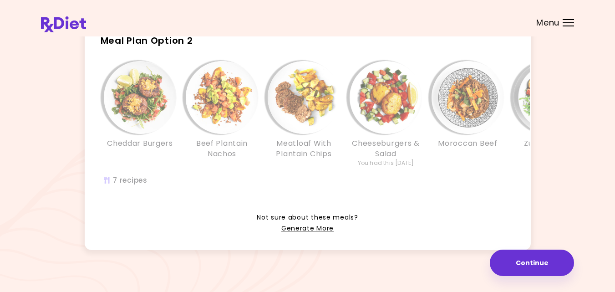
scroll to position [255, 0]
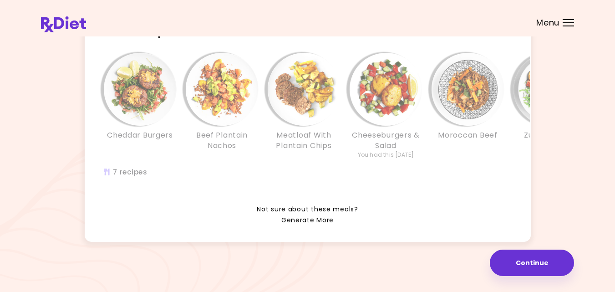
click at [307, 225] on link "Generate More" at bounding box center [307, 220] width 52 height 11
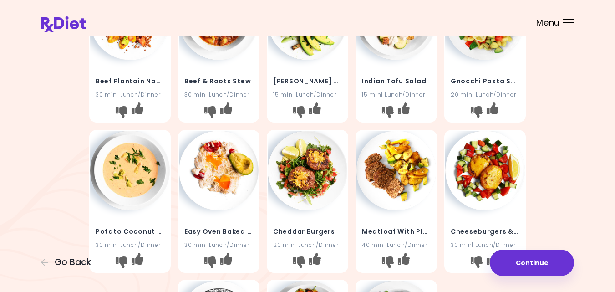
scroll to position [109, 0]
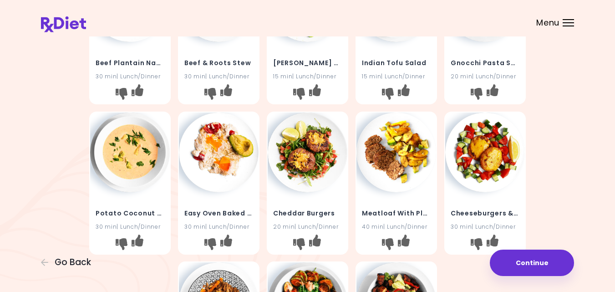
click at [124, 160] on img at bounding box center [130, 152] width 80 height 80
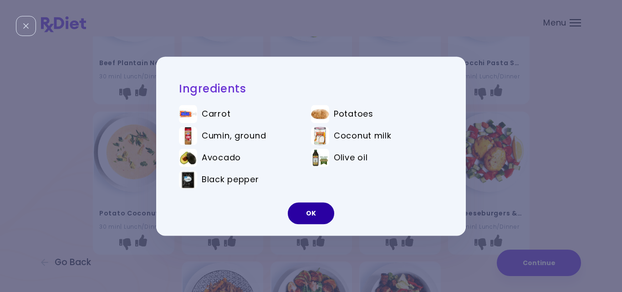
click at [304, 210] on button "OK" at bounding box center [311, 213] width 46 height 22
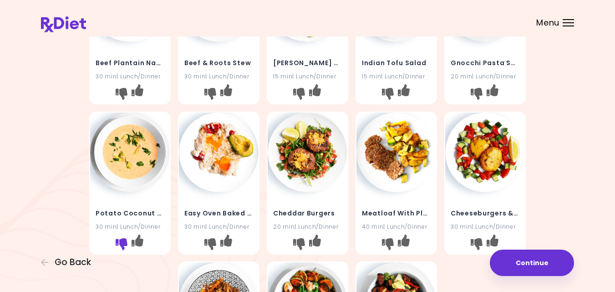
click at [122, 243] on icon "I don't like this recipe" at bounding box center [122, 244] width 12 height 12
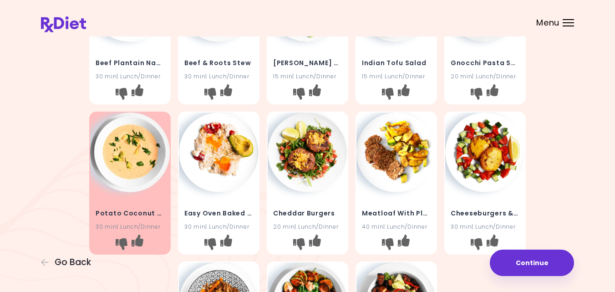
click at [212, 155] on img at bounding box center [219, 152] width 80 height 80
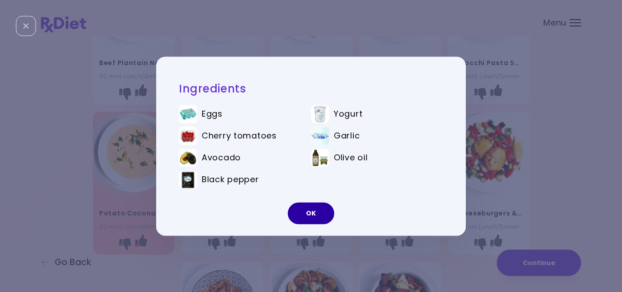
click at [307, 207] on button "OK" at bounding box center [311, 213] width 46 height 22
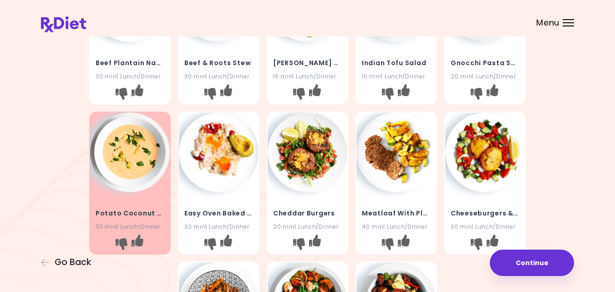
click at [542, 138] on div "Beef Plantain Nachos 30 min | Lunch/Dinner Beef & Roots Stew 30 min | Lunch/Din…" at bounding box center [307, 183] width 533 height 450
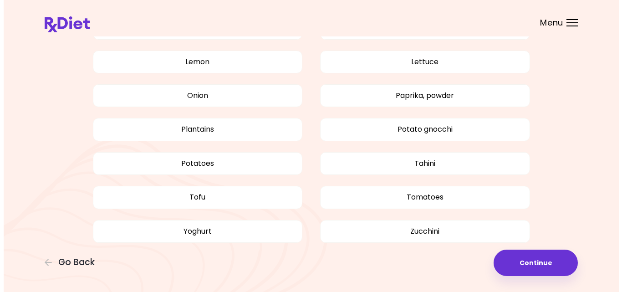
scroll to position [753, 0]
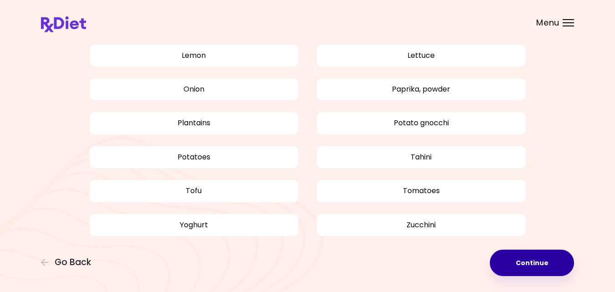
click at [538, 267] on button "Continue" at bounding box center [532, 262] width 84 height 26
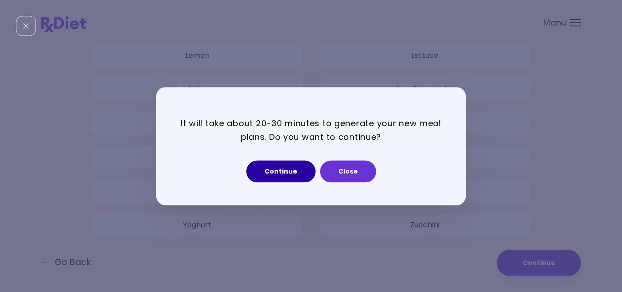
click at [292, 173] on button "Continue" at bounding box center [280, 171] width 69 height 22
select select "*"
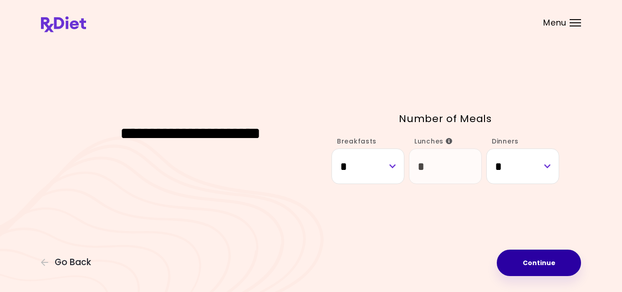
click at [532, 265] on button "Continue" at bounding box center [539, 262] width 84 height 26
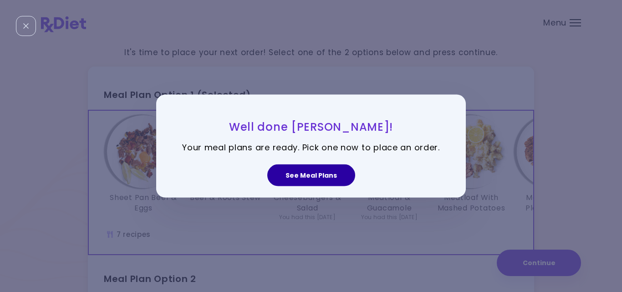
click at [318, 172] on button "See Meal Plans" at bounding box center [311, 175] width 88 height 22
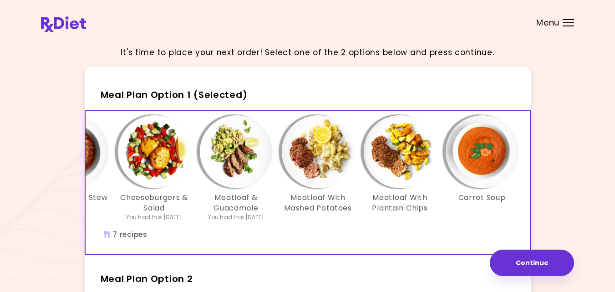
scroll to position [0, 157]
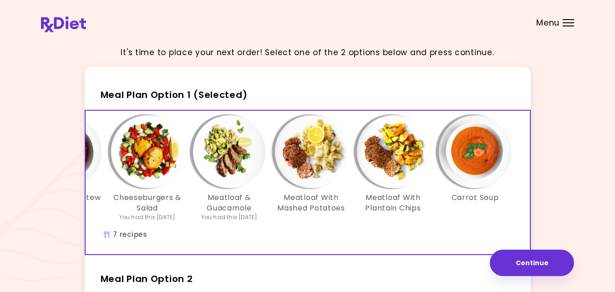
click at [552, 212] on div "It's time to place your next order! Select one of the 2 options below and press…" at bounding box center [307, 265] width 533 height 452
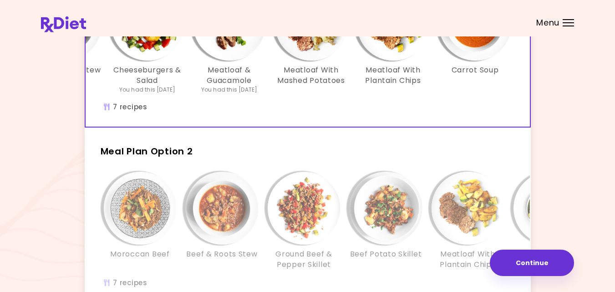
scroll to position [146, 0]
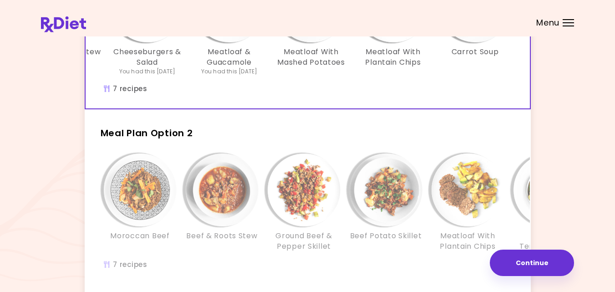
click at [206, 225] on img "Info - Beef & Roots Stew - Meal Plan Option 2" at bounding box center [222, 189] width 73 height 73
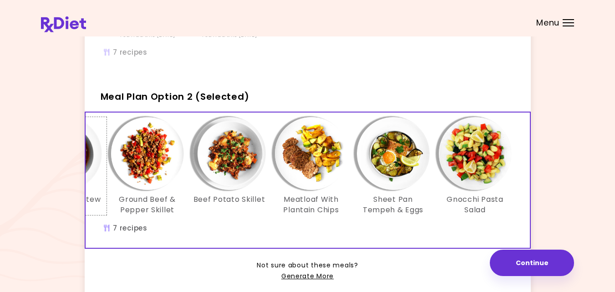
scroll to position [200, 0]
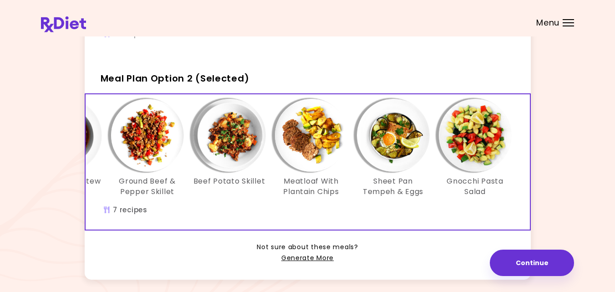
click at [150, 147] on img "Info - Ground Beef & Pepper Skillet - Meal Plan Option 2 (Selected)" at bounding box center [147, 135] width 73 height 73
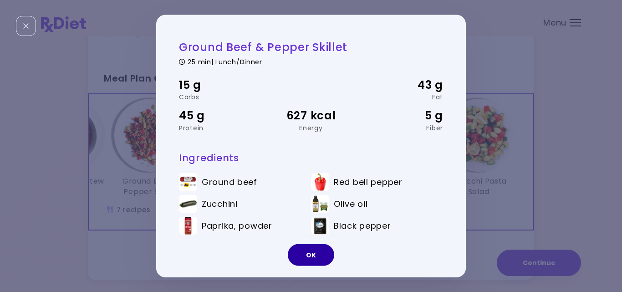
click at [316, 252] on button "OK" at bounding box center [311, 255] width 46 height 22
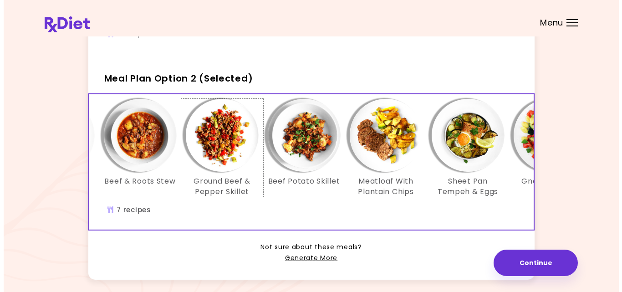
scroll to position [0, 84]
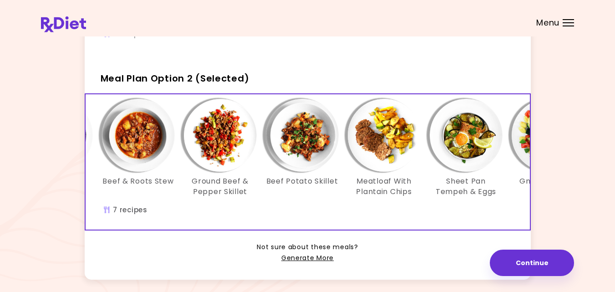
click at [141, 137] on img "Info - Beef & Roots Stew - Meal Plan Option 2 (Selected)" at bounding box center [138, 135] width 73 height 73
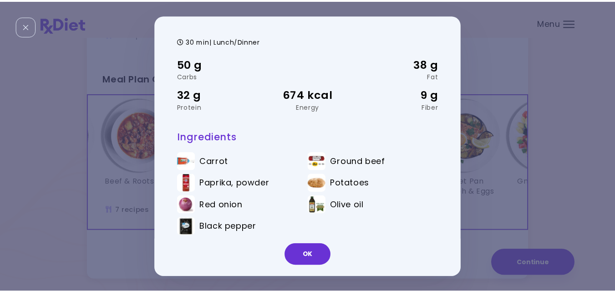
scroll to position [26, 0]
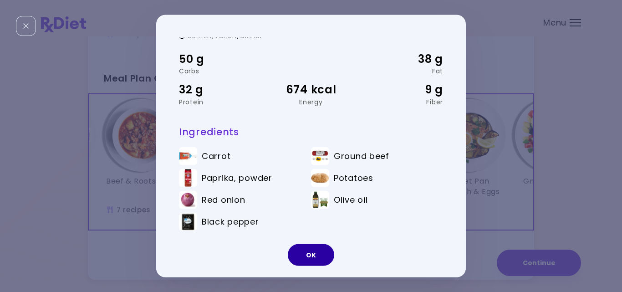
click at [320, 253] on button "OK" at bounding box center [311, 255] width 46 height 22
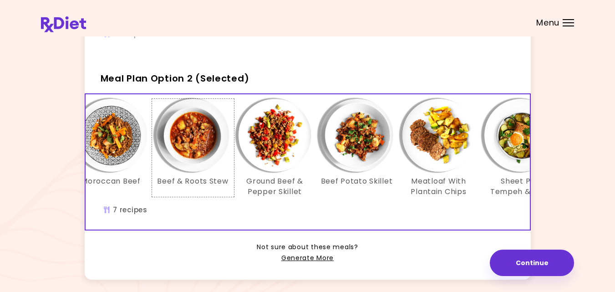
scroll to position [0, 11]
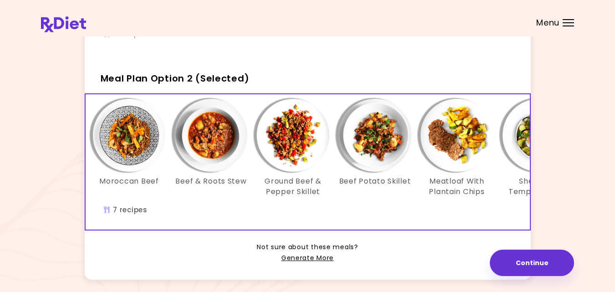
click at [116, 132] on img "Info - Moroccan Beef - Meal Plan Option 2 (Selected)" at bounding box center [129, 135] width 73 height 73
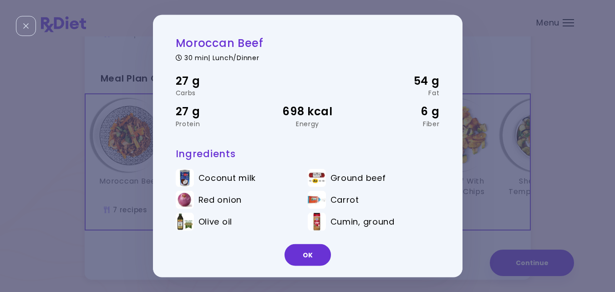
scroll to position [0, 0]
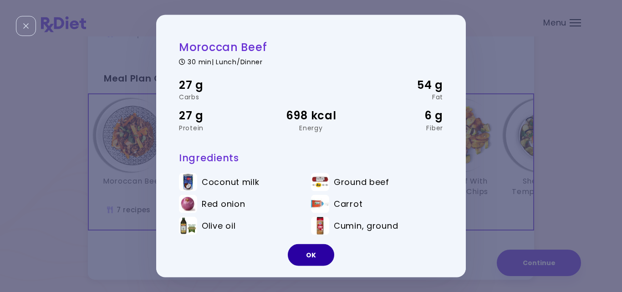
click at [306, 253] on button "OK" at bounding box center [311, 255] width 46 height 22
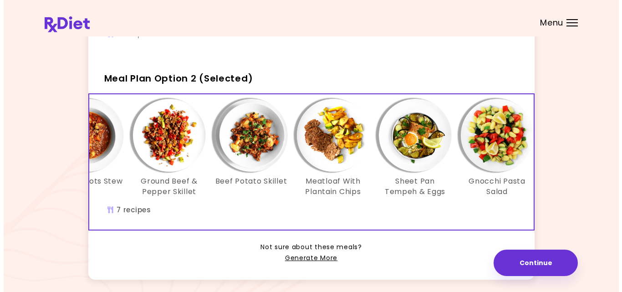
scroll to position [0, 157]
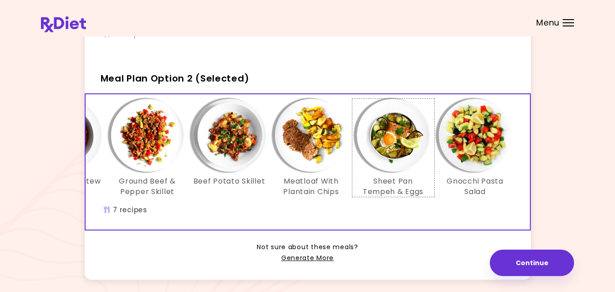
click at [395, 141] on img "Info - Sheet Pan Tempeh & Eggs - Meal Plan Option 2 (Selected)" at bounding box center [393, 135] width 73 height 73
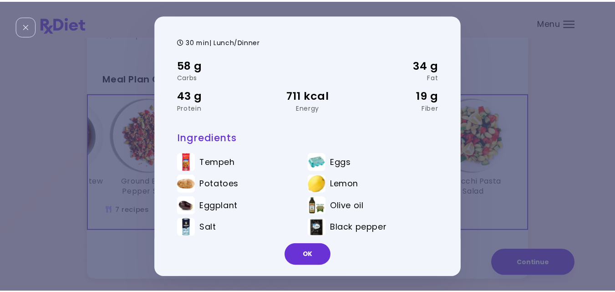
scroll to position [26, 0]
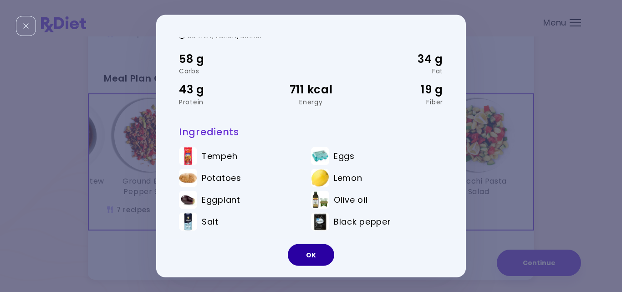
click at [305, 253] on button "OK" at bounding box center [311, 255] width 46 height 22
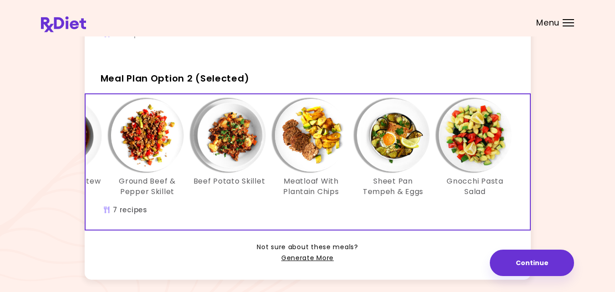
click at [468, 145] on img "Info - Gnocchi Pasta Salad - Meal Plan Option 2 (Selected)" at bounding box center [475, 135] width 73 height 73
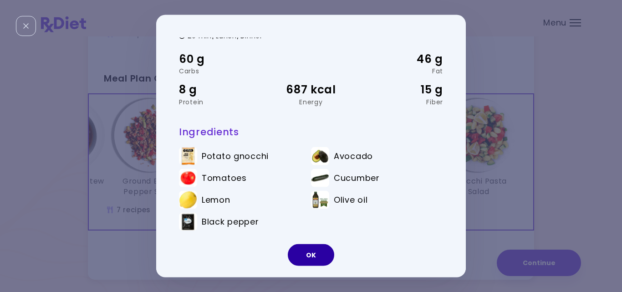
click at [315, 258] on button "OK" at bounding box center [311, 255] width 46 height 22
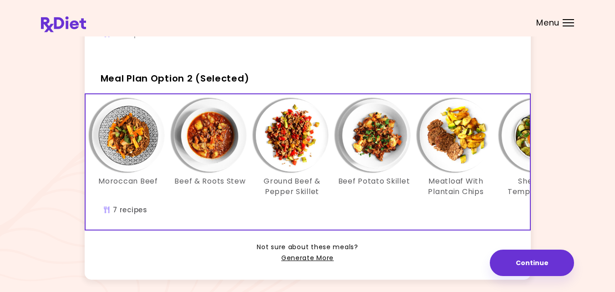
scroll to position [0, 11]
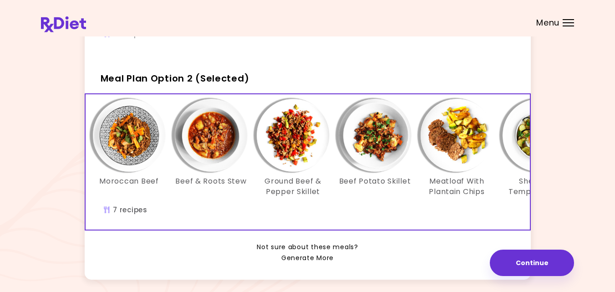
click at [316, 263] on link "Generate More" at bounding box center [307, 258] width 52 height 11
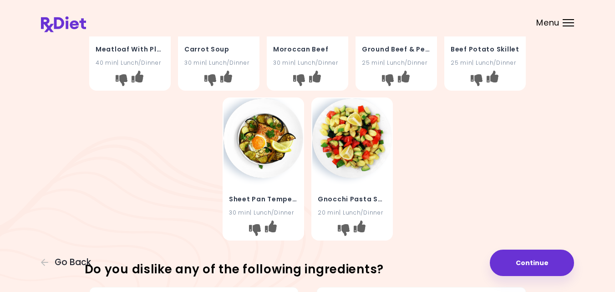
scroll to position [291, 0]
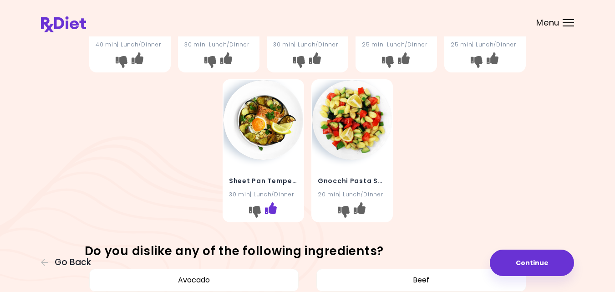
click at [271, 206] on icon "I like this recipe" at bounding box center [270, 208] width 12 height 12
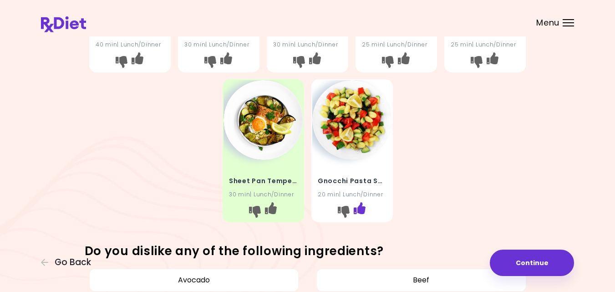
click at [357, 209] on icon "I like this recipe" at bounding box center [359, 208] width 12 height 12
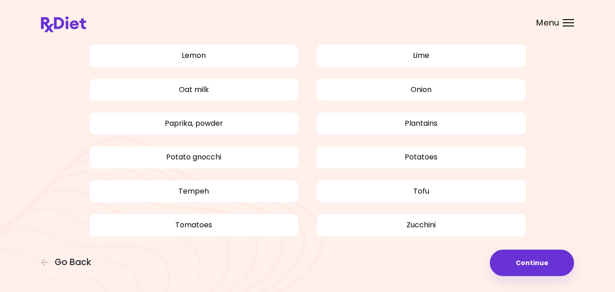
scroll to position [719, 0]
click at [541, 259] on button "Continue" at bounding box center [532, 262] width 84 height 26
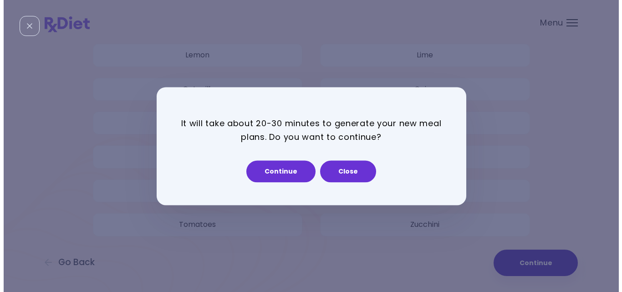
scroll to position [0, 0]
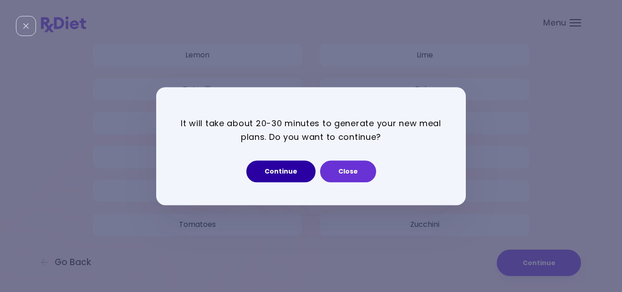
click at [279, 172] on button "Continue" at bounding box center [280, 171] width 69 height 22
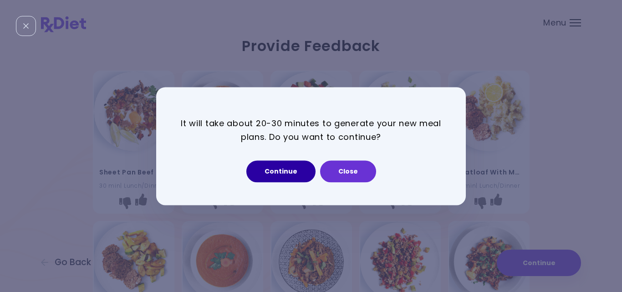
select select "*"
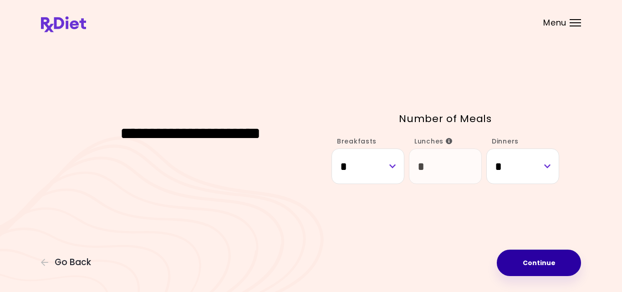
click at [540, 263] on button "Continue" at bounding box center [539, 262] width 84 height 26
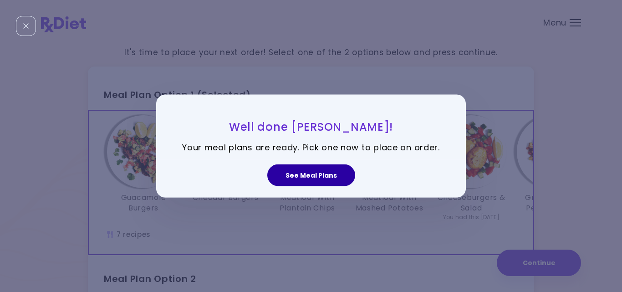
click at [314, 174] on button "See Meal Plans" at bounding box center [311, 175] width 88 height 22
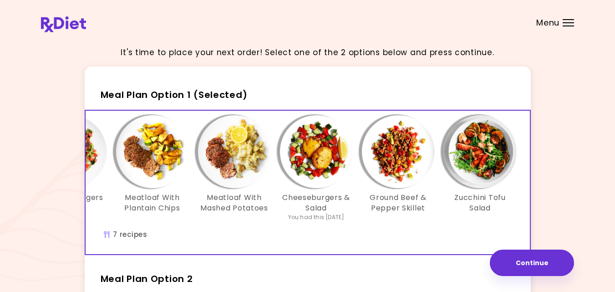
scroll to position [0, 157]
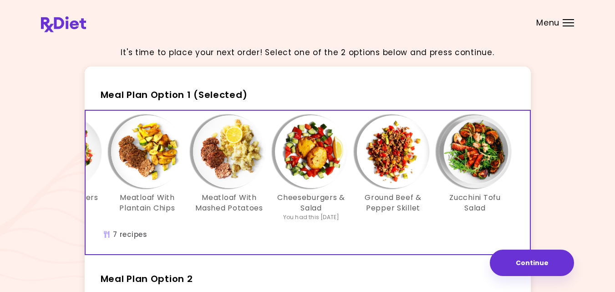
click at [542, 197] on div "It's time to place your next order! Select one of the 2 options below and press…" at bounding box center [307, 265] width 533 height 452
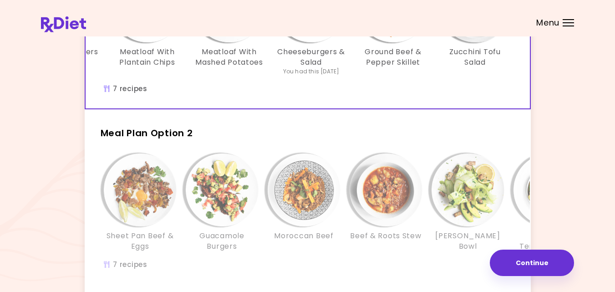
scroll to position [164, 0]
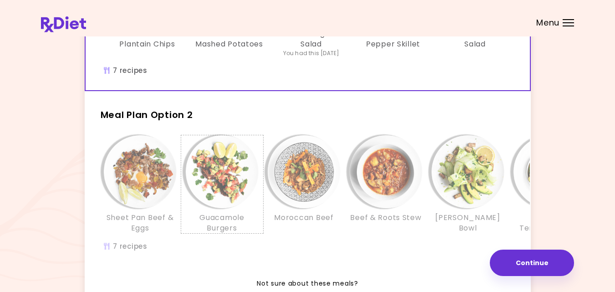
click at [188, 219] on div "Guacamole Burgers" at bounding box center [222, 184] width 82 height 98
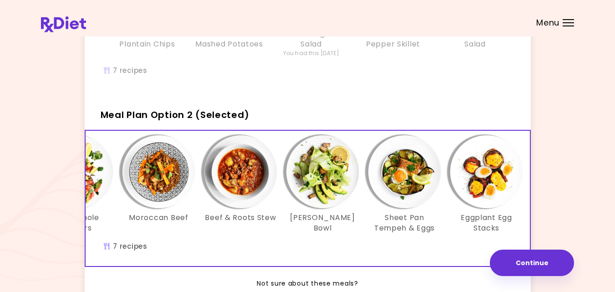
scroll to position [0, 146]
click at [542, 203] on div "It's time to place your next order! Select one of the 2 options below and press…" at bounding box center [307, 101] width 533 height 452
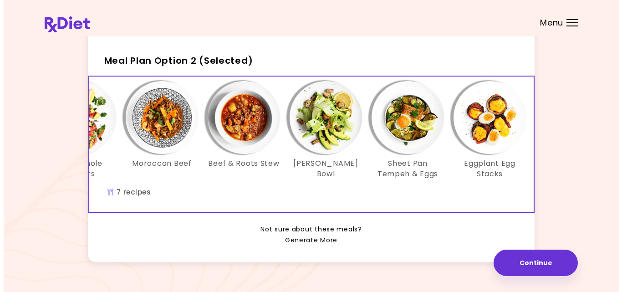
scroll to position [218, 0]
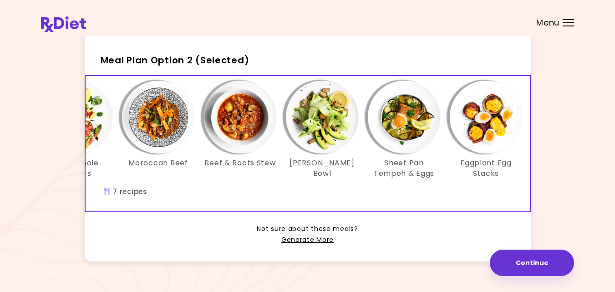
click at [477, 122] on img "Info - Eggplant Egg Stacks - Meal Plan Option 2 (Selected)" at bounding box center [486, 117] width 73 height 73
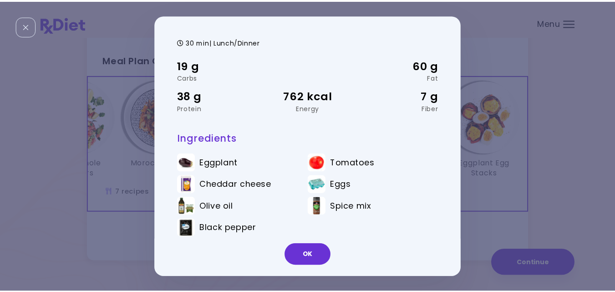
scroll to position [26, 0]
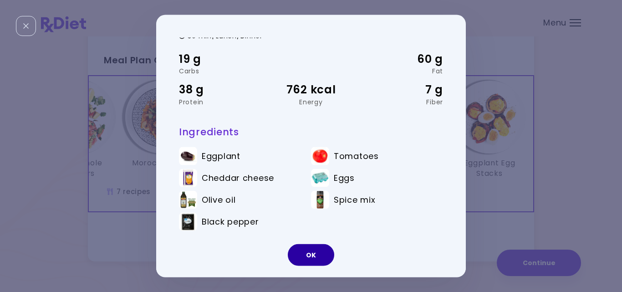
click at [320, 258] on button "OK" at bounding box center [311, 255] width 46 height 22
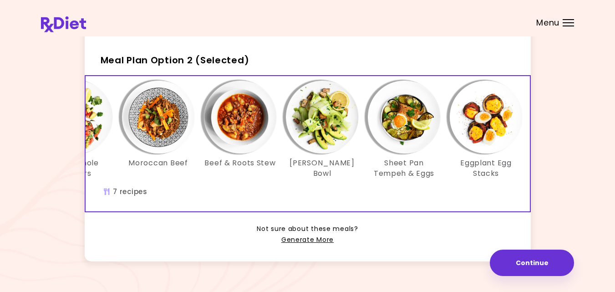
click at [394, 122] on img "Info - Sheet Pan Tempeh & Eggs - Meal Plan Option 2 (Selected)" at bounding box center [404, 117] width 73 height 73
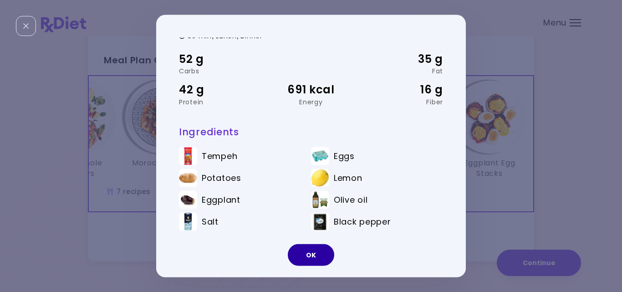
click at [319, 256] on button "OK" at bounding box center [311, 255] width 46 height 22
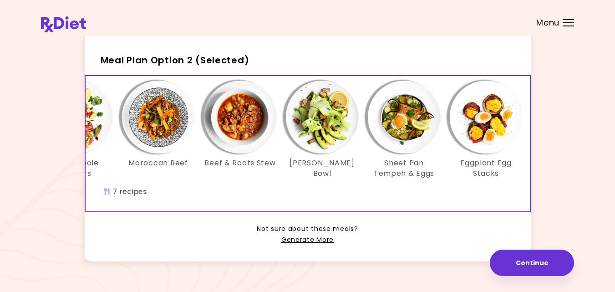
click at [395, 128] on img "Info - Sheet Pan Tempeh & Eggs - Meal Plan Option 2 (Selected)" at bounding box center [404, 117] width 73 height 73
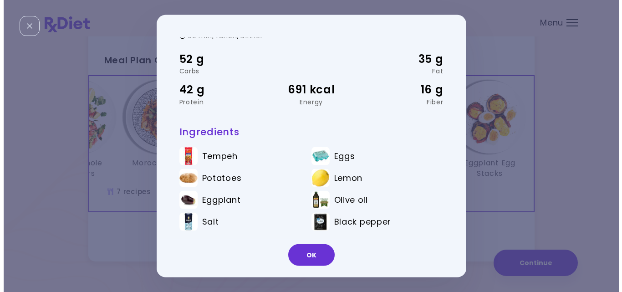
scroll to position [0, 0]
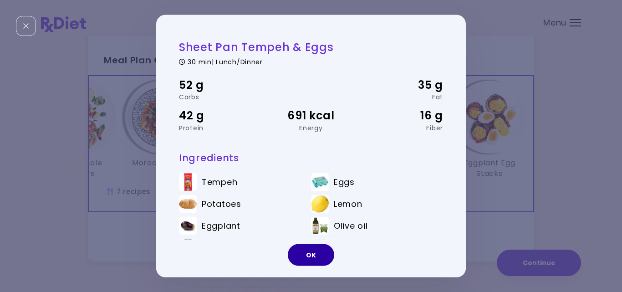
click at [304, 258] on button "OK" at bounding box center [311, 255] width 46 height 22
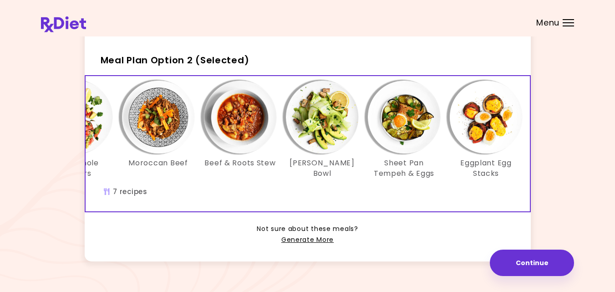
click at [314, 117] on img "Info - Lemon Zucchini Bowl - Meal Plan Option 2 (Selected)" at bounding box center [322, 117] width 73 height 73
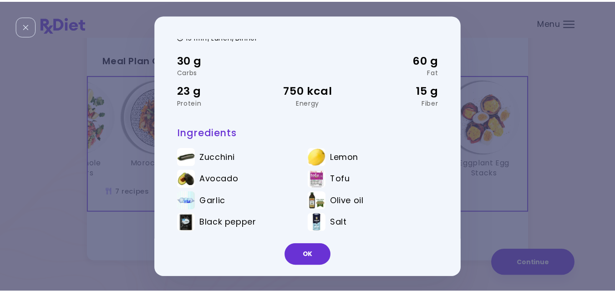
scroll to position [25, 0]
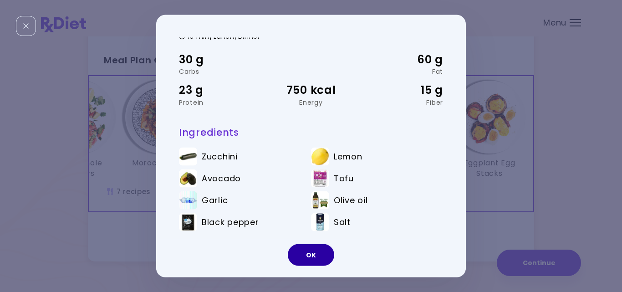
click at [318, 249] on button "OK" at bounding box center [311, 255] width 46 height 22
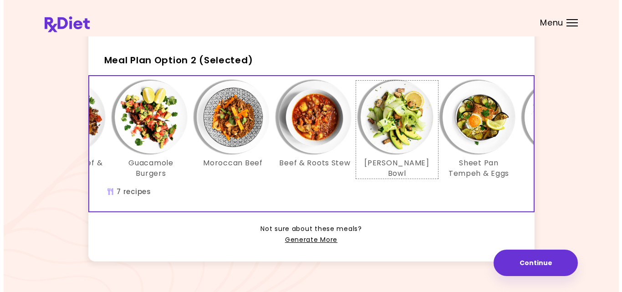
scroll to position [0, 73]
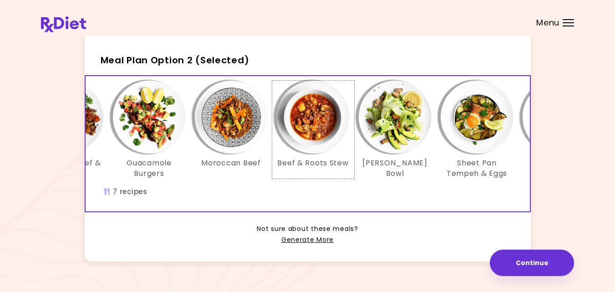
click at [316, 142] on img "Info - Beef & Roots Stew - Meal Plan Option 2 (Selected)" at bounding box center [313, 117] width 73 height 73
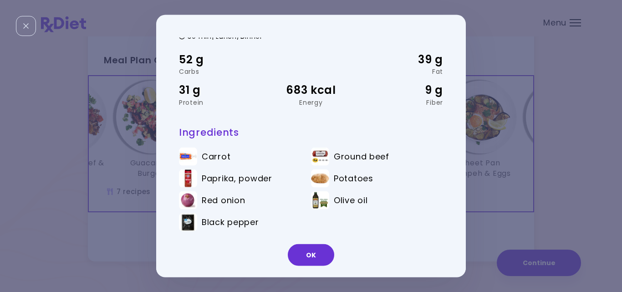
scroll to position [0, 0]
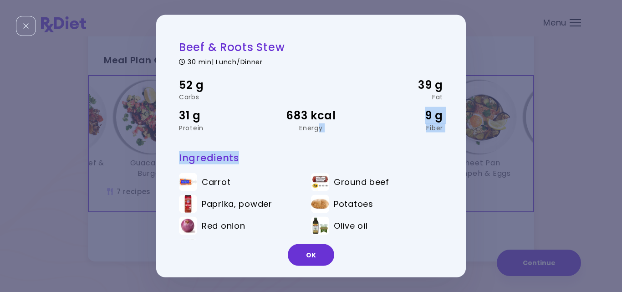
drag, startPoint x: 316, startPoint y: 142, endPoint x: 378, endPoint y: 159, distance: 64.7
click at [373, 154] on div "Beef & Roots Stew 30 min | Lunch/Dinner 52 g Carbs 39 g Fat 31 g Protein 683 kc…" at bounding box center [311, 160] width 264 height 241
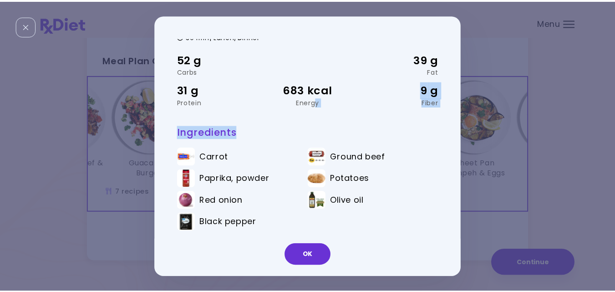
scroll to position [26, 0]
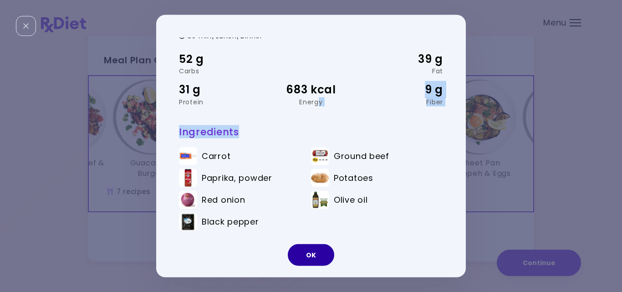
click at [315, 255] on button "OK" at bounding box center [311, 255] width 46 height 22
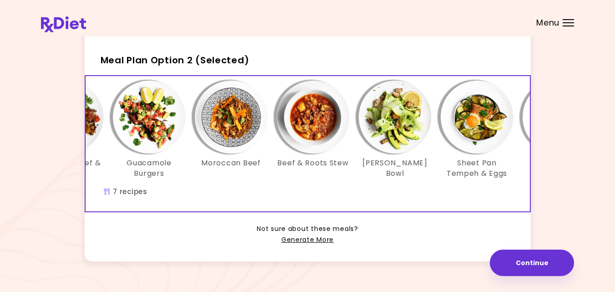
click at [223, 122] on img "Info - Moroccan Beef - Meal Plan Option 2 (Selected)" at bounding box center [231, 117] width 73 height 73
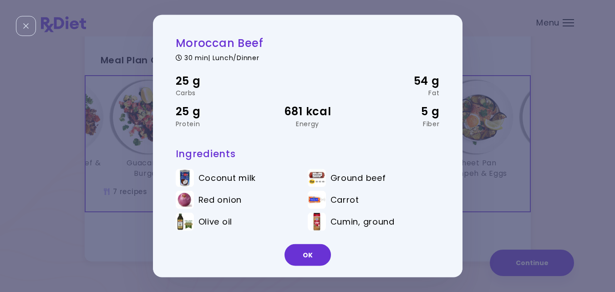
scroll to position [0, 0]
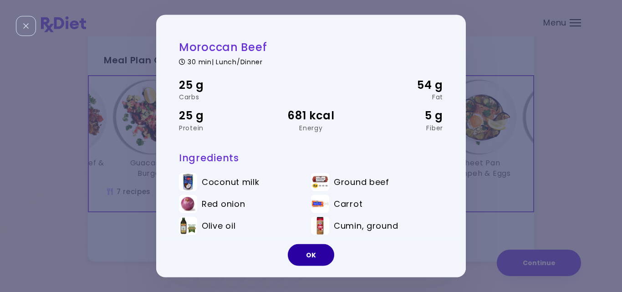
click at [322, 258] on button "OK" at bounding box center [311, 255] width 46 height 22
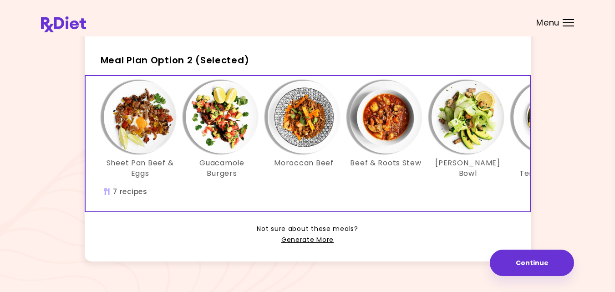
click at [217, 125] on img "Info - Guacamole Burgers - Meal Plan Option 2 (Selected)" at bounding box center [222, 117] width 73 height 73
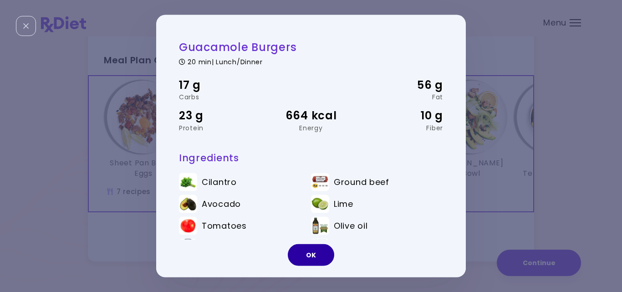
click at [308, 250] on button "OK" at bounding box center [311, 255] width 46 height 22
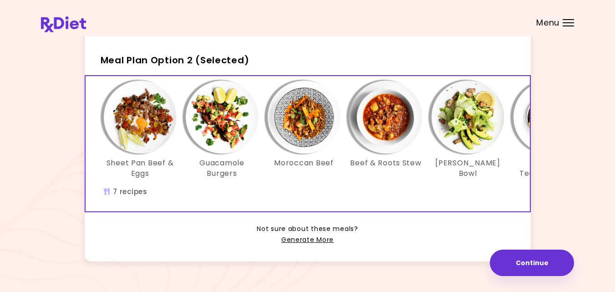
click at [366, 245] on div "Not sure about these meals? Generate More" at bounding box center [308, 228] width 446 height 33
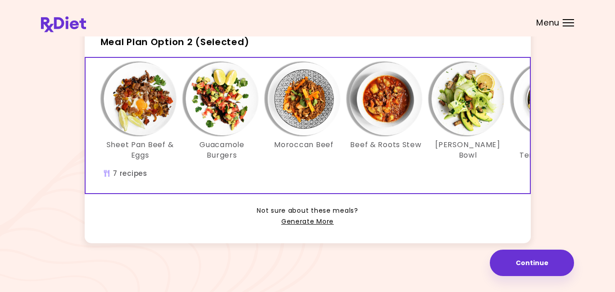
scroll to position [252, 0]
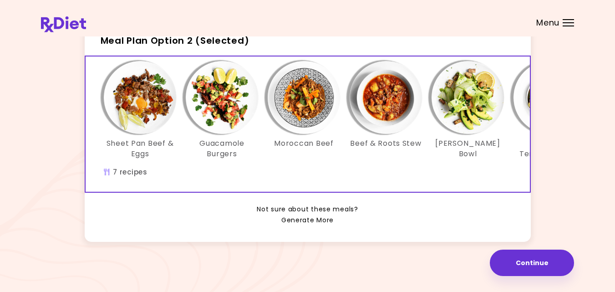
click at [312, 219] on link "Generate More" at bounding box center [307, 220] width 52 height 11
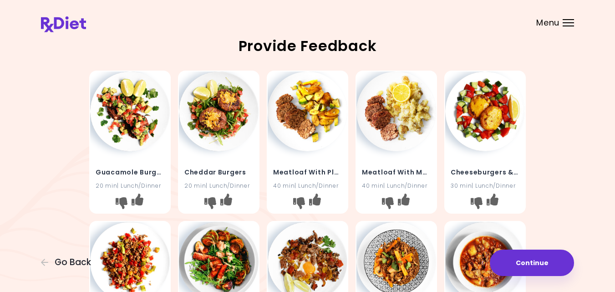
click at [557, 207] on div "Guacamole Burgers 20 min | Lunch/Dinner Cheddar Burgers 20 min | Lunch/Dinner M…" at bounding box center [307, 292] width 533 height 450
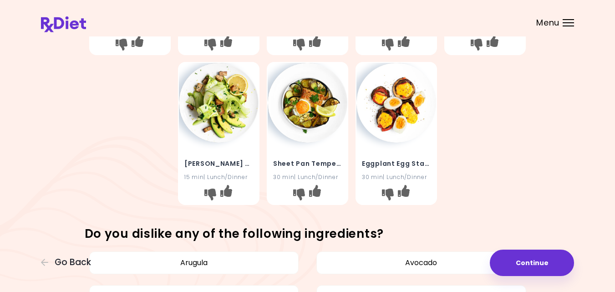
scroll to position [309, 0]
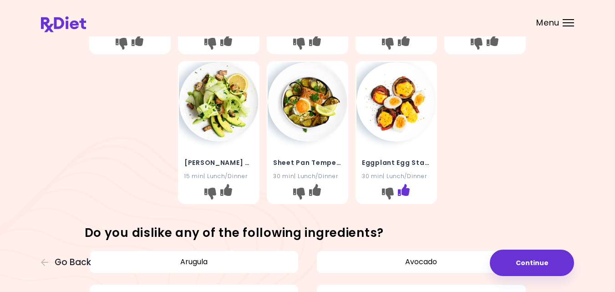
click at [405, 189] on icon "I like this recipe" at bounding box center [404, 190] width 12 height 12
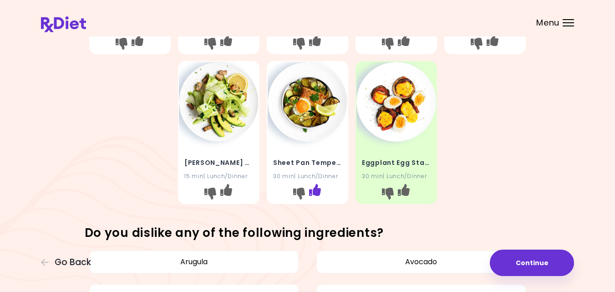
click at [316, 188] on icon "I like this recipe" at bounding box center [315, 190] width 12 height 12
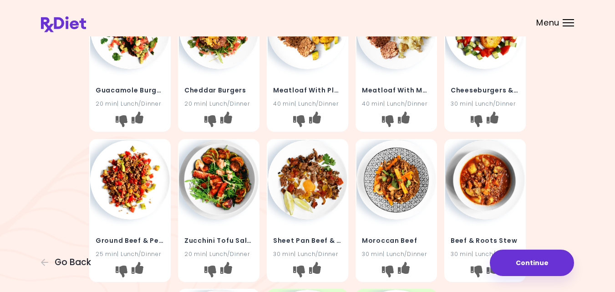
scroll to position [0, 0]
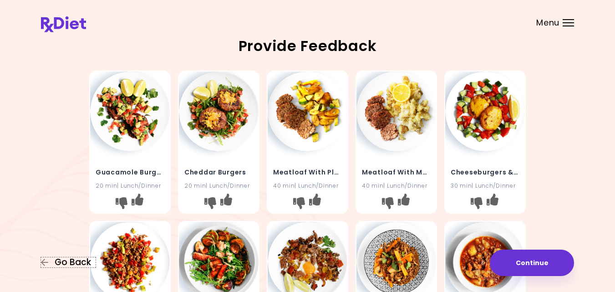
click at [60, 262] on span "Go Back" at bounding box center [73, 262] width 36 height 10
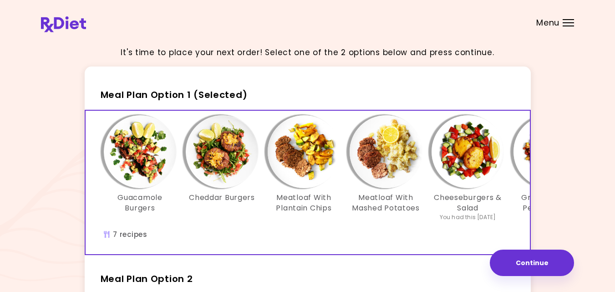
click at [546, 203] on div "It's time to place your next order! Select one of the 2 options below and press…" at bounding box center [307, 265] width 533 height 452
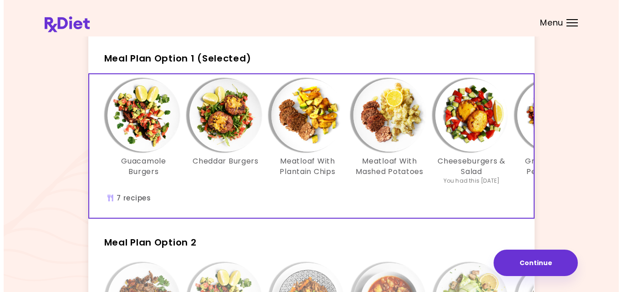
scroll to position [55, 0]
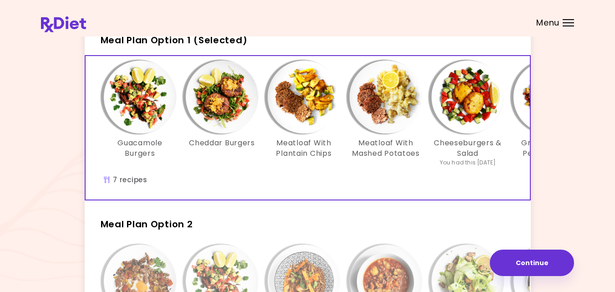
click at [143, 101] on img "Info - Guacamole Burgers - Meal Plan Option 1 (Selected)" at bounding box center [140, 97] width 73 height 73
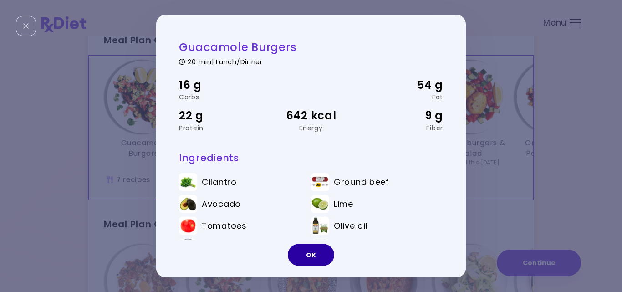
click at [323, 249] on button "OK" at bounding box center [311, 255] width 46 height 22
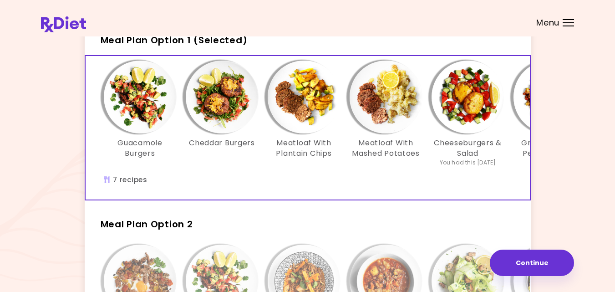
click at [206, 89] on img "Info - Cheddar Burgers - Meal Plan Option 1 (Selected)" at bounding box center [222, 97] width 73 height 73
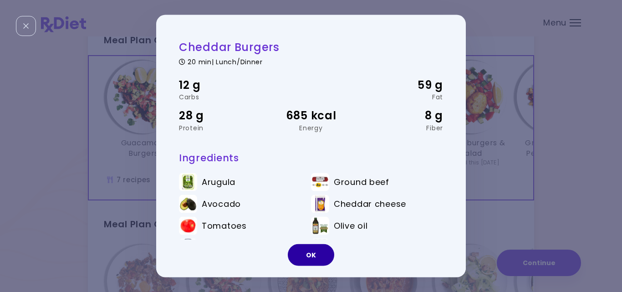
click at [315, 248] on button "OK" at bounding box center [311, 255] width 46 height 22
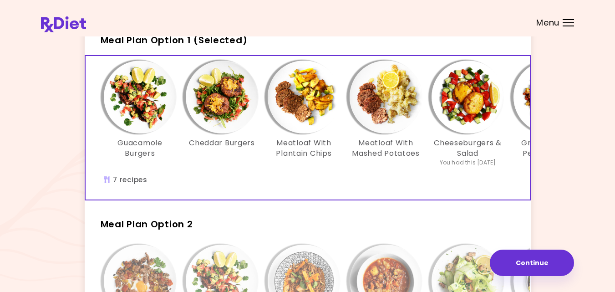
click at [293, 101] on img "Info - Meatloaf With Plantain Chips - Meal Plan Option 1 (Selected)" at bounding box center [304, 97] width 73 height 73
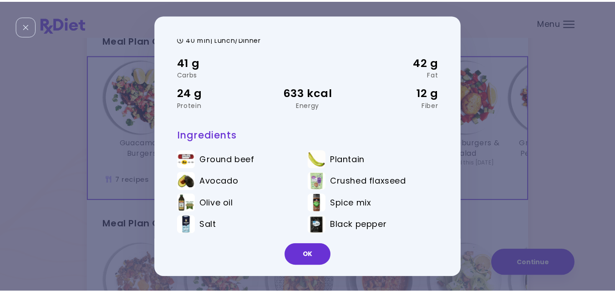
scroll to position [26, 0]
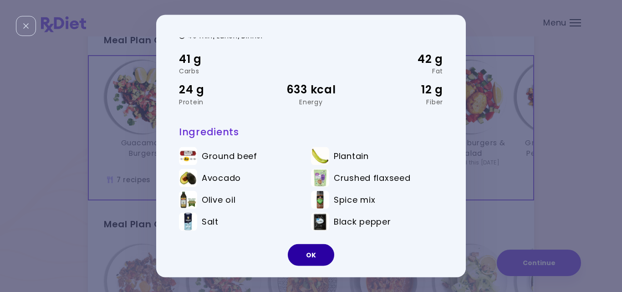
click at [314, 253] on button "OK" at bounding box center [311, 255] width 46 height 22
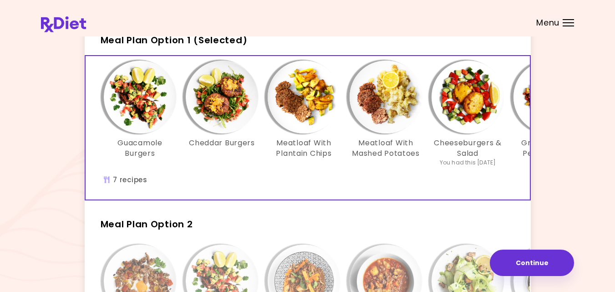
click at [400, 104] on img "Info - Meatloaf With Mashed Potatoes - Meal Plan Option 1 (Selected)" at bounding box center [386, 97] width 73 height 73
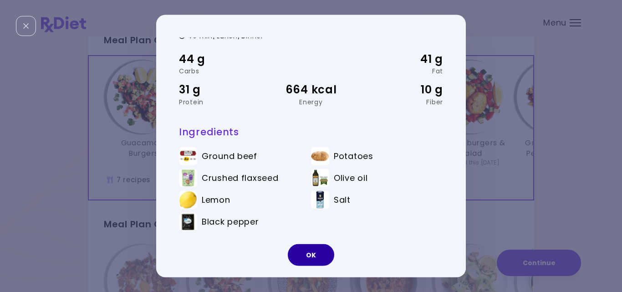
click at [318, 253] on button "OK" at bounding box center [311, 255] width 46 height 22
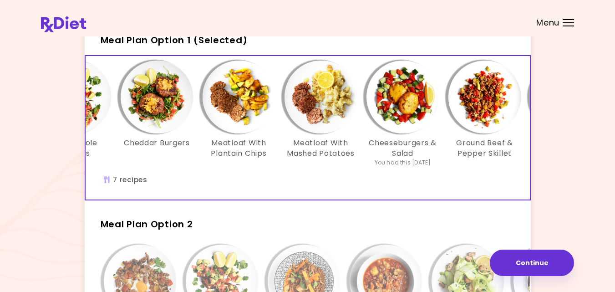
scroll to position [0, 67]
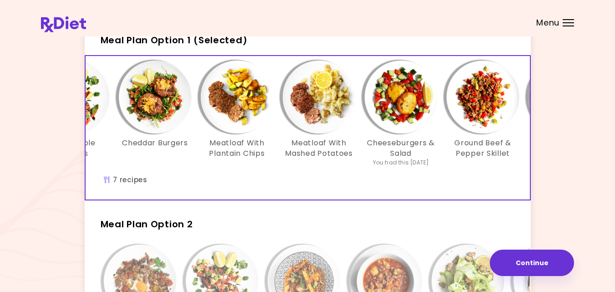
click at [404, 106] on img "Info - Cheeseburgers & Salad - Meal Plan Option 1 (Selected)" at bounding box center [401, 97] width 73 height 73
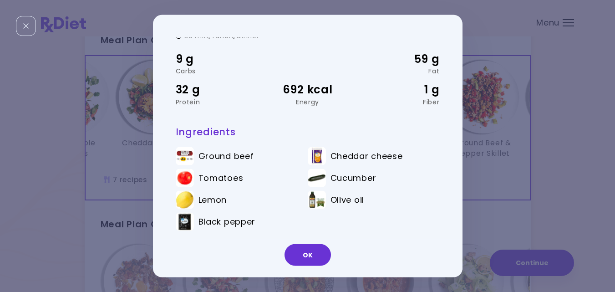
scroll to position [0, 0]
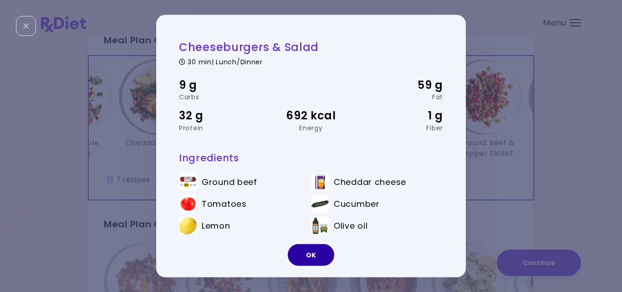
click at [323, 253] on button "OK" at bounding box center [311, 255] width 46 height 22
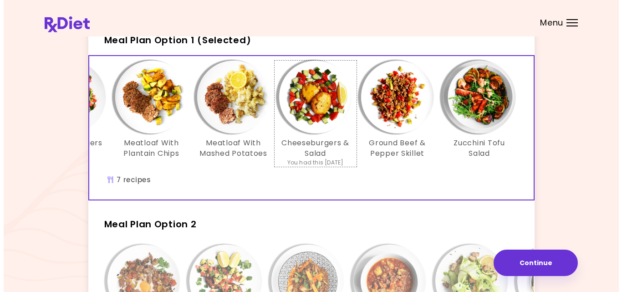
scroll to position [0, 157]
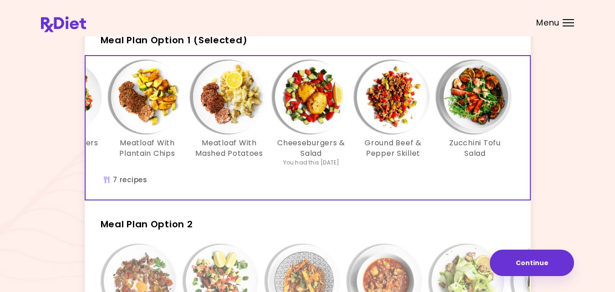
click at [400, 97] on img "Info - Ground Beef & Pepper Skillet - Meal Plan Option 1 (Selected)" at bounding box center [393, 97] width 73 height 73
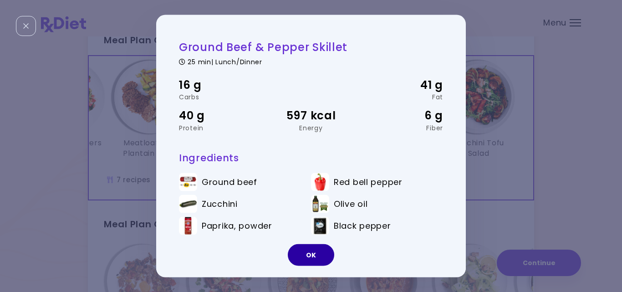
click at [310, 262] on button "OK" at bounding box center [311, 255] width 46 height 22
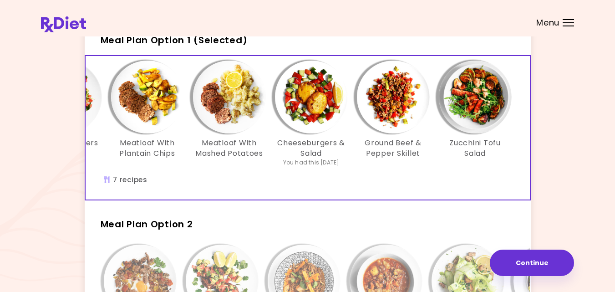
click at [486, 95] on img "Info - Zucchini Tofu Salad - Meal Plan Option 1 (Selected)" at bounding box center [475, 97] width 73 height 73
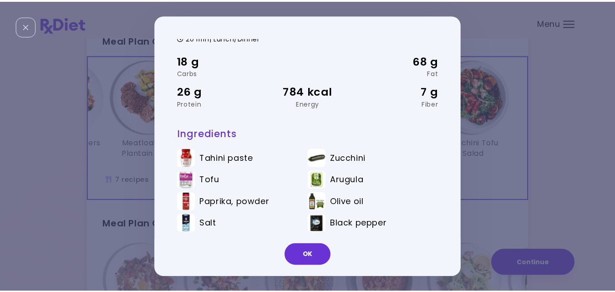
scroll to position [26, 0]
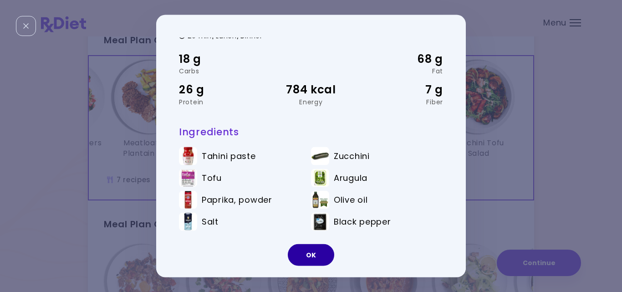
click at [307, 254] on button "OK" at bounding box center [311, 255] width 46 height 22
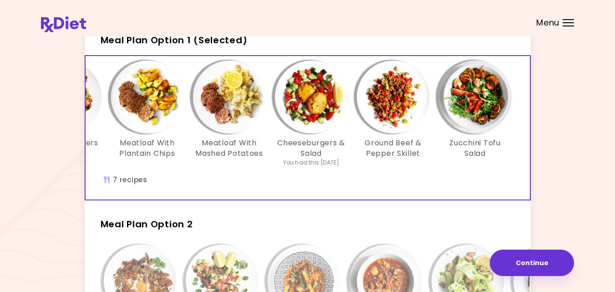
click at [450, 228] on h2 "Meal Plan Option 2" at bounding box center [308, 220] width 446 height 24
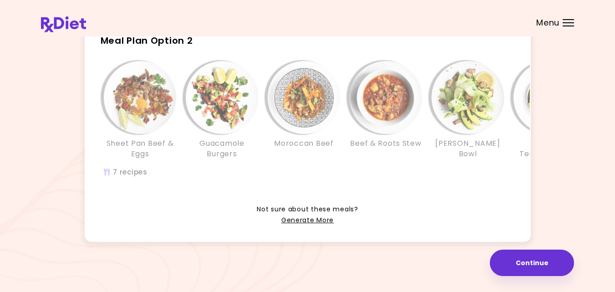
scroll to position [252, 0]
click at [323, 216] on link "Generate More" at bounding box center [307, 220] width 52 height 11
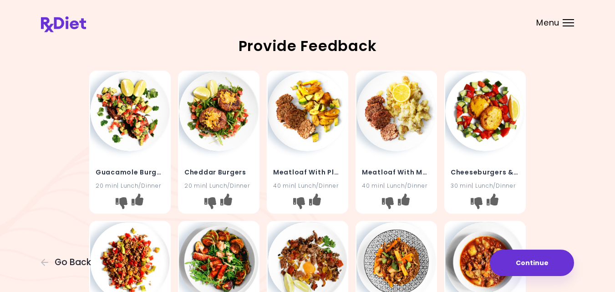
click at [541, 187] on div "Guacamole Burgers 20 min | Lunch/Dinner Cheddar Burgers 20 min | Lunch/Dinner M…" at bounding box center [307, 292] width 533 height 450
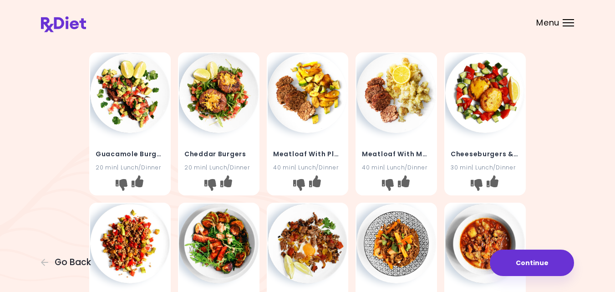
click at [499, 176] on div "Cheeseburgers & Salad 30 min | Lunch/Dinner" at bounding box center [485, 155] width 80 height 45
click at [227, 182] on icon "I like this recipe" at bounding box center [226, 181] width 12 height 12
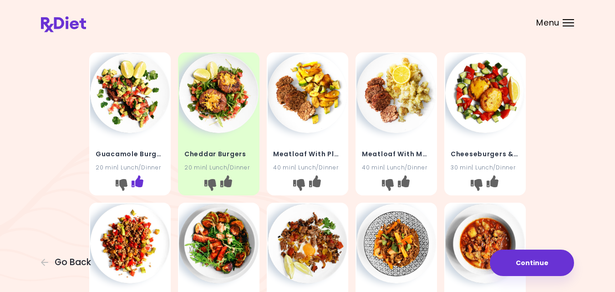
click at [140, 180] on icon "I like this recipe" at bounding box center [138, 181] width 12 height 12
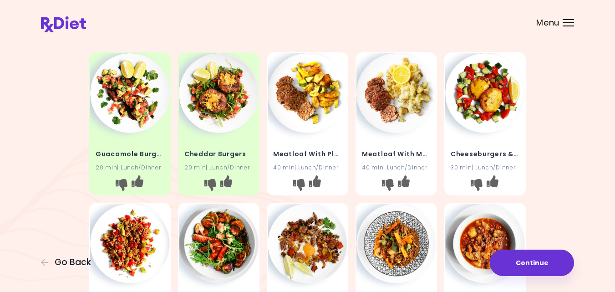
click at [542, 182] on div "Guacamole Burgers 20 min | Lunch/Dinner Cheddar Burgers 20 min | Lunch/Dinner M…" at bounding box center [307, 274] width 533 height 450
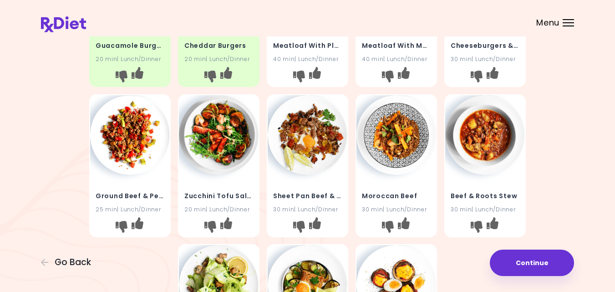
scroll to position [127, 0]
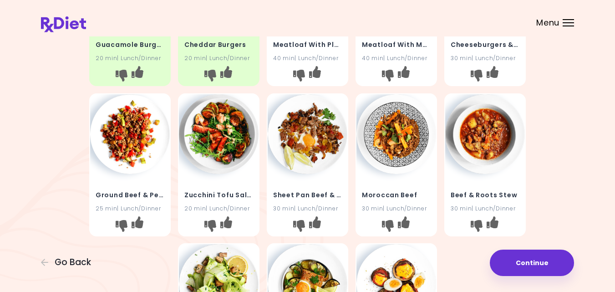
click at [132, 135] on img at bounding box center [130, 134] width 80 height 80
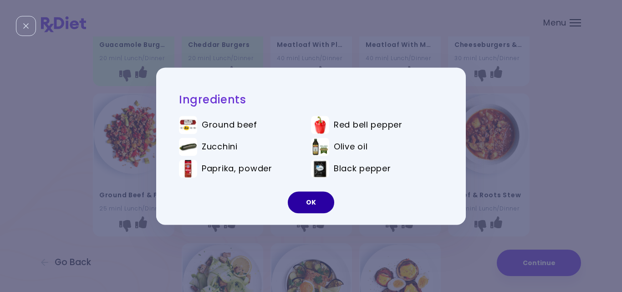
click at [305, 197] on button "OK" at bounding box center [311, 202] width 46 height 22
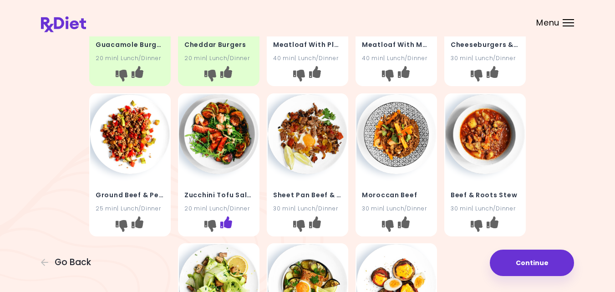
click at [223, 220] on icon "I like this recipe" at bounding box center [226, 222] width 12 height 12
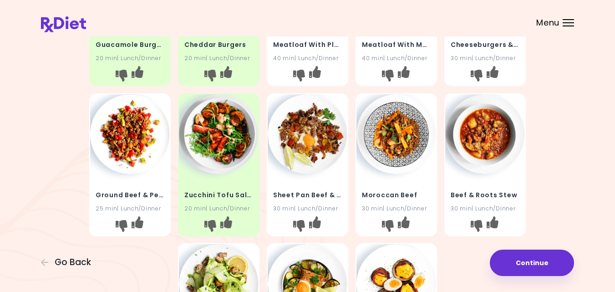
click at [313, 141] on img at bounding box center [308, 134] width 80 height 80
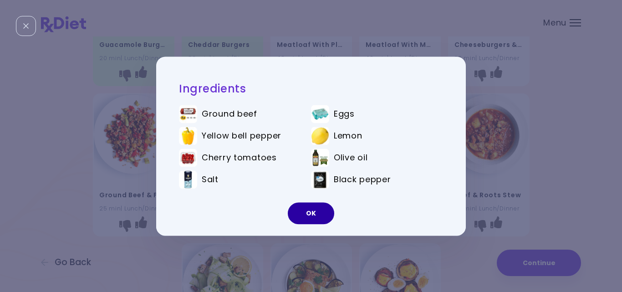
click at [306, 209] on button "OK" at bounding box center [311, 213] width 46 height 22
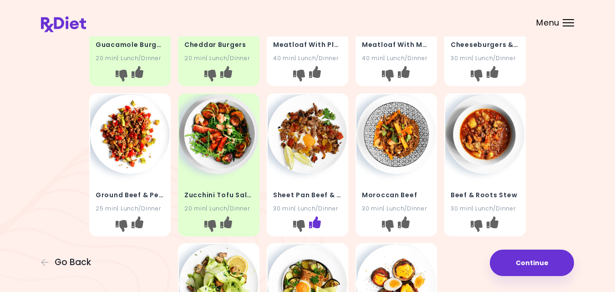
click at [317, 219] on icon "I like this recipe" at bounding box center [315, 222] width 12 height 12
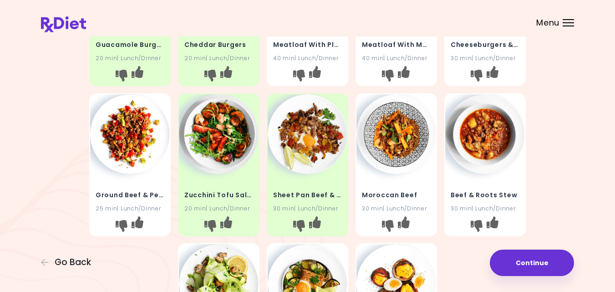
click at [542, 172] on div "Guacamole Burgers 20 min | Lunch/Dinner Cheddar Burgers 20 min | Lunch/Dinner M…" at bounding box center [307, 164] width 533 height 450
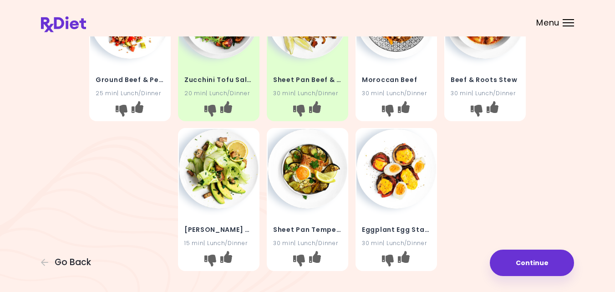
scroll to position [255, 0]
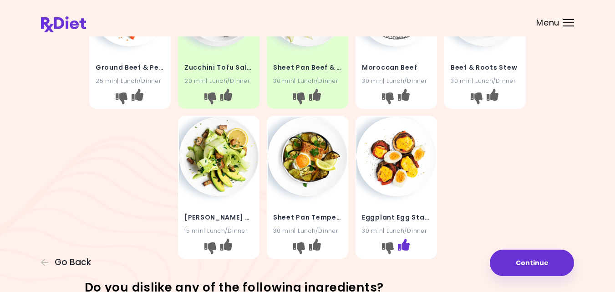
click at [406, 245] on icon "I like this recipe" at bounding box center [404, 244] width 12 height 12
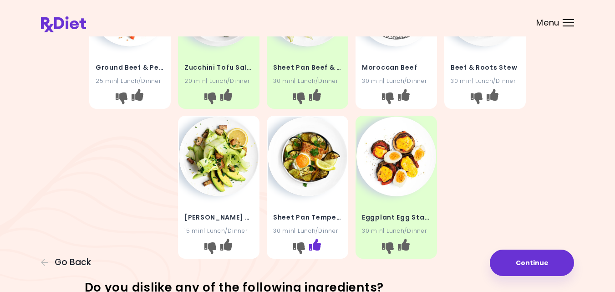
click at [316, 246] on icon "I like this recipe" at bounding box center [315, 244] width 12 height 12
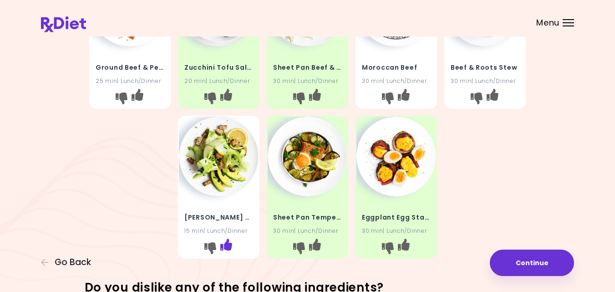
click at [224, 242] on icon "I like this recipe" at bounding box center [226, 244] width 12 height 12
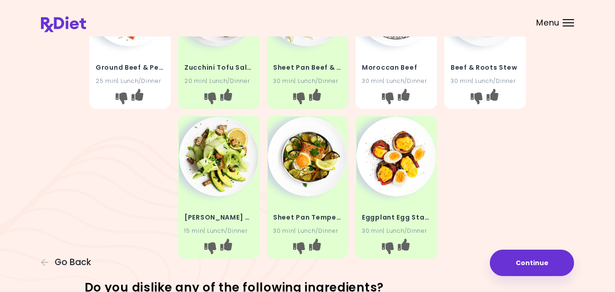
click at [227, 168] on img at bounding box center [219, 157] width 80 height 80
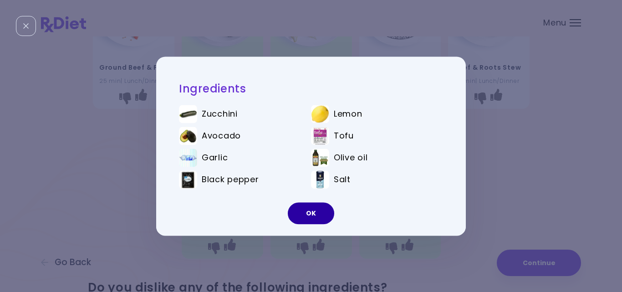
click at [309, 210] on button "OK" at bounding box center [311, 213] width 46 height 22
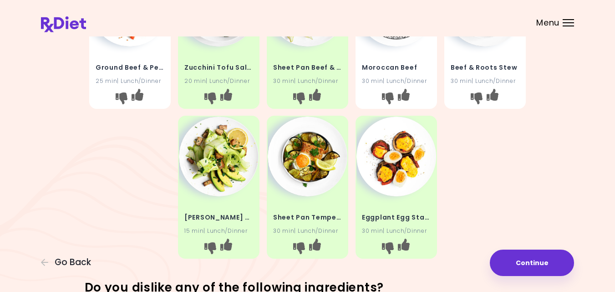
click at [503, 178] on div "Guacamole Burgers 20 min | Lunch/Dinner Cheddar Burgers 20 min | Lunch/Dinner M…" at bounding box center [307, 37] width 437 height 450
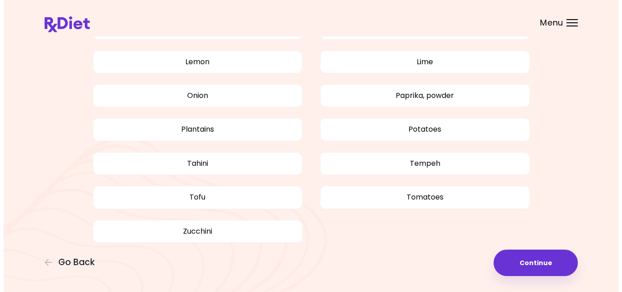
scroll to position [753, 0]
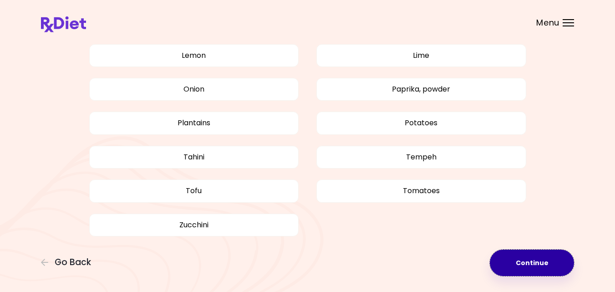
click at [545, 263] on button "Continue" at bounding box center [532, 262] width 84 height 26
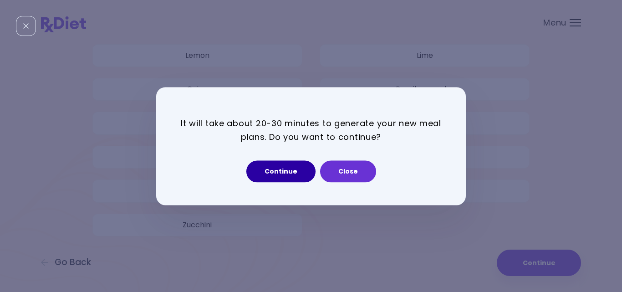
click at [274, 174] on button "Continue" at bounding box center [280, 171] width 69 height 22
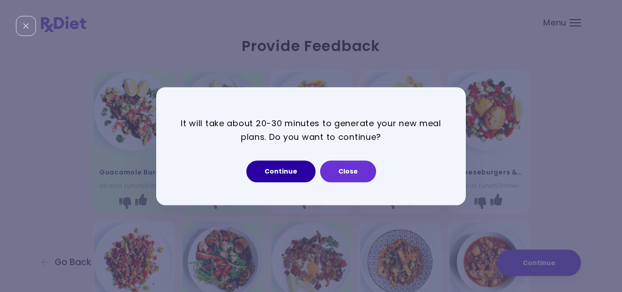
select select "*"
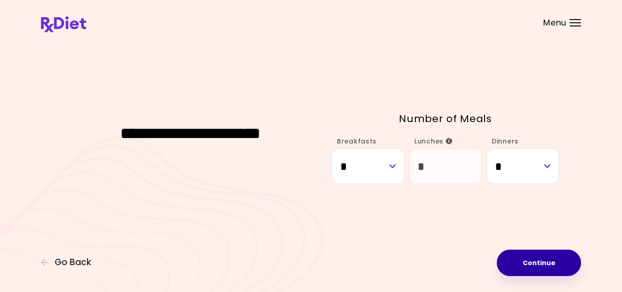
click at [530, 262] on button "Continue" at bounding box center [539, 262] width 84 height 26
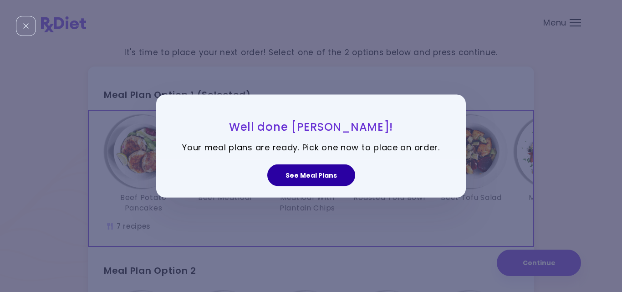
click at [309, 173] on button "See Meal Plans" at bounding box center [311, 175] width 88 height 22
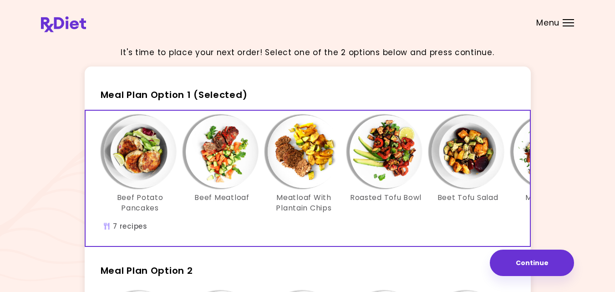
click at [416, 216] on div "Beef Potato Pancakes Beef Meatloaf Meatloaf With Plantain Chips Roasted Tofu Bo…" at bounding box center [385, 168] width 573 height 107
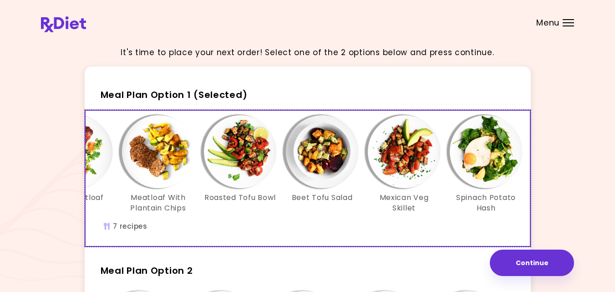
scroll to position [0, 157]
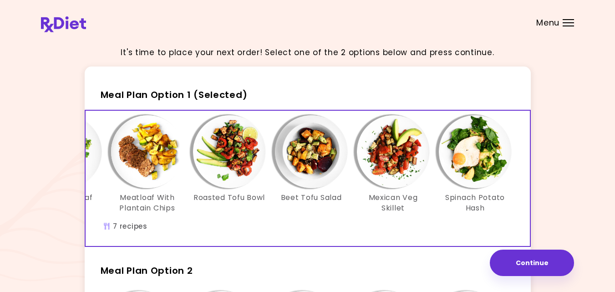
click at [578, 212] on div "It's time to place your next order! Select one of the 2 options below and press…" at bounding box center [307, 265] width 615 height 530
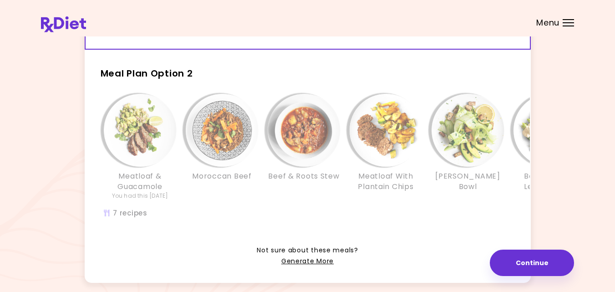
scroll to position [200, 0]
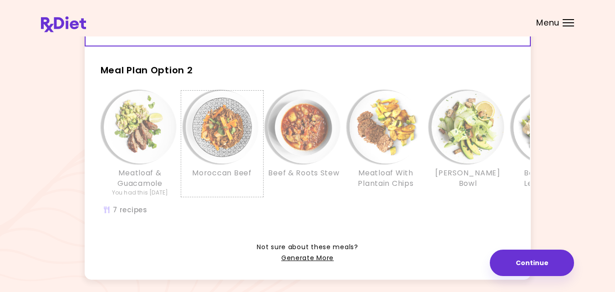
click at [205, 193] on div "Moroccan Beef" at bounding box center [222, 144] width 82 height 106
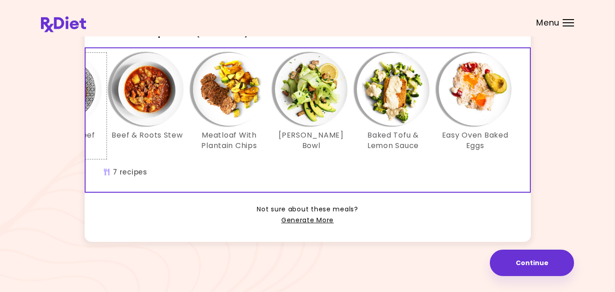
scroll to position [252, 0]
click at [310, 219] on link "Generate More" at bounding box center [307, 220] width 52 height 11
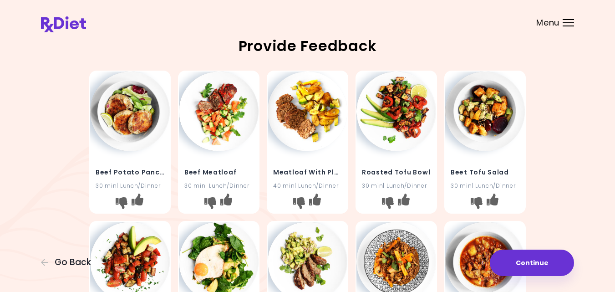
click at [541, 203] on div "Beef Potato Pancakes 30 min | Lunch/Dinner Beef Meatloaf 30 min | Lunch/Dinner …" at bounding box center [307, 292] width 533 height 450
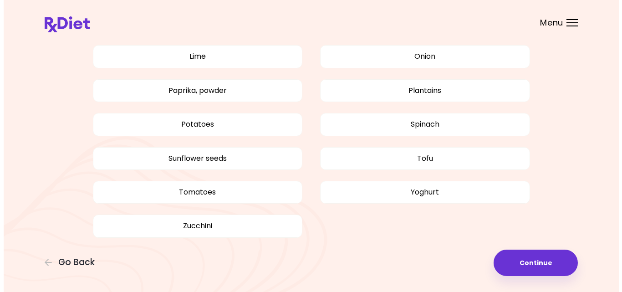
scroll to position [821, 0]
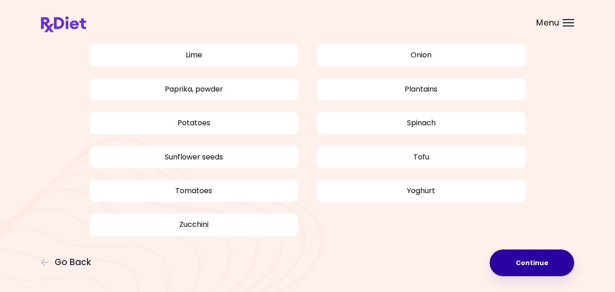
click at [536, 263] on button "Continue" at bounding box center [532, 262] width 84 height 26
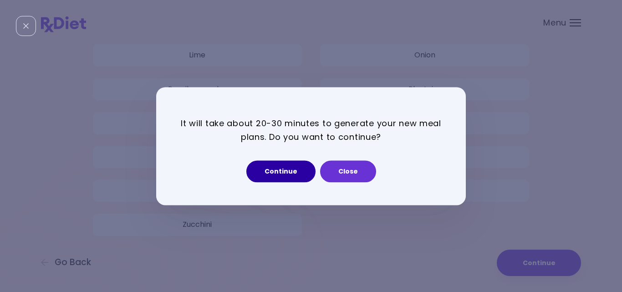
click at [267, 175] on button "Continue" at bounding box center [280, 171] width 69 height 22
select select "*"
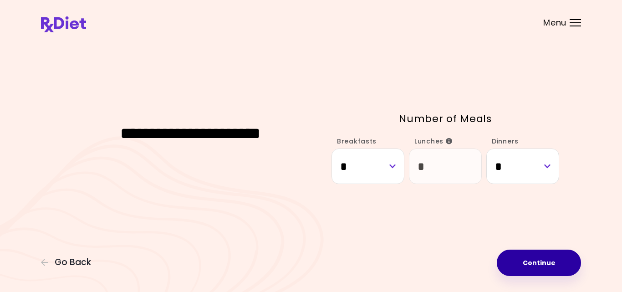
click at [509, 264] on button "Continue" at bounding box center [539, 262] width 84 height 26
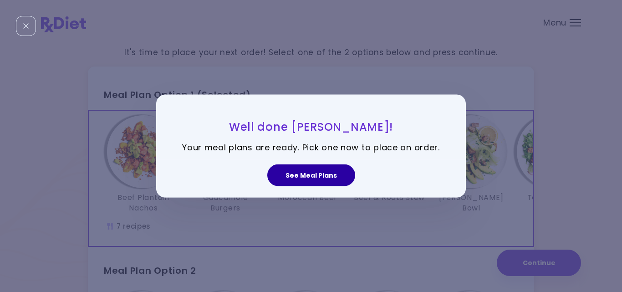
click at [314, 173] on button "See Meal Plans" at bounding box center [311, 175] width 88 height 22
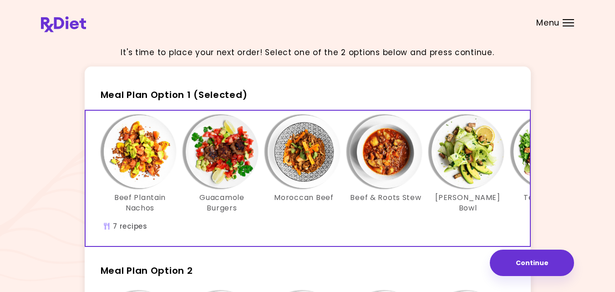
click at [404, 237] on div "Beef Plantain Nachos Guacamole Burgers Moroccan Beef Beef & Roots Stew Lemon Zu…" at bounding box center [386, 178] width 601 height 135
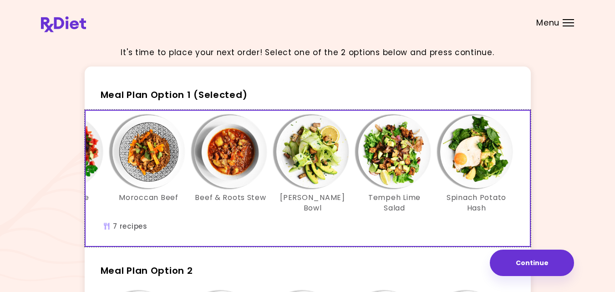
scroll to position [0, 157]
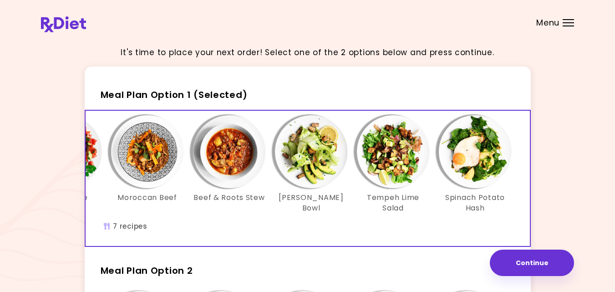
click at [578, 174] on div "It's time to place your next order! Select one of the 2 options below and press…" at bounding box center [307, 265] width 615 height 530
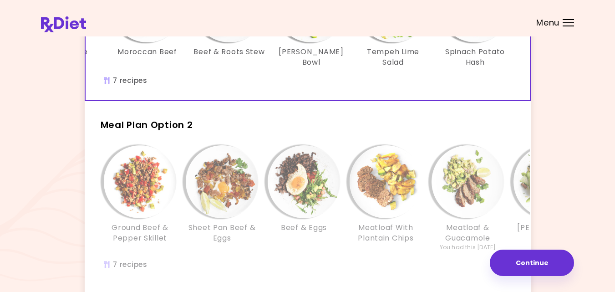
scroll to position [164, 0]
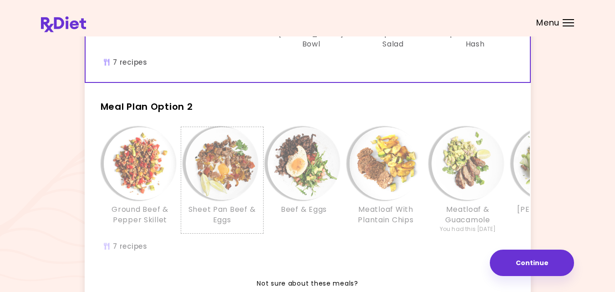
click at [258, 213] on h3 "Sheet Pan Beef & Eggs" at bounding box center [222, 214] width 73 height 20
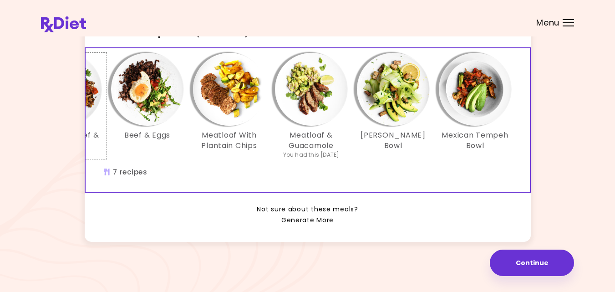
scroll to position [252, 0]
click at [300, 218] on link "Generate More" at bounding box center [307, 220] width 52 height 11
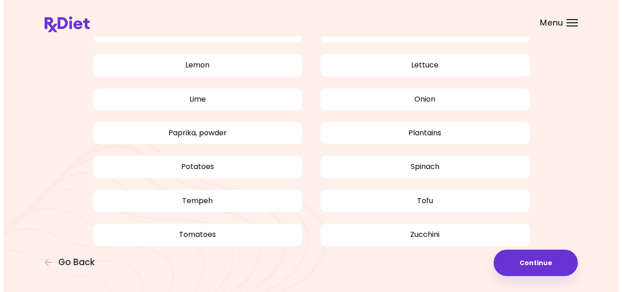
scroll to position [710, 0]
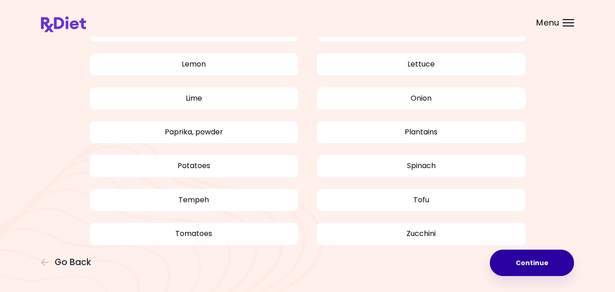
click at [529, 260] on button "Continue" at bounding box center [532, 262] width 84 height 26
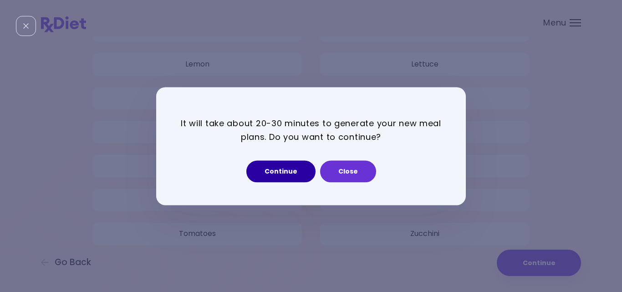
click at [276, 169] on button "Continue" at bounding box center [280, 171] width 69 height 22
select select "*"
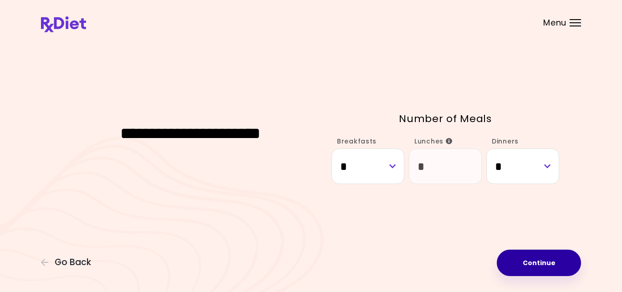
click at [528, 257] on button "Continue" at bounding box center [539, 262] width 84 height 26
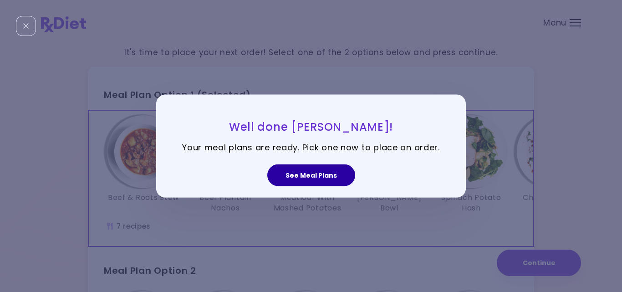
click at [304, 178] on button "See Meal Plans" at bounding box center [311, 175] width 88 height 22
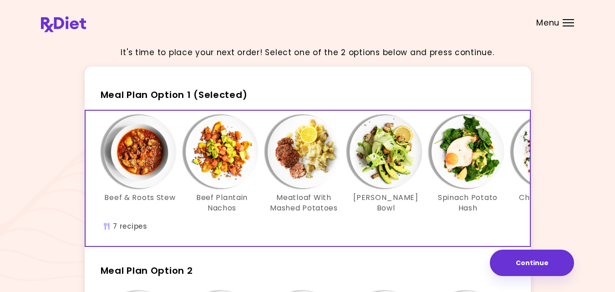
click at [319, 230] on div "Beef & Roots Stew Beef Plantain Nachos Meatloaf With Mashed Potatoes Lemon Zucc…" at bounding box center [386, 178] width 601 height 135
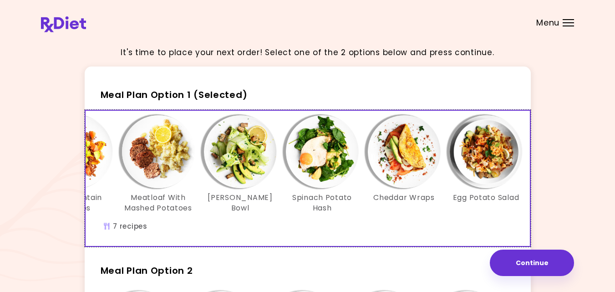
scroll to position [0, 157]
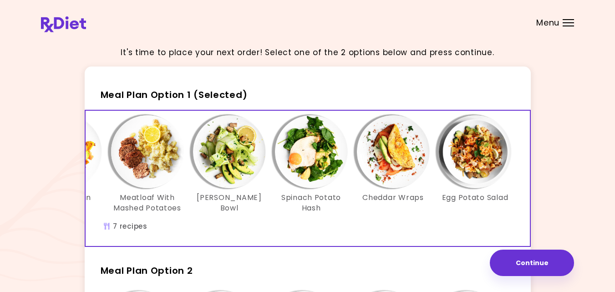
click at [560, 218] on div "It's time to place your next order! Select one of the 2 options below and press…" at bounding box center [307, 261] width 533 height 444
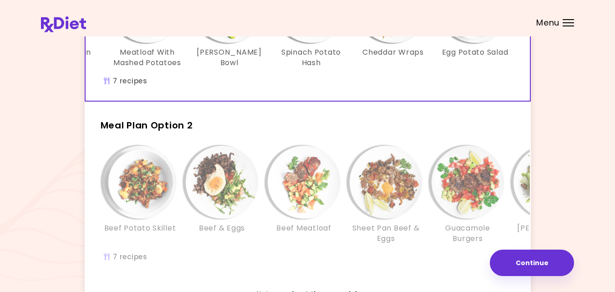
scroll to position [146, 0]
click at [272, 181] on img "Info - Beef Meatloaf - Meal Plan Option 2" at bounding box center [304, 181] width 73 height 73
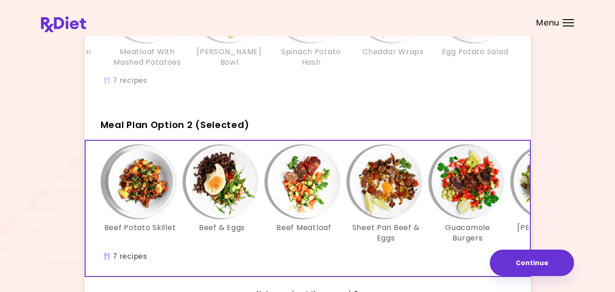
click at [318, 264] on div "Beef Potato Skillet Beef & Eggs Beef Meatloaf Sheet Pan Beef & Eggs Guacamole B…" at bounding box center [386, 208] width 601 height 135
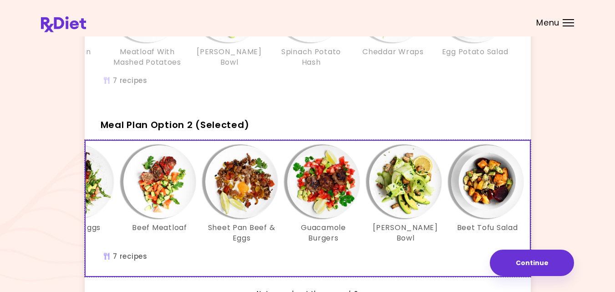
scroll to position [0, 146]
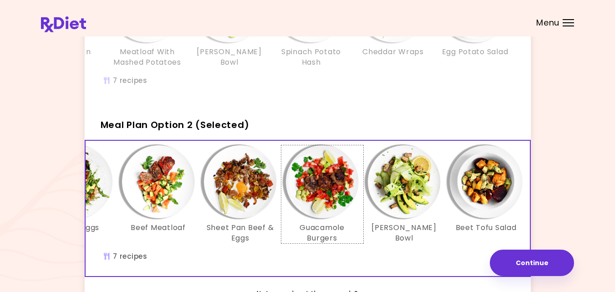
click at [319, 178] on img "Info - Guacamole Burgers - Meal Plan Option 2 (Selected)" at bounding box center [322, 181] width 73 height 73
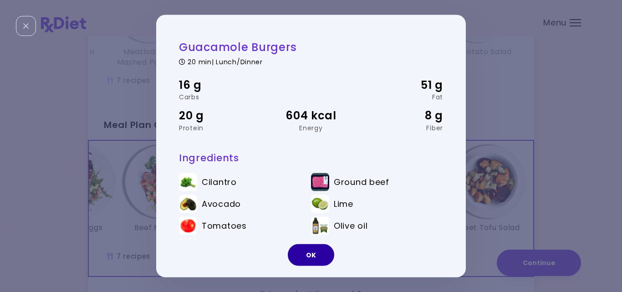
click at [312, 251] on button "OK" at bounding box center [311, 255] width 46 height 22
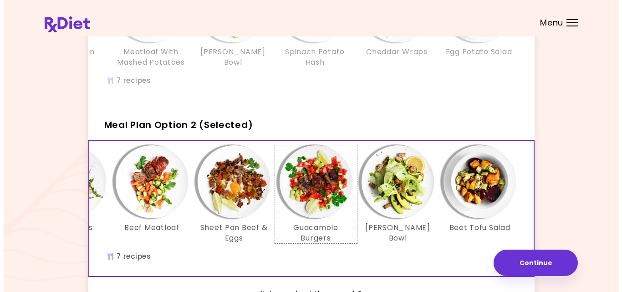
scroll to position [0, 157]
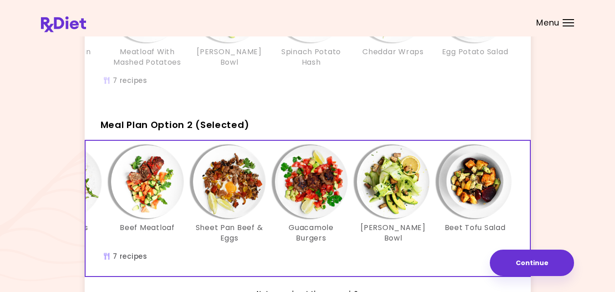
click at [566, 163] on div "It's time to place your next order! Select one of the 2 options below and press…" at bounding box center [307, 115] width 533 height 444
click at [481, 185] on img "Info - Beet Tofu Salad - Meal Plan Option 2 (Selected)" at bounding box center [475, 181] width 73 height 73
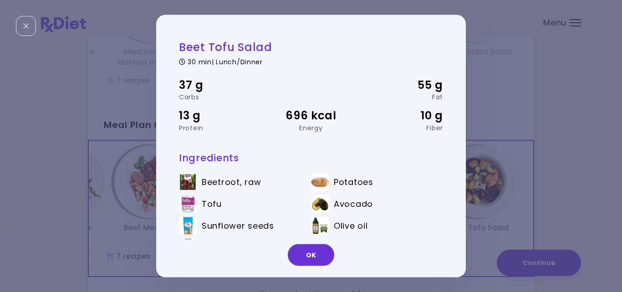
click at [432, 211] on li "Avocado" at bounding box center [377, 205] width 132 height 22
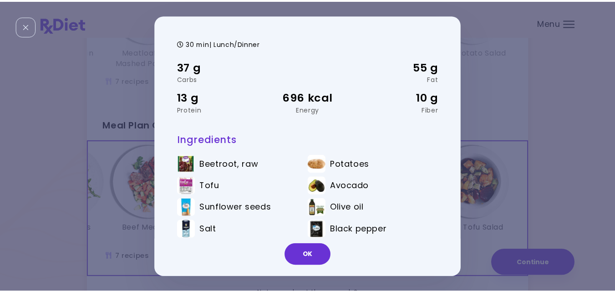
scroll to position [26, 0]
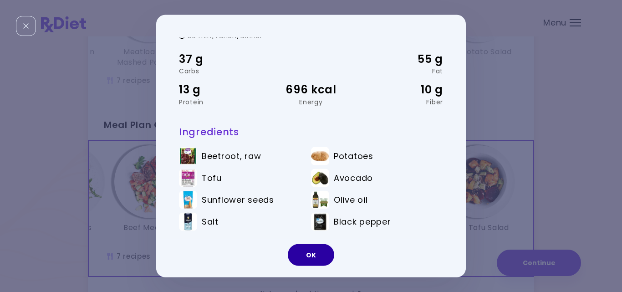
click at [310, 250] on button "OK" at bounding box center [311, 255] width 46 height 22
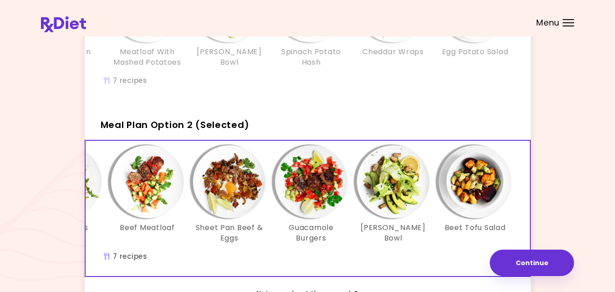
click at [549, 203] on div "It's time to place your next order! Select one of the 2 options below and press…" at bounding box center [307, 115] width 533 height 444
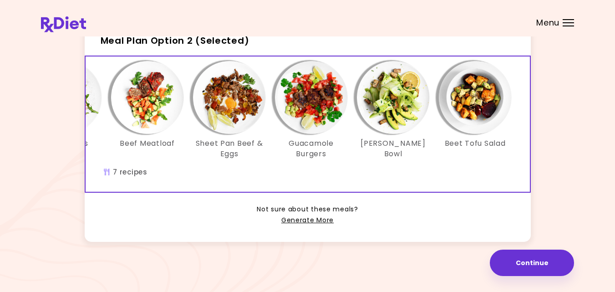
scroll to position [243, 0]
click at [318, 219] on link "Generate More" at bounding box center [307, 220] width 52 height 11
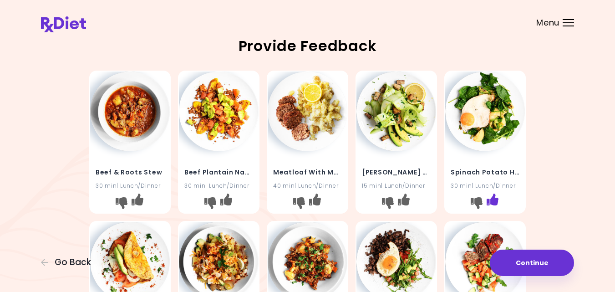
click at [496, 197] on icon "I like this recipe" at bounding box center [492, 199] width 12 height 12
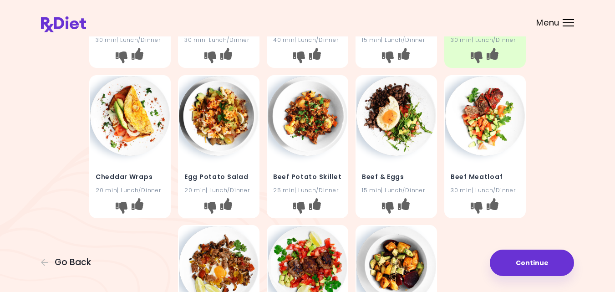
scroll to position [164, 0]
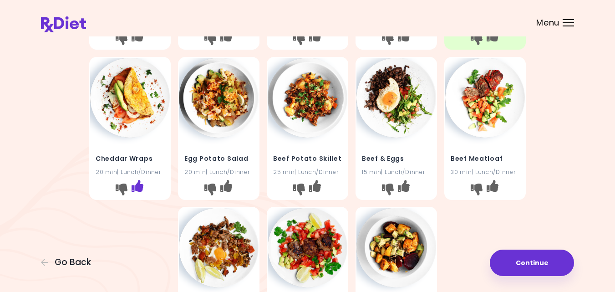
click at [138, 186] on icon "I like this recipe" at bounding box center [138, 185] width 12 height 12
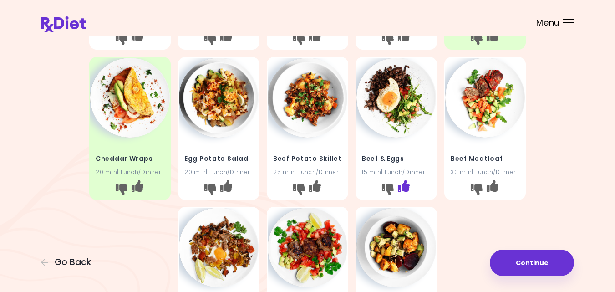
click at [403, 186] on icon "I like this recipe" at bounding box center [404, 185] width 12 height 12
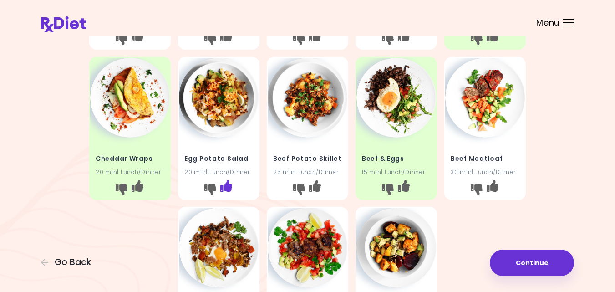
click at [232, 184] on icon "I like this recipe" at bounding box center [226, 185] width 12 height 12
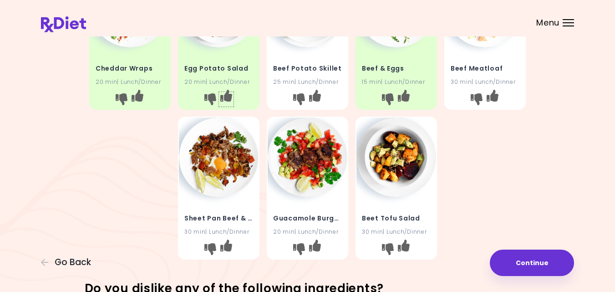
scroll to position [255, 0]
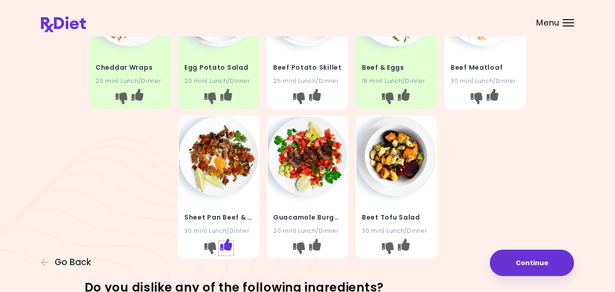
click at [227, 246] on icon "I like this recipe" at bounding box center [226, 244] width 12 height 12
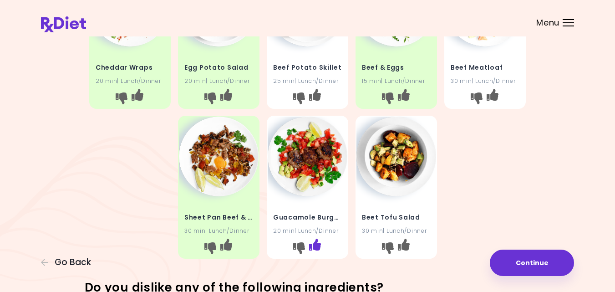
click at [317, 241] on icon "I like this recipe" at bounding box center [315, 244] width 12 height 12
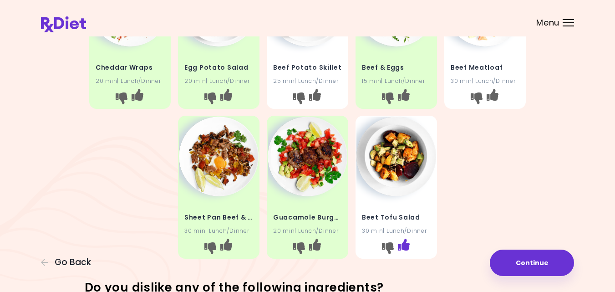
click at [406, 247] on icon "I like this recipe" at bounding box center [404, 244] width 12 height 12
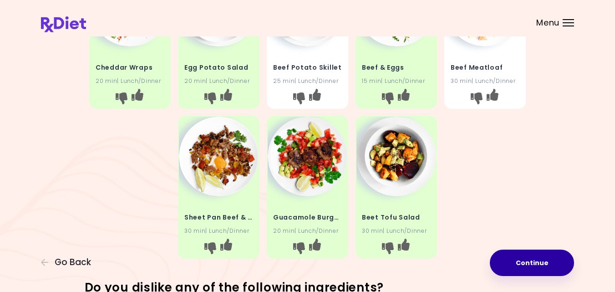
click at [520, 259] on button "Continue" at bounding box center [532, 262] width 84 height 26
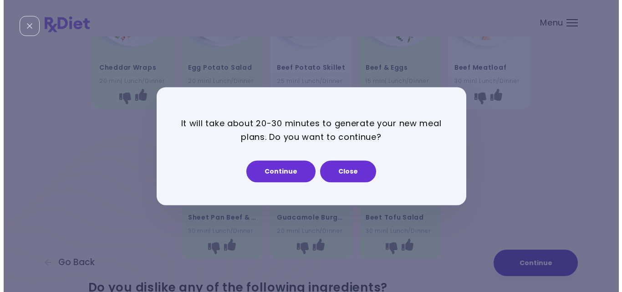
scroll to position [0, 0]
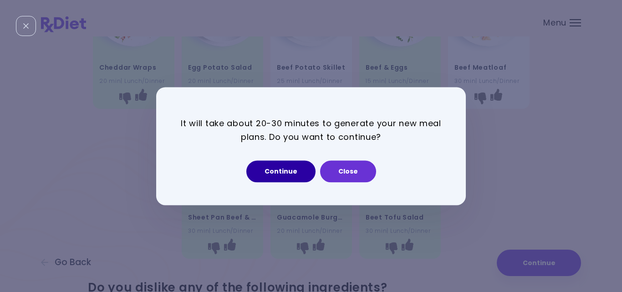
click at [281, 168] on button "Continue" at bounding box center [280, 171] width 69 height 22
select select "*"
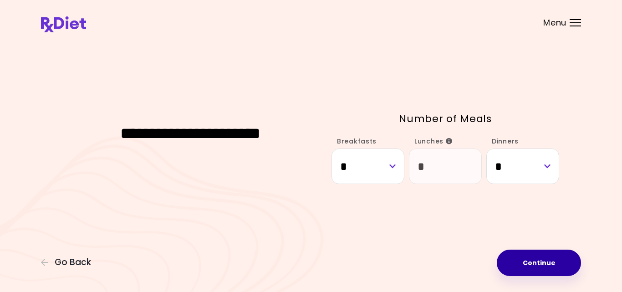
click at [554, 259] on button "Continue" at bounding box center [539, 262] width 84 height 26
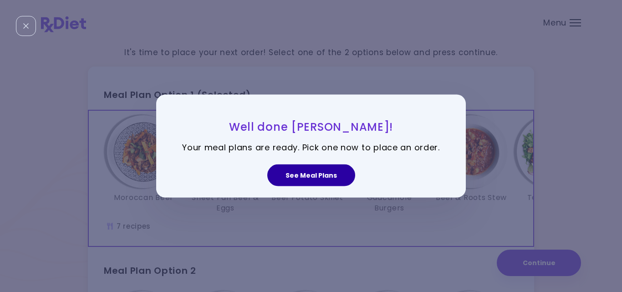
click at [310, 173] on button "See Meal Plans" at bounding box center [311, 175] width 88 height 22
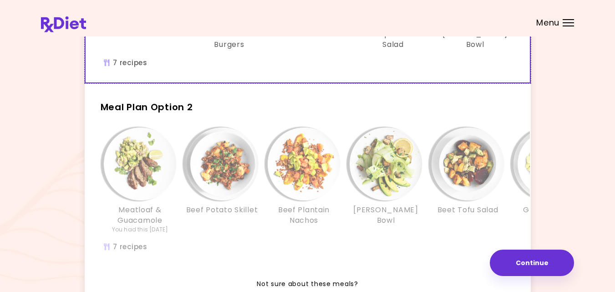
scroll to position [164, 0]
click at [182, 207] on div "Beef Potato Skillet" at bounding box center [222, 180] width 82 height 106
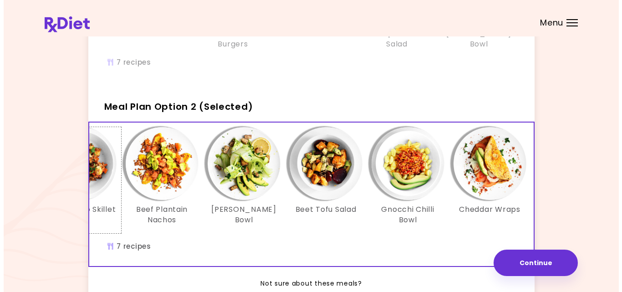
scroll to position [0, 157]
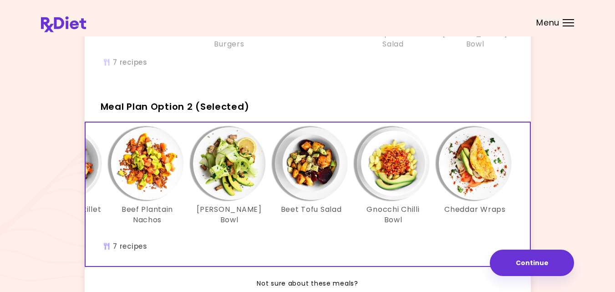
click at [467, 170] on img "Info - Cheddar Wraps - Meal Plan Option 2 (Selected)" at bounding box center [475, 163] width 73 height 73
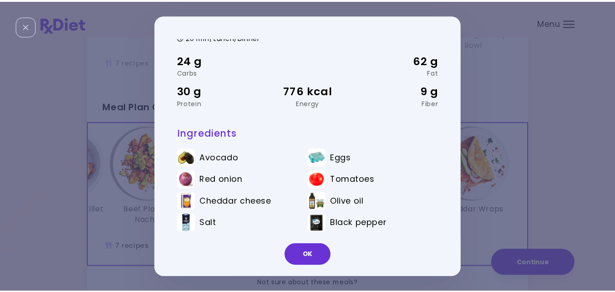
scroll to position [26, 0]
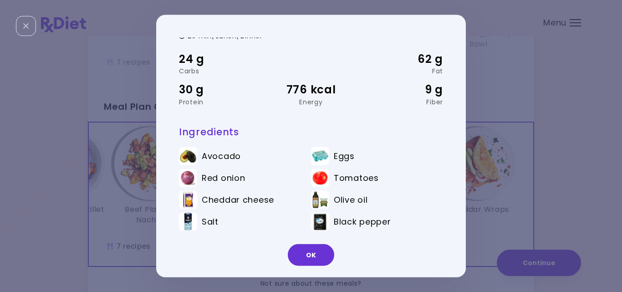
click at [525, 177] on div "Cheddar Wraps 20 min | Lunch/Dinner 24 g Carbs 62 g Fat 30 g Protein 776 kcal E…" at bounding box center [311, 146] width 622 height 292
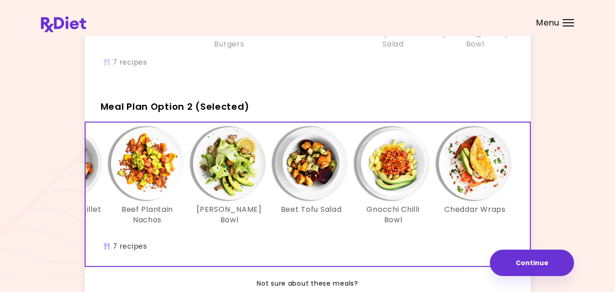
click at [153, 172] on img "Info - Beef Plantain Nachos - Meal Plan Option 2 (Selected)" at bounding box center [147, 163] width 73 height 73
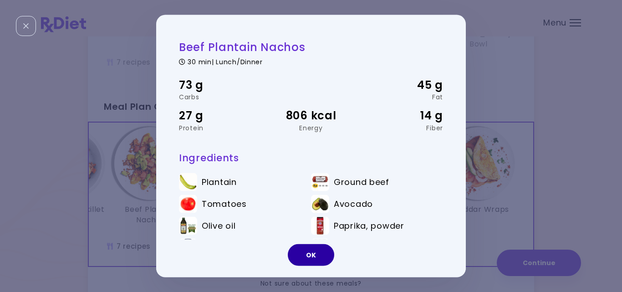
click at [306, 253] on button "OK" at bounding box center [311, 255] width 46 height 22
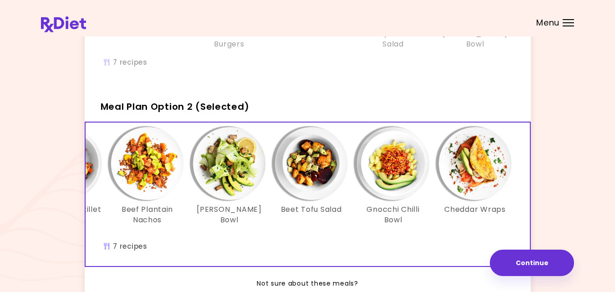
click at [553, 223] on div "It's time to place your next order! Select one of the 2 options below and press…" at bounding box center [307, 101] width 533 height 452
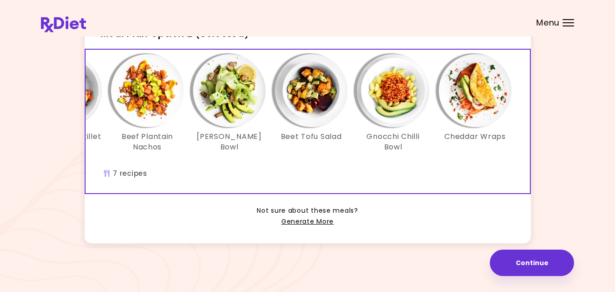
scroll to position [252, 0]
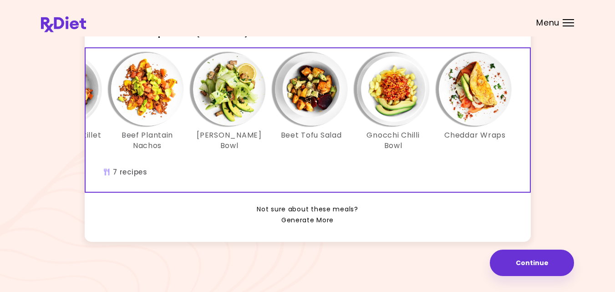
click at [322, 220] on link "Generate More" at bounding box center [307, 220] width 52 height 11
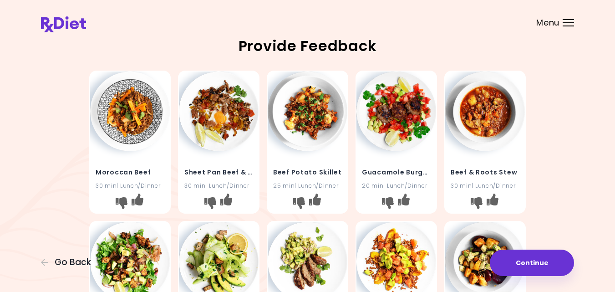
click at [58, 207] on div "Moroccan Beef 30 min | Lunch/Dinner Sheet Pan Beef & Eggs 30 min | Lunch/Dinner…" at bounding box center [307, 292] width 533 height 450
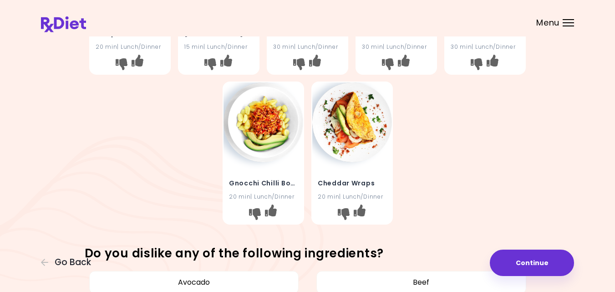
scroll to position [291, 0]
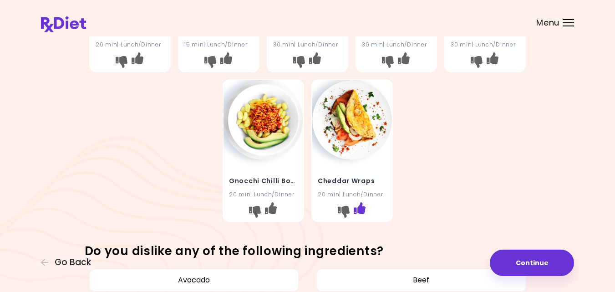
click at [366, 208] on button "I like this recipe" at bounding box center [359, 211] width 15 height 15
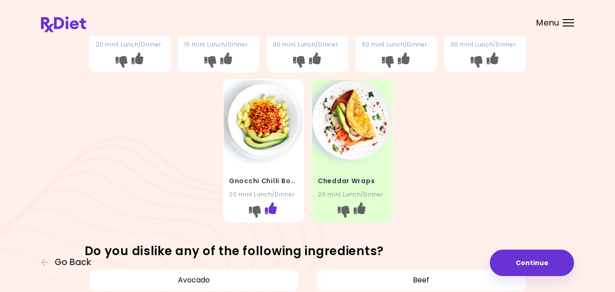
click at [272, 208] on icon "I like this recipe" at bounding box center [270, 208] width 12 height 12
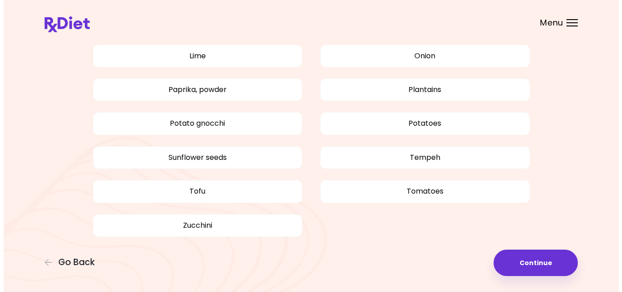
scroll to position [753, 0]
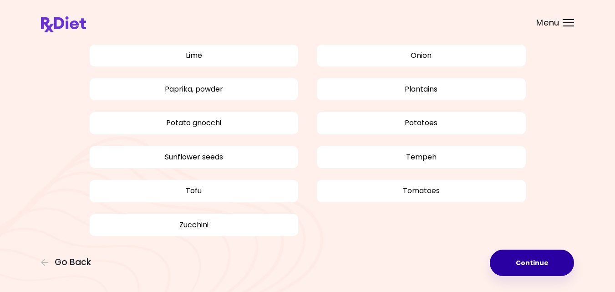
click at [509, 261] on button "Continue" at bounding box center [532, 262] width 84 height 26
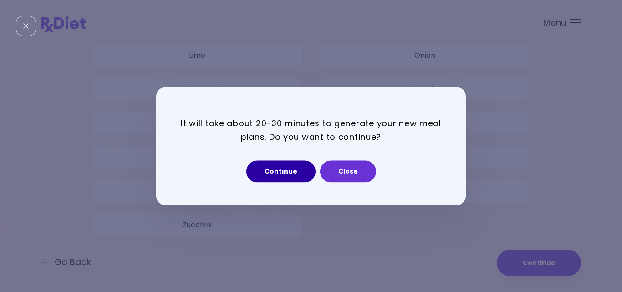
click at [284, 172] on button "Continue" at bounding box center [280, 171] width 69 height 22
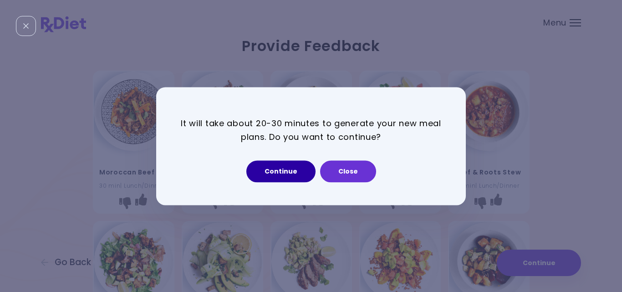
select select "*"
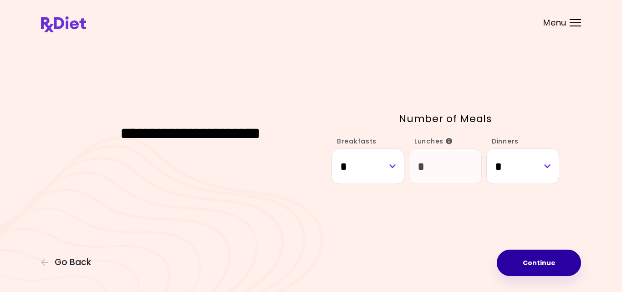
click at [514, 260] on button "Continue" at bounding box center [539, 262] width 84 height 26
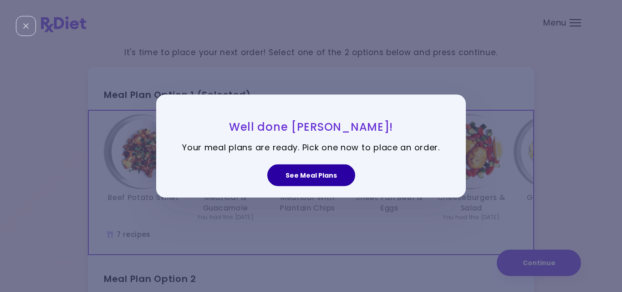
click at [308, 176] on button "See Meal Plans" at bounding box center [311, 175] width 88 height 22
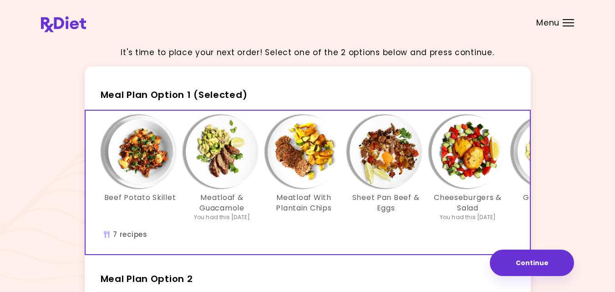
click at [396, 233] on div "Beef Potato Skillet Meatloaf & Guacamole You had this [DATE] Meatloaf With Plan…" at bounding box center [386, 182] width 601 height 143
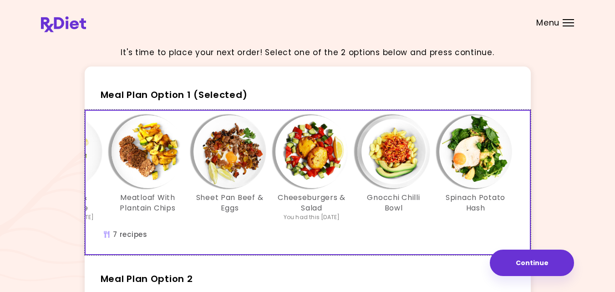
scroll to position [0, 157]
click at [311, 149] on img "Info - Cheeseburgers & Salad - Meal Plan Option 1 (Selected)" at bounding box center [311, 151] width 73 height 73
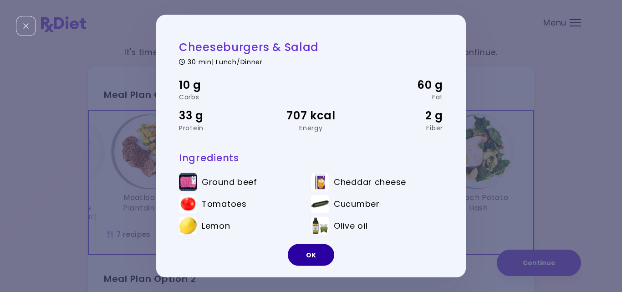
click at [315, 253] on button "OK" at bounding box center [311, 255] width 46 height 22
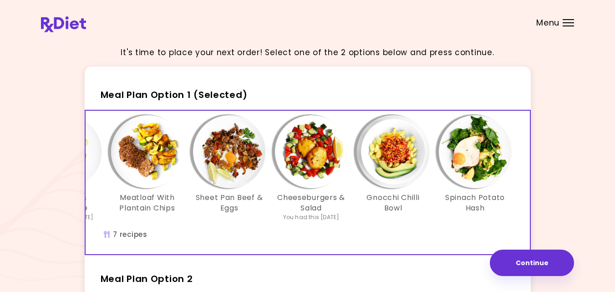
click at [561, 175] on div "It's time to place your next order! Select one of the 2 options below and press…" at bounding box center [307, 269] width 533 height 461
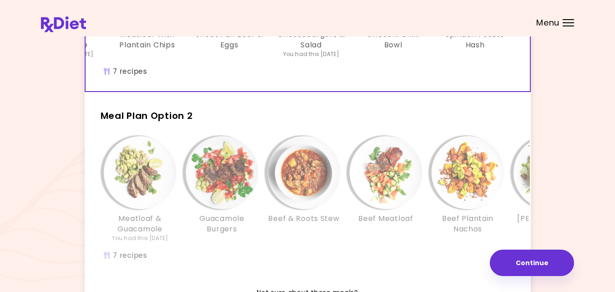
scroll to position [164, 0]
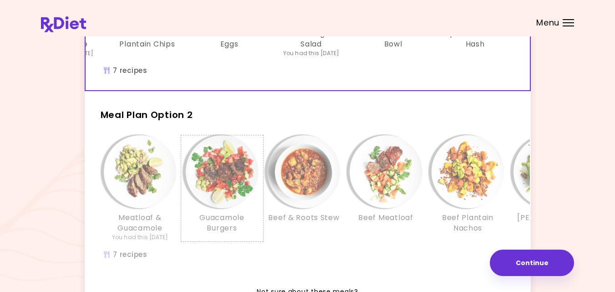
click at [243, 193] on img "Info - Guacamole Burgers - Meal Plan Option 2" at bounding box center [222, 171] width 73 height 73
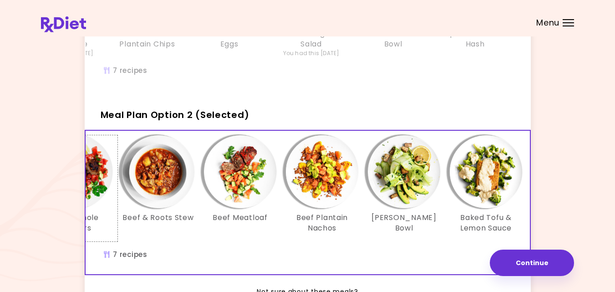
scroll to position [0, 157]
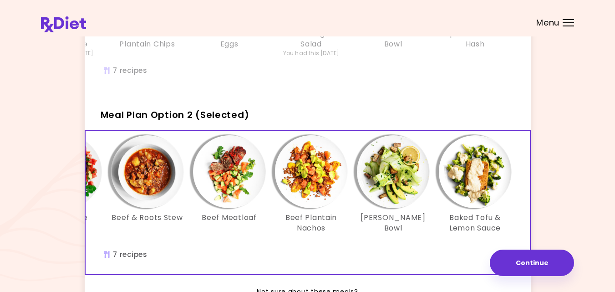
click at [403, 46] on h3 "Gnocchi Chilli Bowl" at bounding box center [393, 39] width 73 height 20
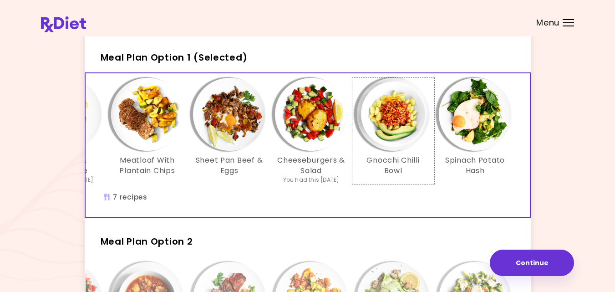
scroll to position [36, 0]
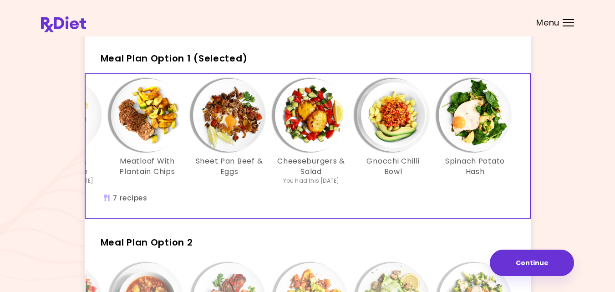
click at [212, 202] on div "Beef Potato Skillet Meatloaf & Guacamole You had this [DATE] Meatloaf With Plan…" at bounding box center [229, 145] width 601 height 143
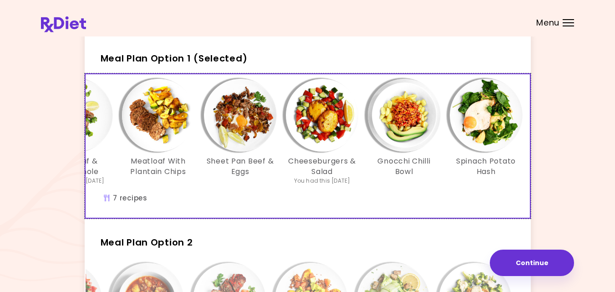
scroll to position [0, 157]
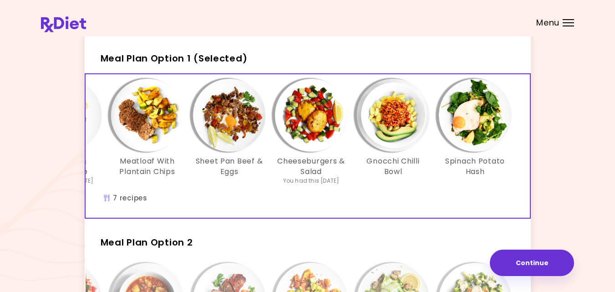
click at [385, 126] on img "Info - Gnocchi Chilli Bowl - Meal Plan Option 1 (Selected)" at bounding box center [393, 115] width 73 height 73
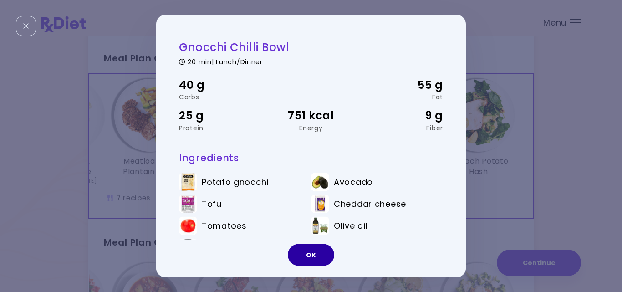
click at [311, 252] on button "OK" at bounding box center [311, 255] width 46 height 22
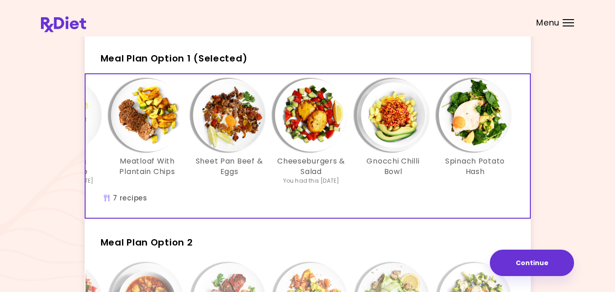
click at [418, 172] on h3 "Gnocchi Chilli Bowl" at bounding box center [393, 166] width 73 height 20
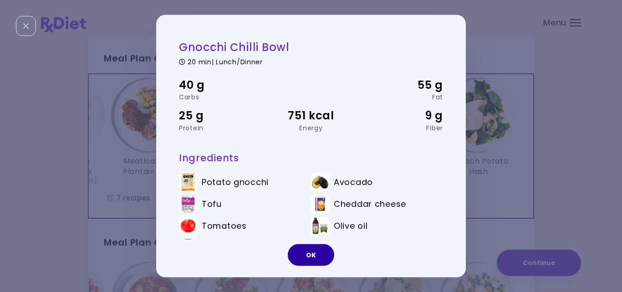
click at [310, 251] on button "OK" at bounding box center [311, 255] width 46 height 22
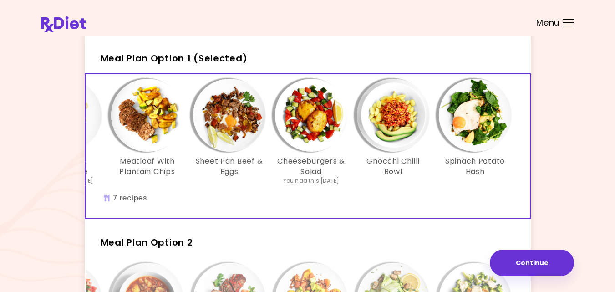
click at [589, 176] on div "It's time to place your next order! Select one of the 2 options below and press…" at bounding box center [307, 233] width 615 height 538
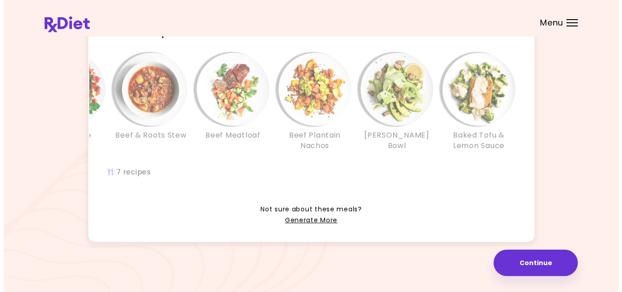
scroll to position [255, 0]
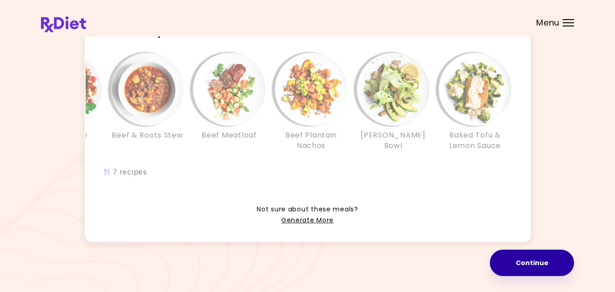
click at [537, 260] on button "Continue" at bounding box center [532, 262] width 84 height 26
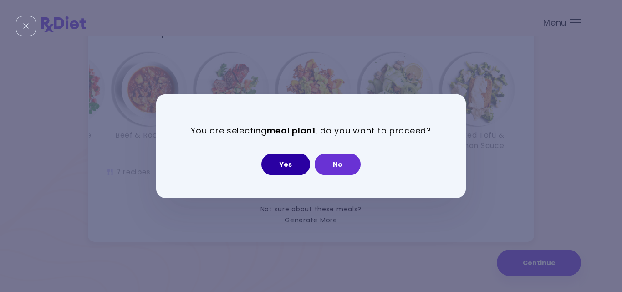
click at [282, 158] on button "Yes" at bounding box center [285, 164] width 49 height 22
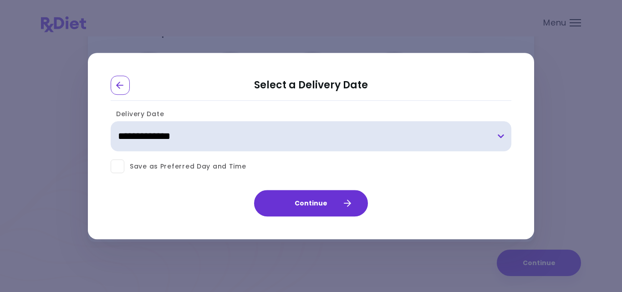
click at [498, 135] on select "**********" at bounding box center [311, 137] width 400 height 30
select select "**********"
click at [111, 122] on select "**********" at bounding box center [311, 137] width 400 height 30
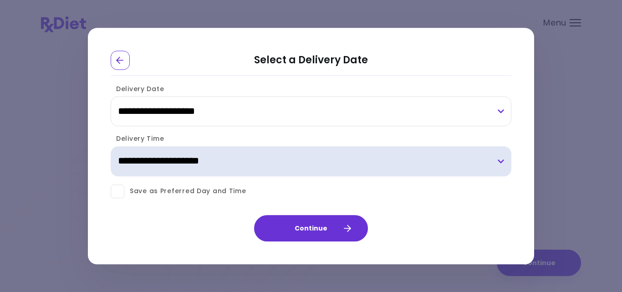
click at [499, 162] on select "**********" at bounding box center [311, 161] width 400 height 30
select select "*"
click at [111, 146] on select "**********" at bounding box center [311, 161] width 400 height 30
click at [500, 161] on select "**********" at bounding box center [311, 161] width 400 height 30
click at [111, 146] on select "**********" at bounding box center [311, 161] width 400 height 30
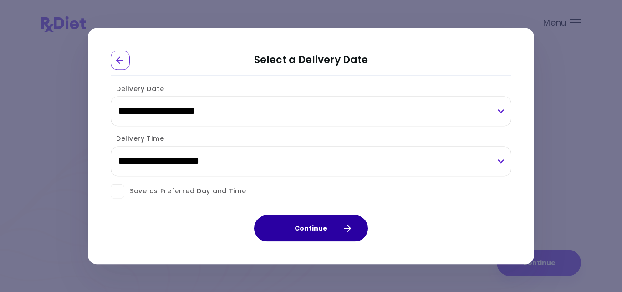
click at [313, 224] on button "Continue" at bounding box center [311, 228] width 114 height 26
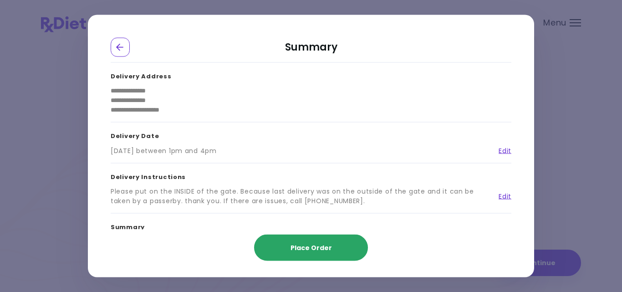
click at [308, 245] on span "Place Order" at bounding box center [310, 247] width 41 height 9
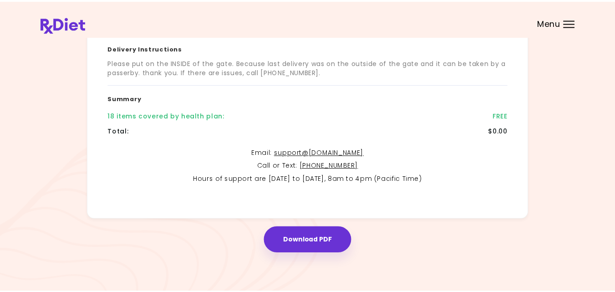
scroll to position [203, 0]
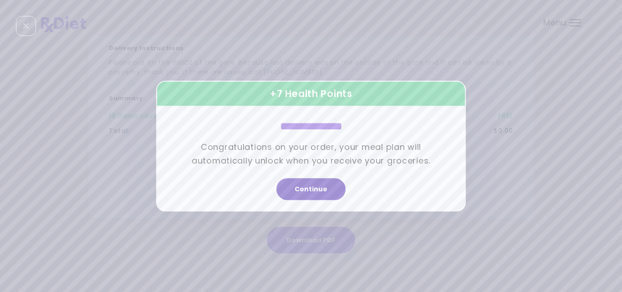
click at [309, 186] on button "Continue" at bounding box center [310, 189] width 69 height 22
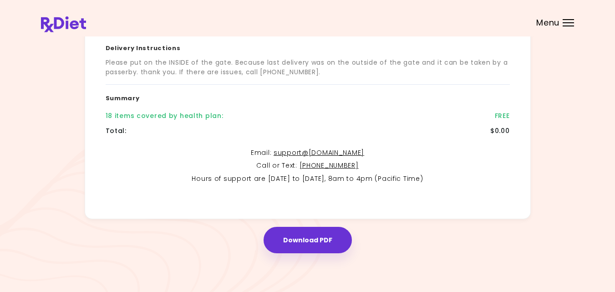
click at [568, 25] on div at bounding box center [567, 25] width 11 height 1
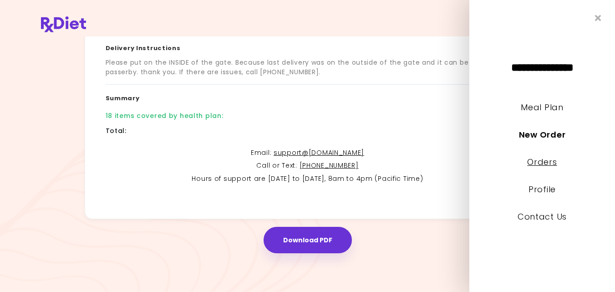
click at [541, 158] on link "Orders" at bounding box center [542, 161] width 30 height 11
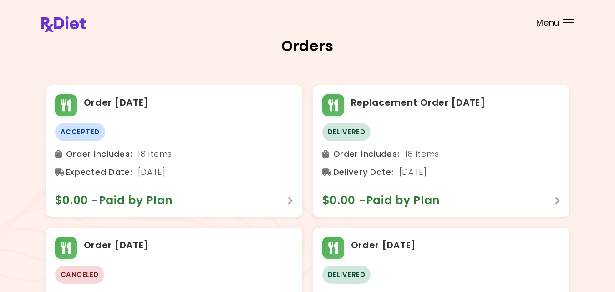
click at [570, 21] on div "Menu" at bounding box center [567, 22] width 11 height 7
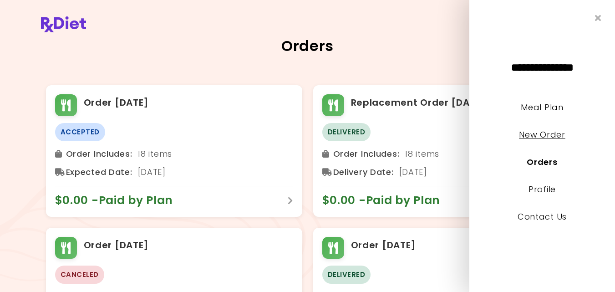
click at [537, 132] on link "New Order" at bounding box center [542, 134] width 46 height 11
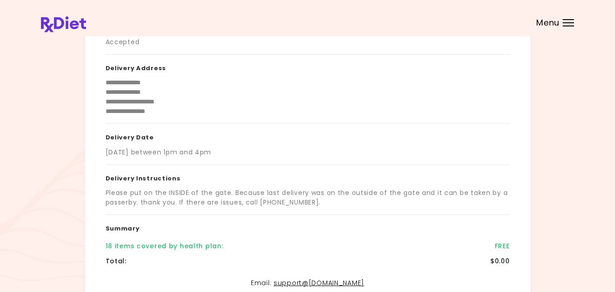
scroll to position [55, 0]
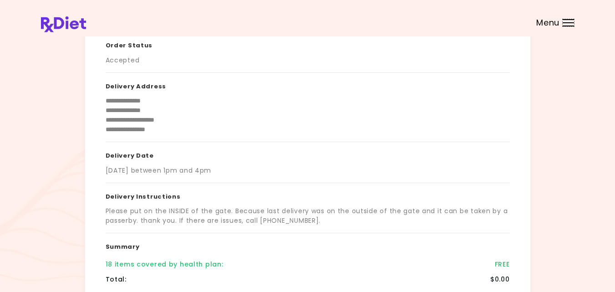
click at [566, 22] on div "Menu" at bounding box center [567, 22] width 11 height 7
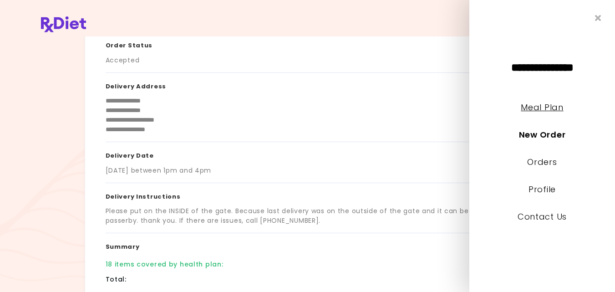
click at [536, 106] on link "Meal Plan" at bounding box center [542, 106] width 42 height 11
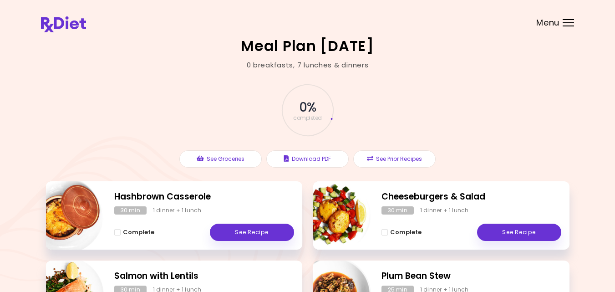
click at [142, 106] on div "0 % completed See Groceries Download PDF See Prior Recipes" at bounding box center [307, 125] width 523 height 111
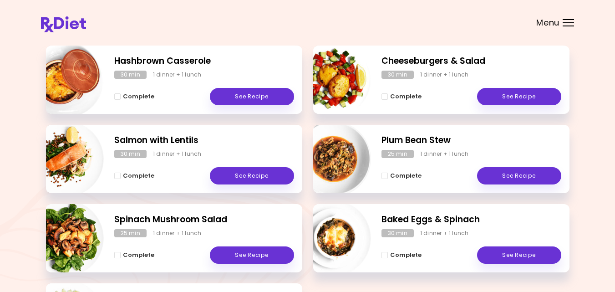
scroll to position [117, 0]
